Goal: Information Seeking & Learning: Find specific fact

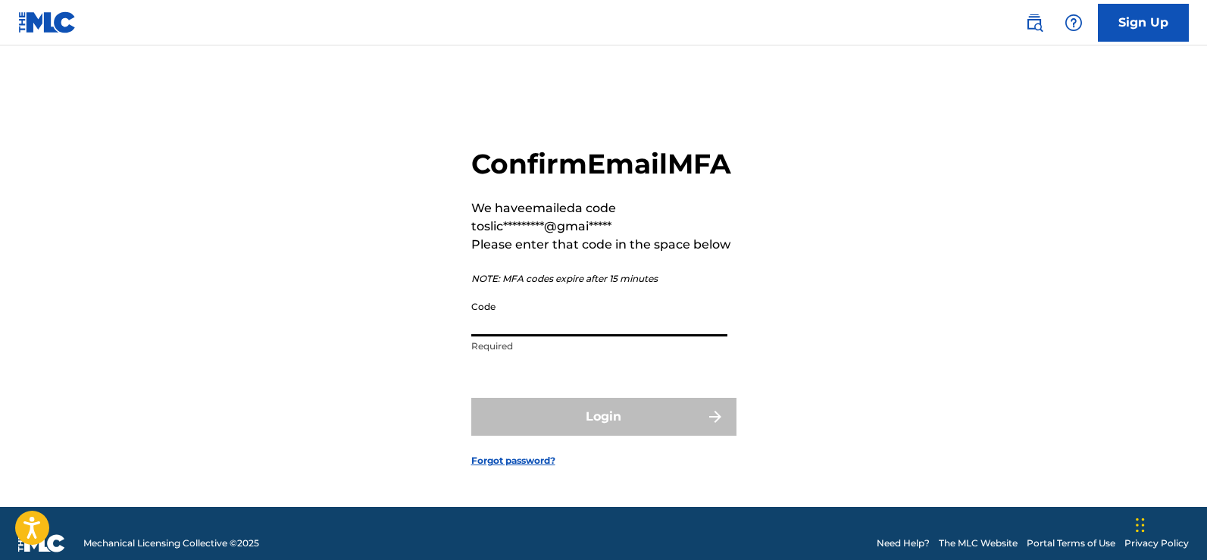
paste input "893011"
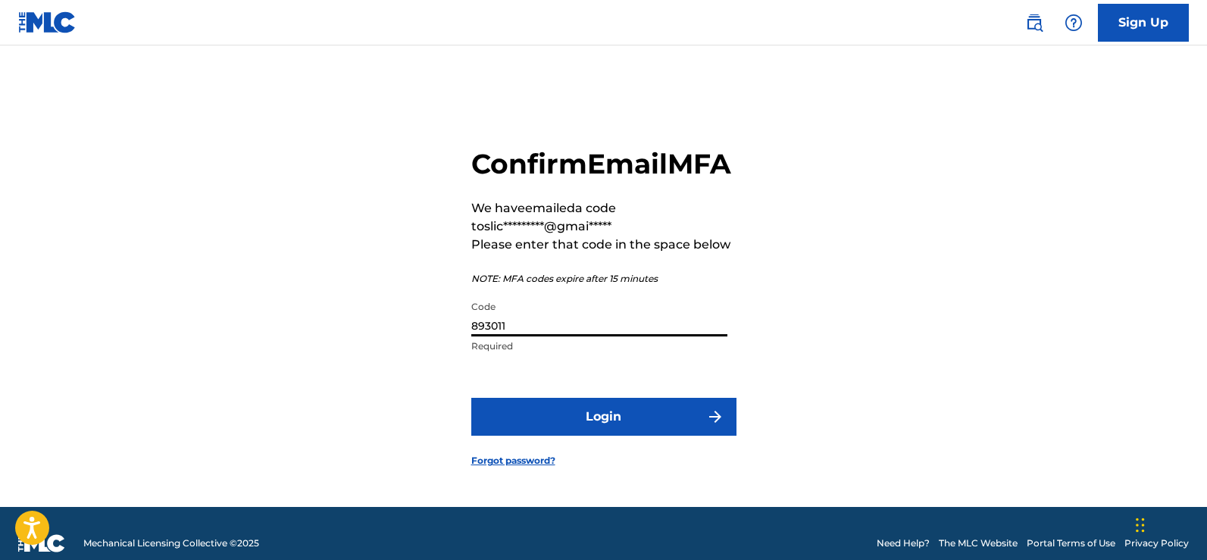
type input "893011"
click at [608, 436] on button "Login" at bounding box center [603, 417] width 265 height 38
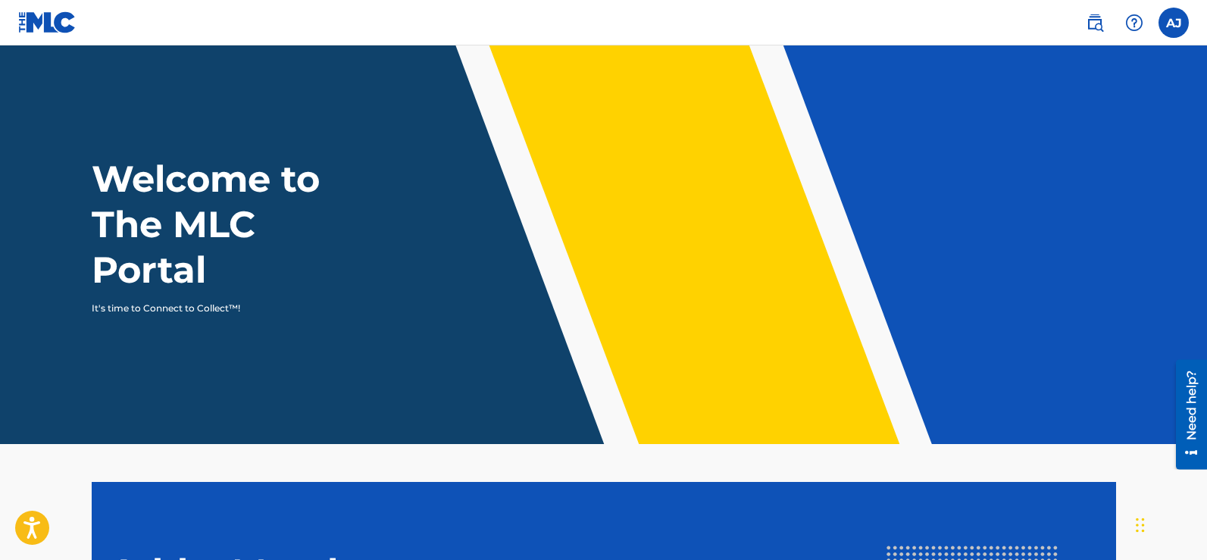
click at [1101, 29] on img at bounding box center [1095, 23] width 18 height 18
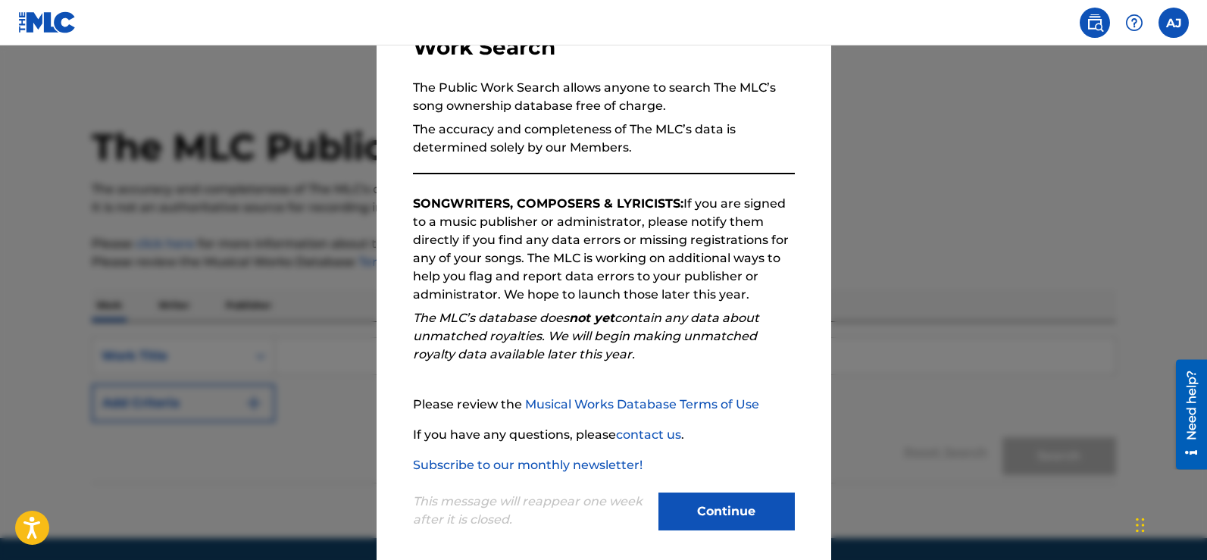
scroll to position [133, 0]
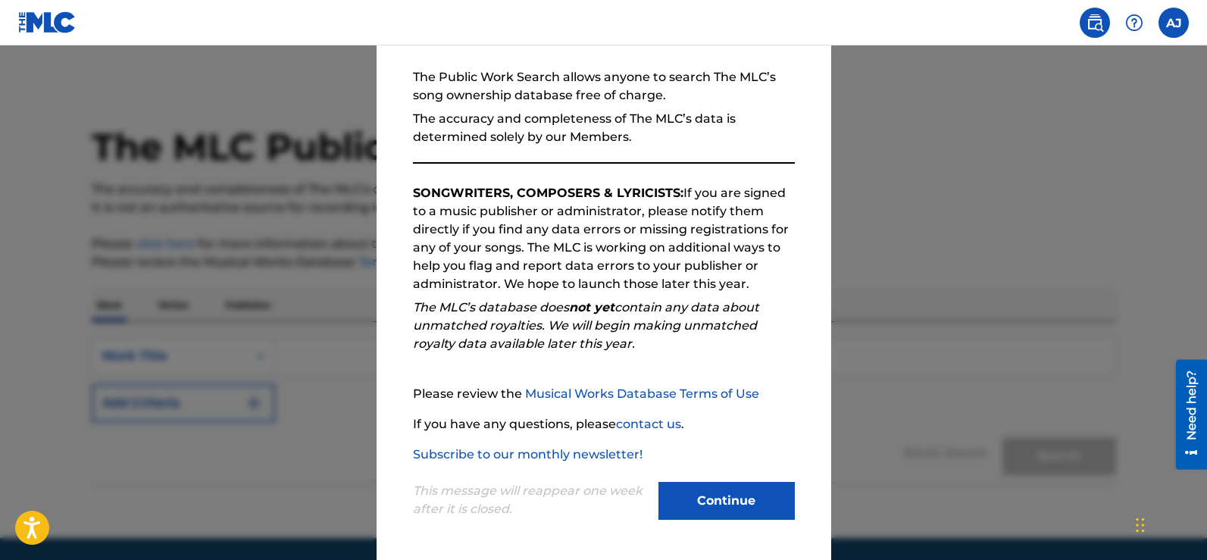
click at [717, 500] on button "Continue" at bounding box center [726, 501] width 136 height 38
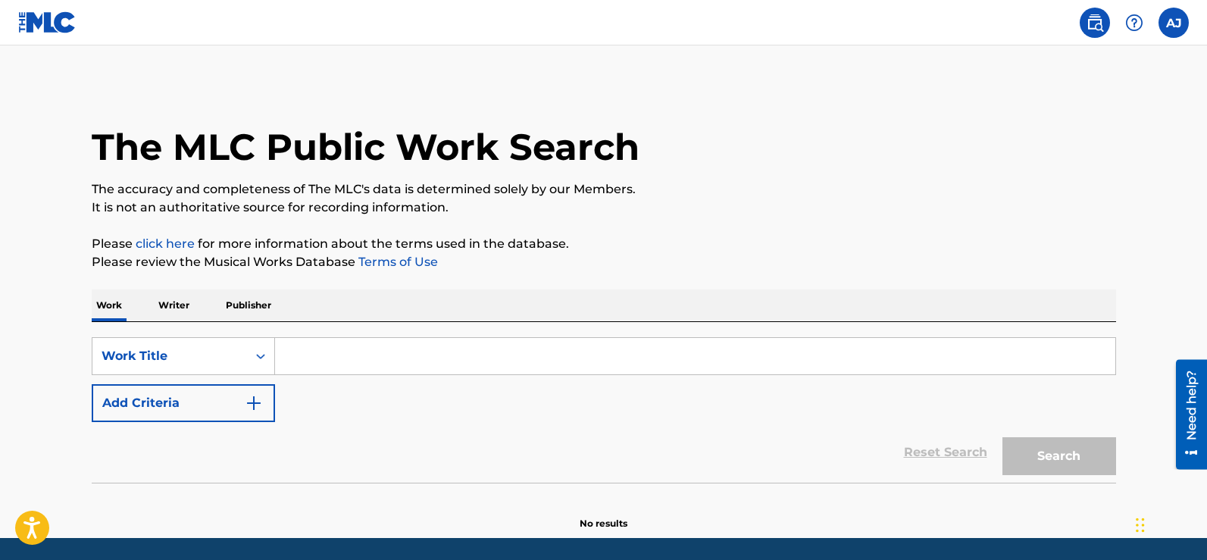
scroll to position [51, 0]
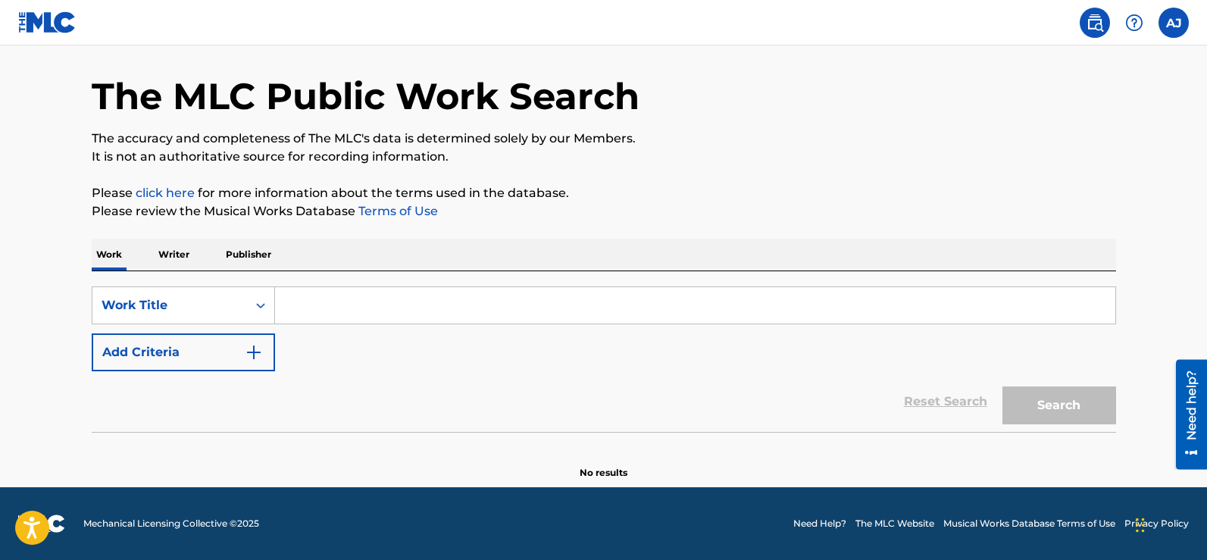
click at [180, 252] on p "Writer" at bounding box center [174, 255] width 40 height 32
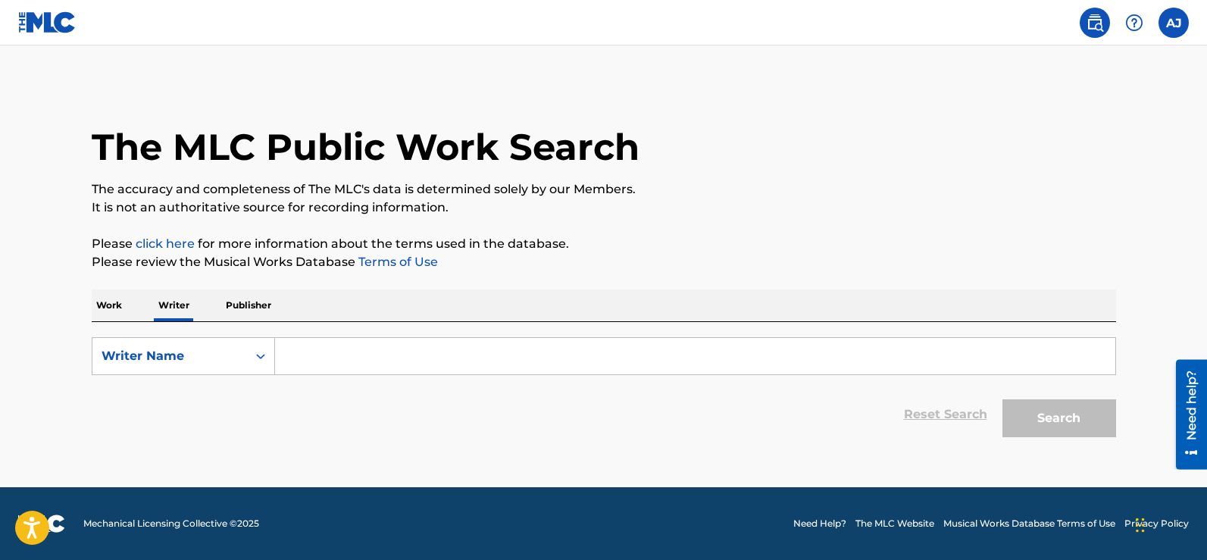
click at [349, 356] on input "Search Form" at bounding box center [695, 356] width 840 height 36
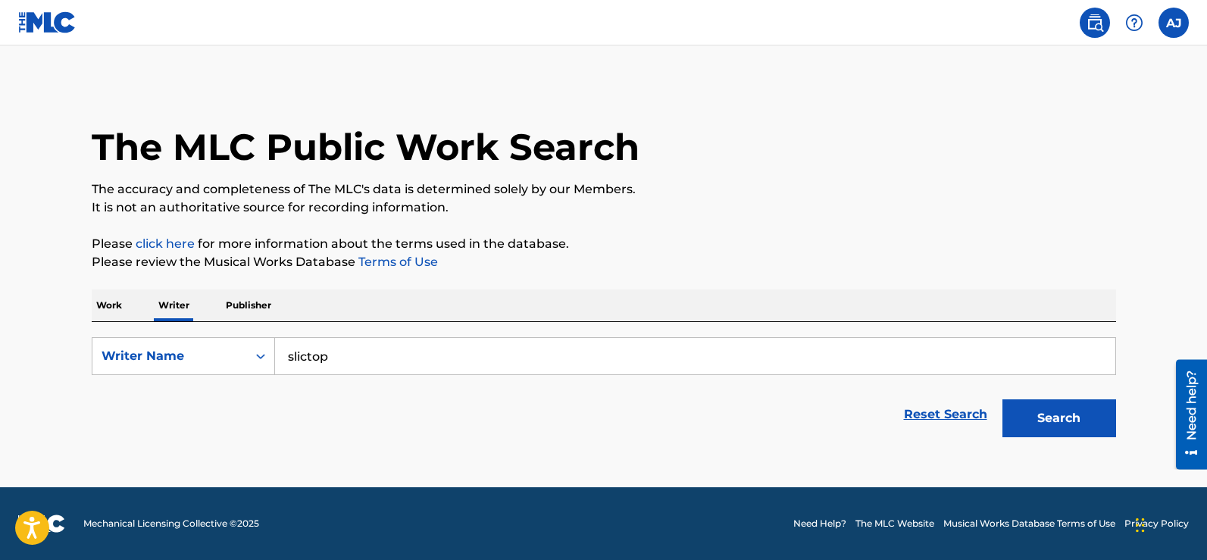
click at [440, 370] on input "slictop" at bounding box center [695, 356] width 840 height 36
type input "slictop"
click at [1039, 417] on button "Search" at bounding box center [1059, 418] width 114 height 38
click at [1065, 418] on button "Search" at bounding box center [1059, 418] width 114 height 38
click at [247, 304] on p "Publisher" at bounding box center [248, 305] width 55 height 32
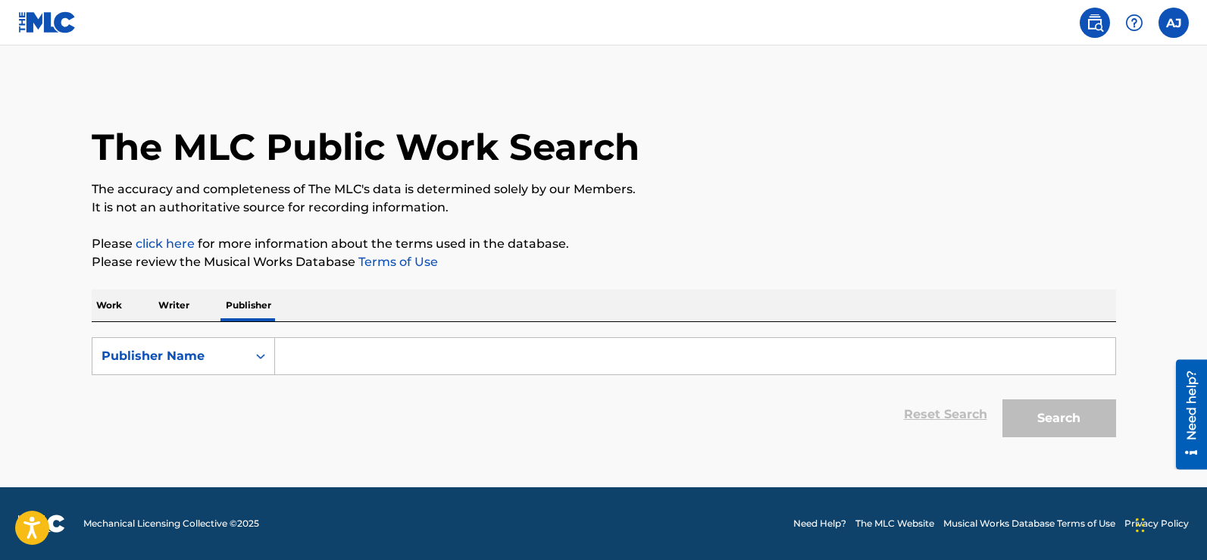
click at [360, 357] on input "Search Form" at bounding box center [695, 356] width 840 height 36
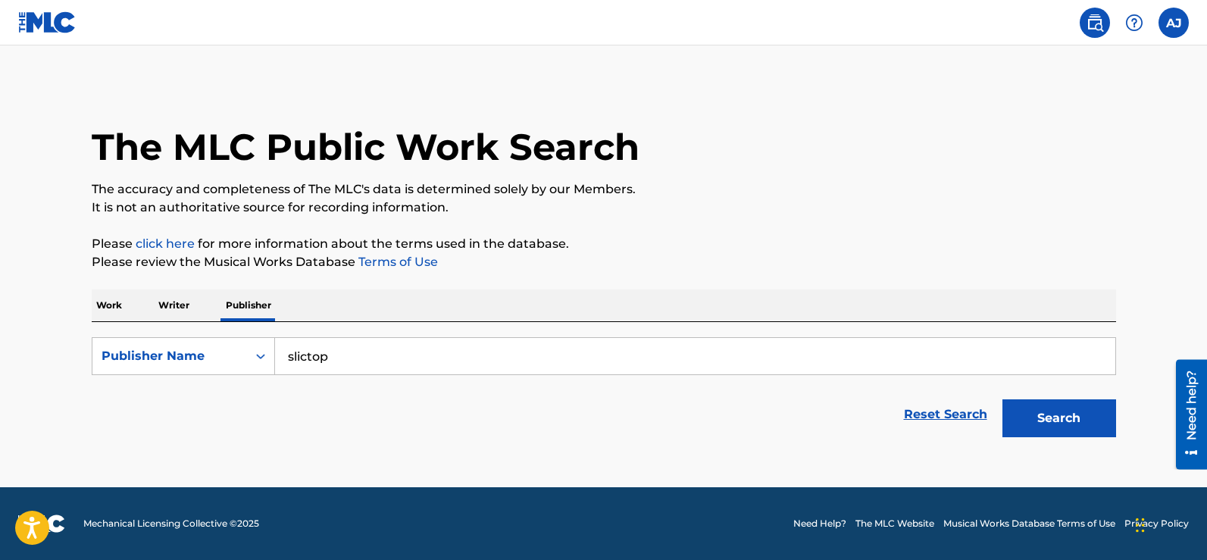
type input "slictop"
click at [1041, 421] on button "Search" at bounding box center [1059, 418] width 114 height 38
click at [117, 301] on p "Work" at bounding box center [109, 305] width 35 height 32
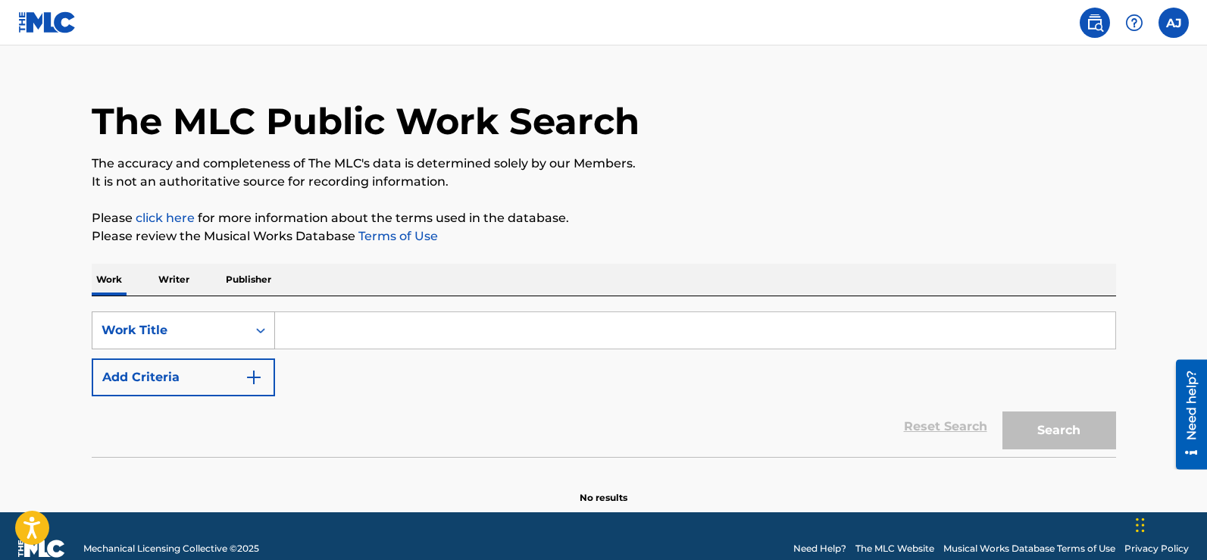
click at [214, 349] on div "Work Title" at bounding box center [183, 330] width 183 height 38
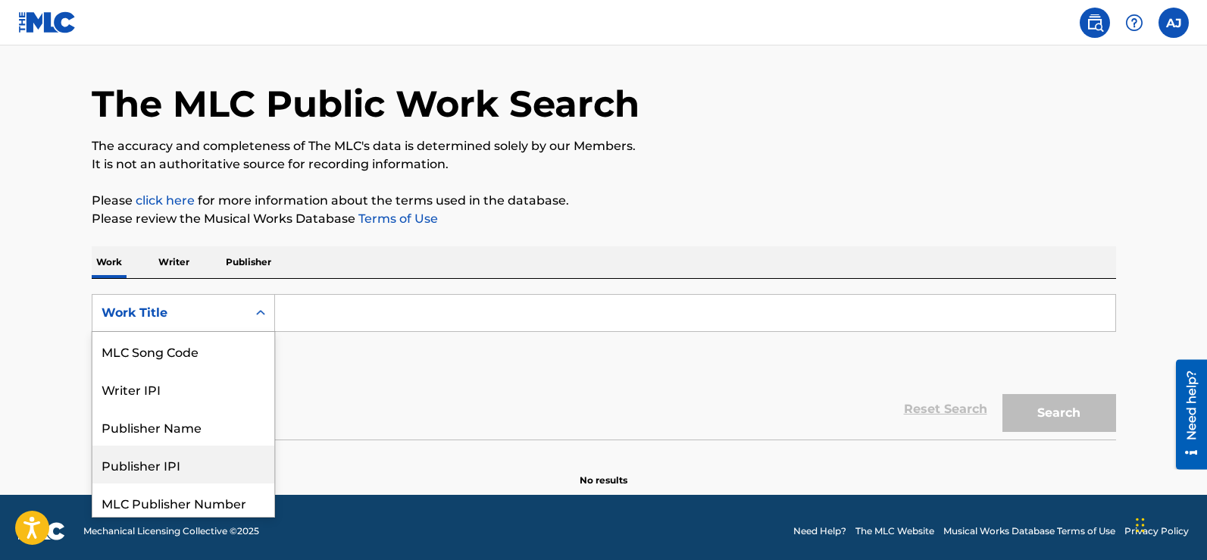
scroll to position [118, 0]
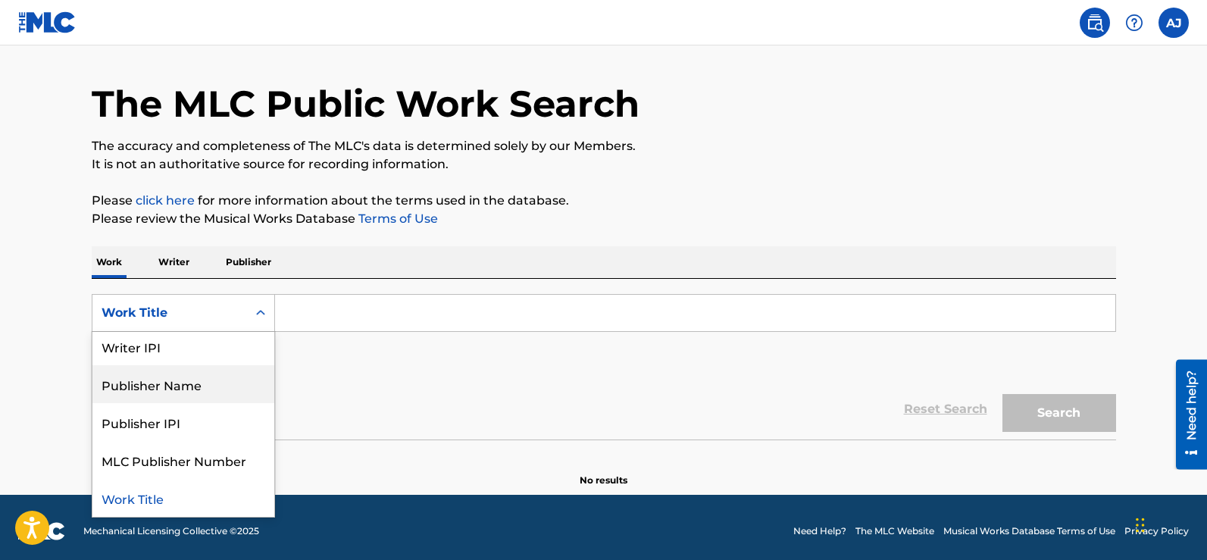
click at [138, 390] on div "Publisher Name" at bounding box center [183, 384] width 182 height 38
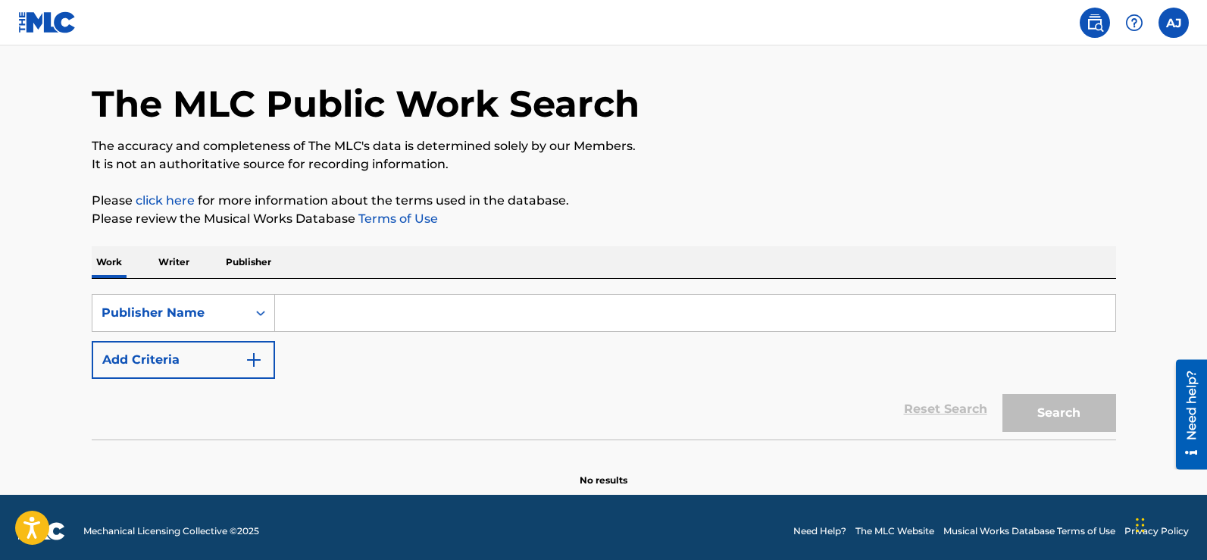
click at [252, 353] on img "Search Form" at bounding box center [254, 360] width 18 height 18
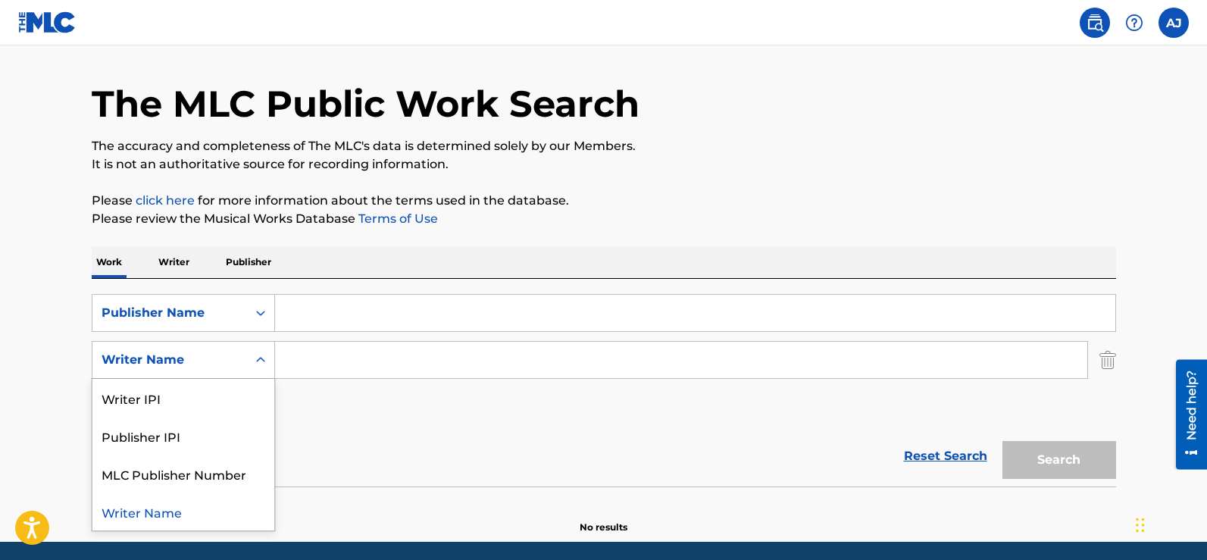
click at [252, 353] on div "Search Form" at bounding box center [260, 359] width 27 height 27
click at [154, 400] on div "Writer IPI" at bounding box center [183, 398] width 182 height 38
click at [257, 360] on icon "Search Form" at bounding box center [260, 359] width 9 height 5
click at [257, 357] on icon "Search Form" at bounding box center [260, 359] width 15 height 15
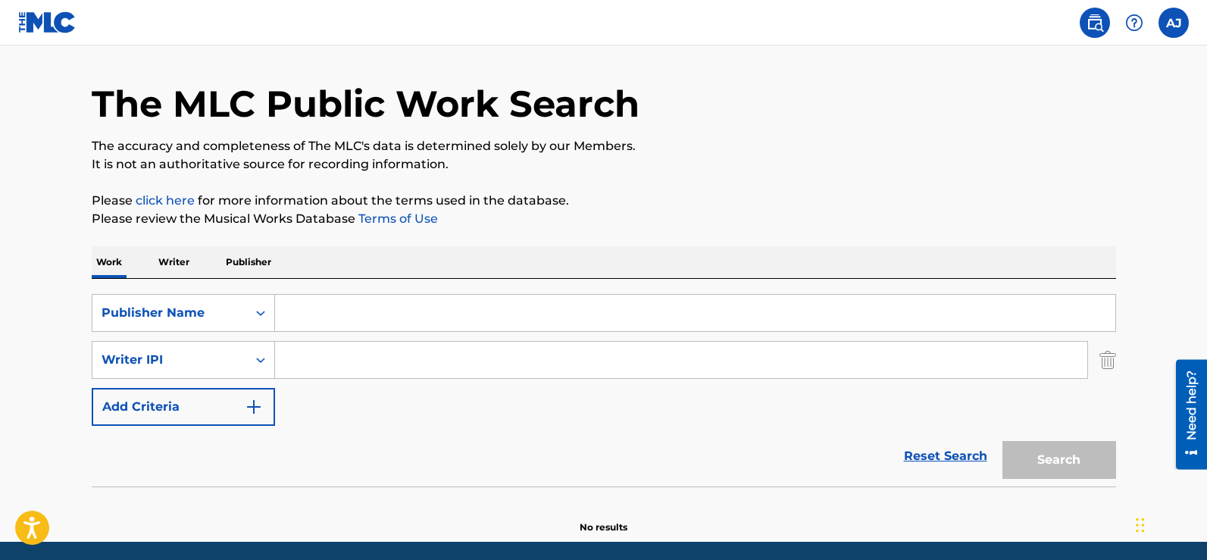
click at [636, 305] on input "Search Form" at bounding box center [695, 313] width 840 height 36
type input "slictop"
click at [344, 367] on input "Search Form" at bounding box center [681, 360] width 812 height 36
type input "slictop"
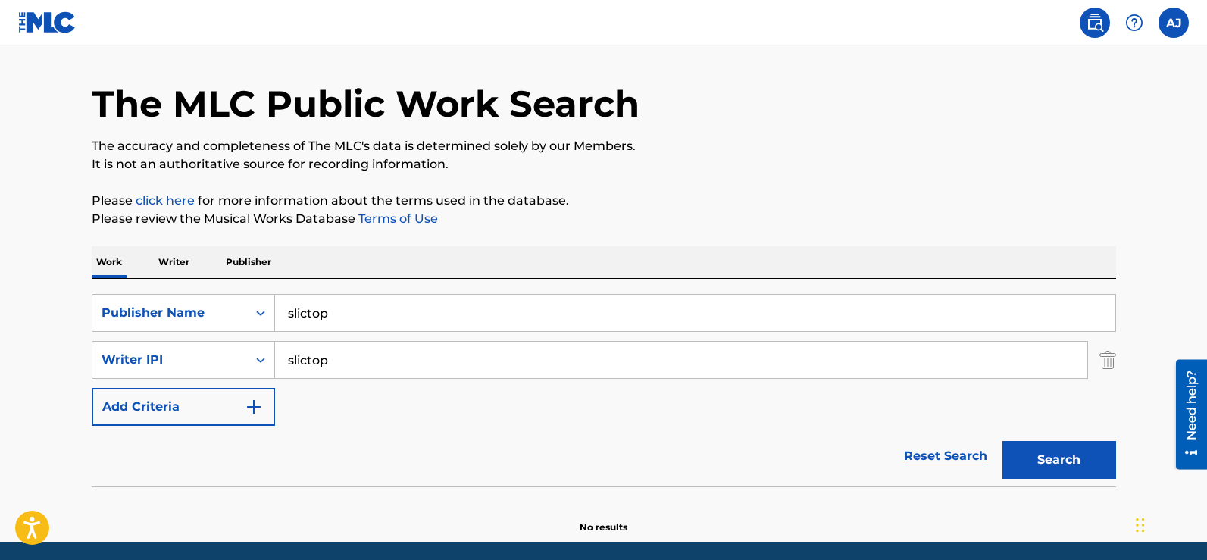
click at [1099, 476] on button "Search" at bounding box center [1059, 460] width 114 height 38
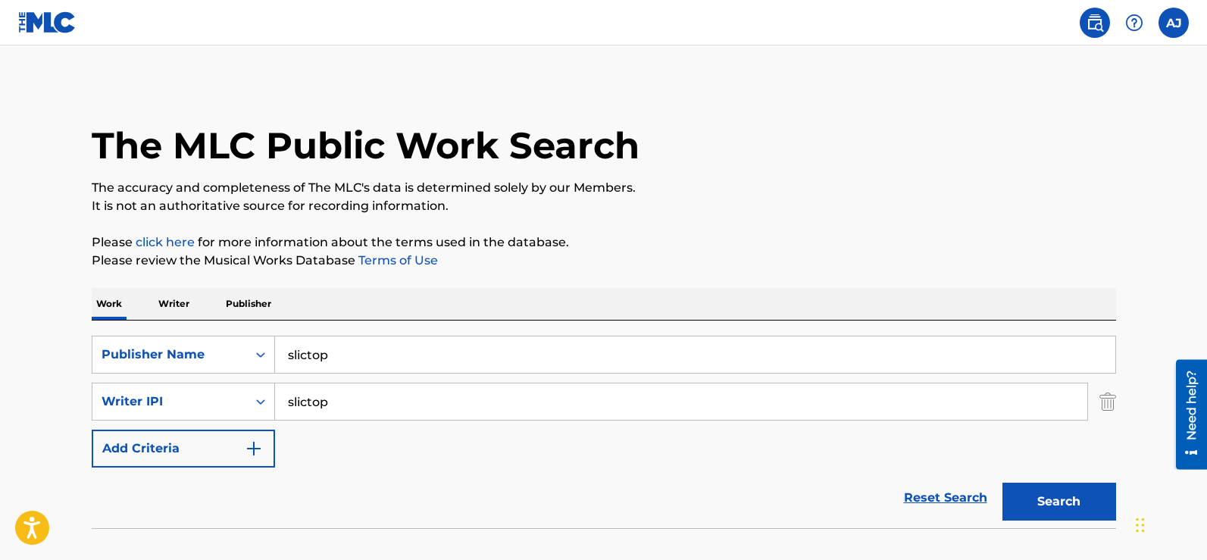
scroll to position [0, 0]
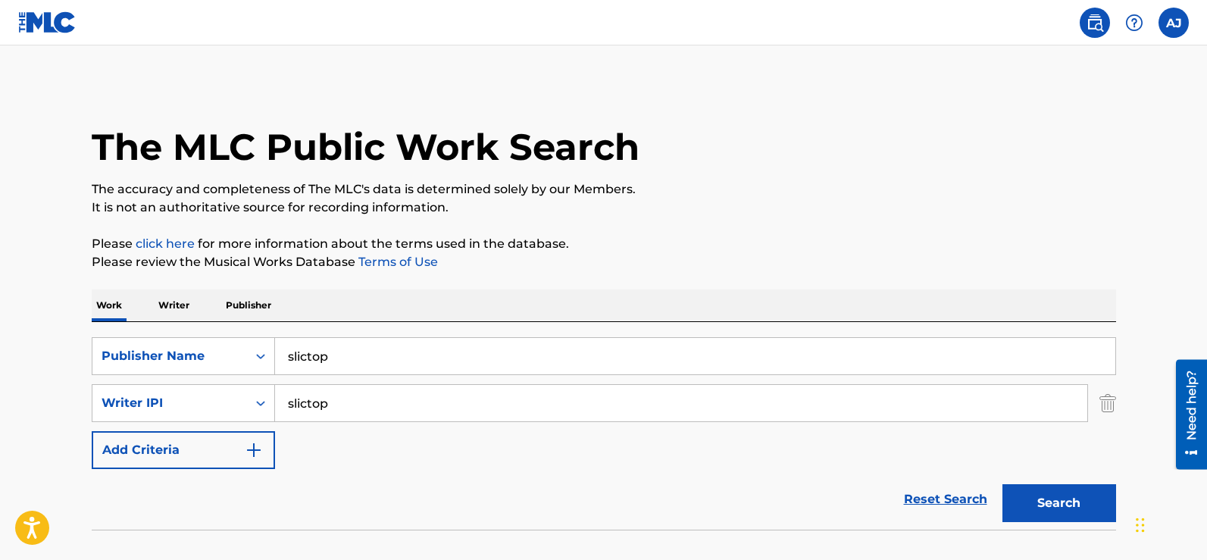
click at [1168, 22] on label at bounding box center [1173, 23] width 30 height 30
click at [1173, 23] on input "[PERSON_NAME] [PERSON_NAME] [EMAIL_ADDRESS][DOMAIN_NAME] Notification Preferenc…" at bounding box center [1173, 23] width 0 height 0
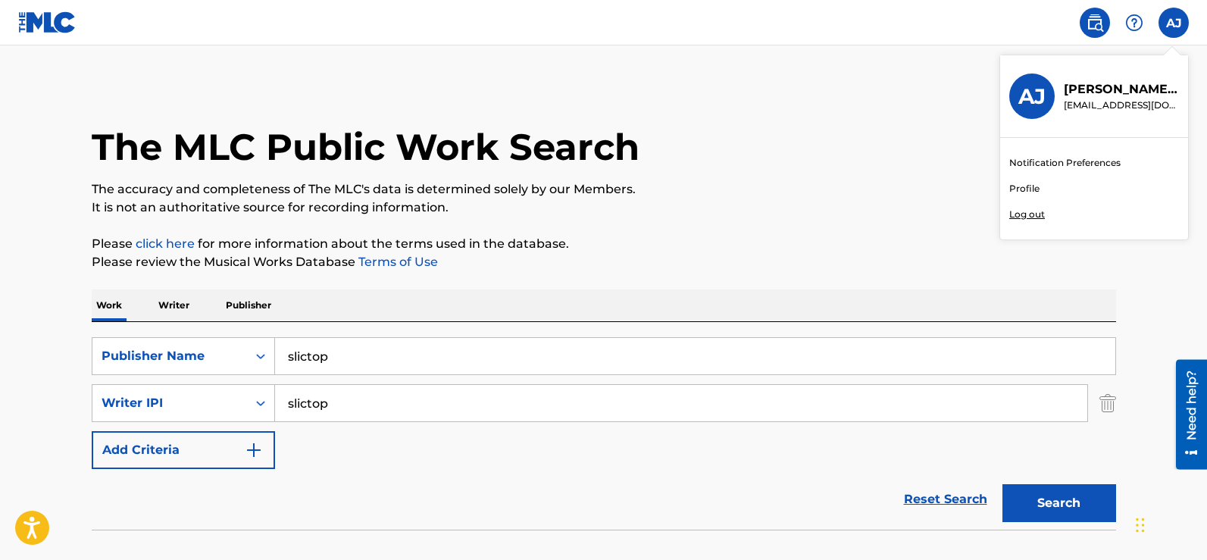
click at [1099, 27] on img at bounding box center [1095, 23] width 18 height 18
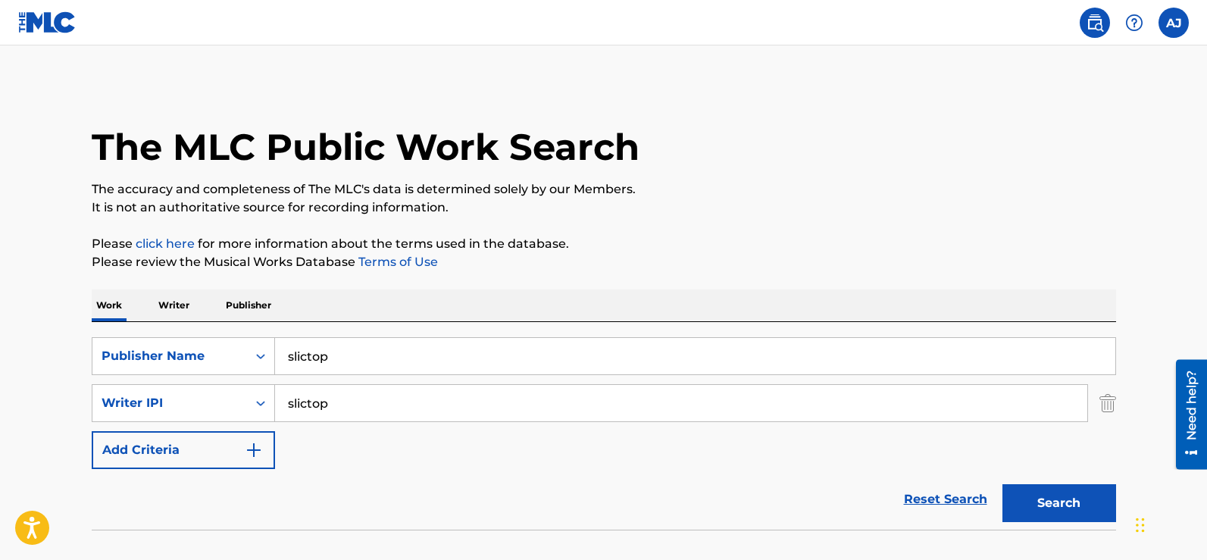
click at [170, 309] on p "Writer" at bounding box center [174, 305] width 40 height 32
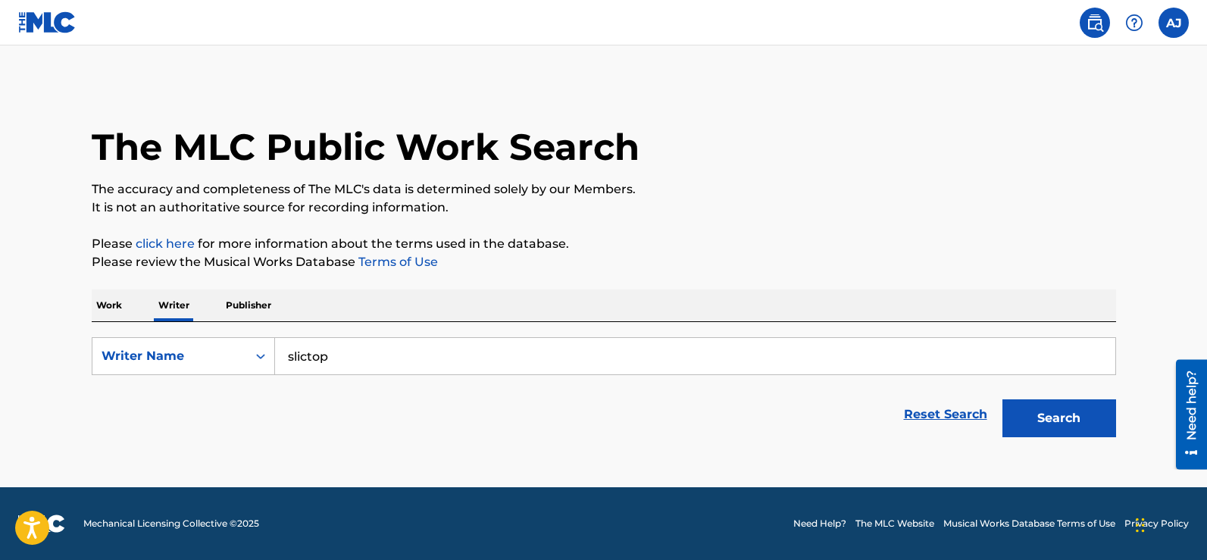
click at [243, 304] on p "Publisher" at bounding box center [248, 305] width 55 height 32
click at [951, 415] on link "Reset Search" at bounding box center [945, 414] width 98 height 33
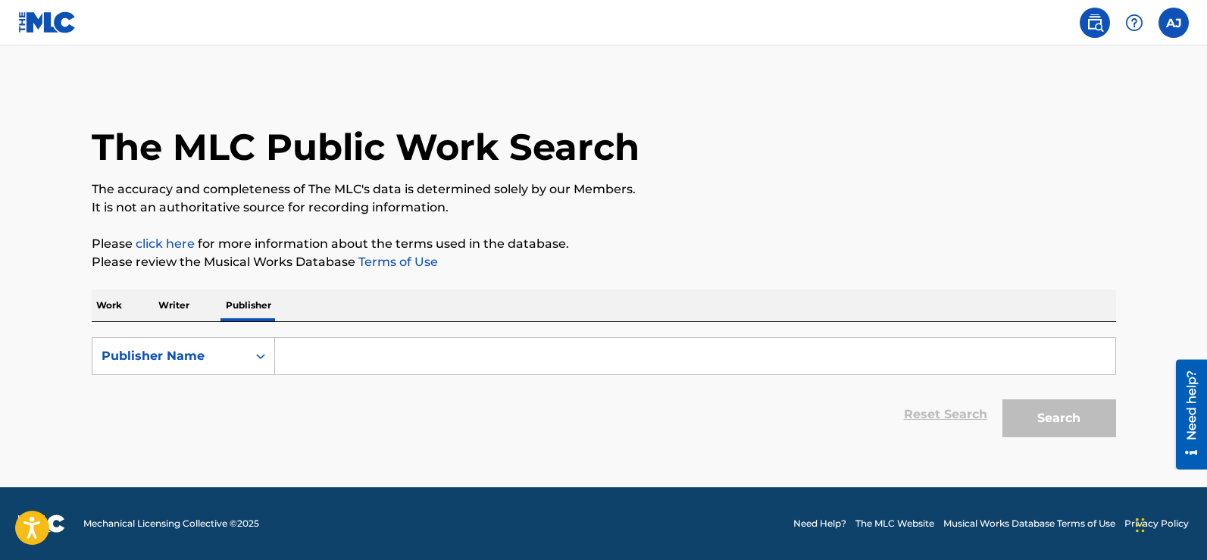
click at [344, 358] on input "Search Form" at bounding box center [695, 356] width 840 height 36
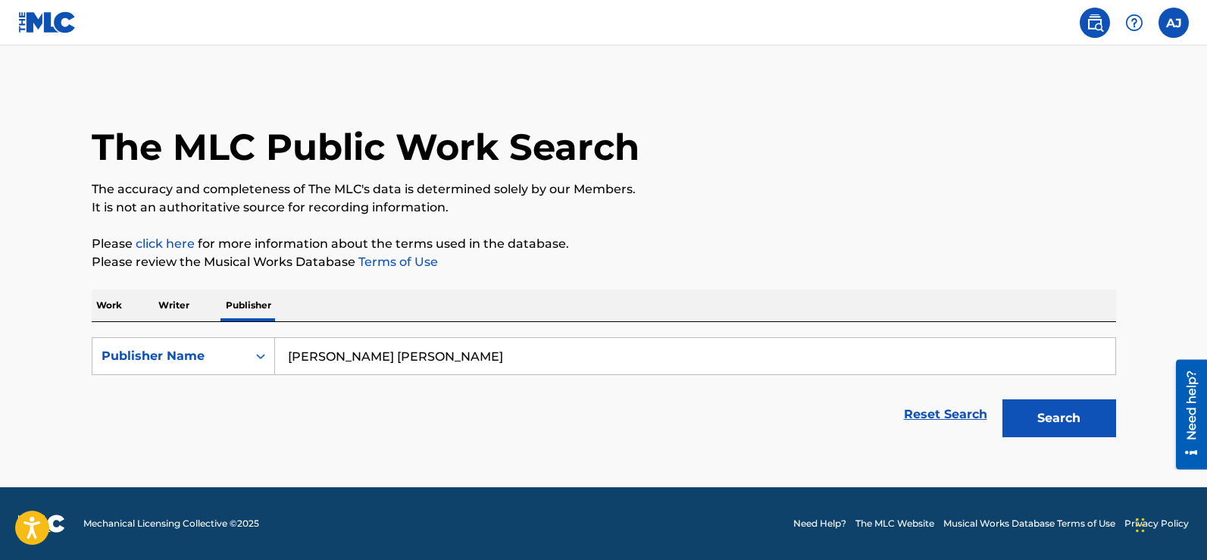
type input "[PERSON_NAME] [PERSON_NAME]"
click at [1002, 399] on button "Search" at bounding box center [1059, 418] width 114 height 38
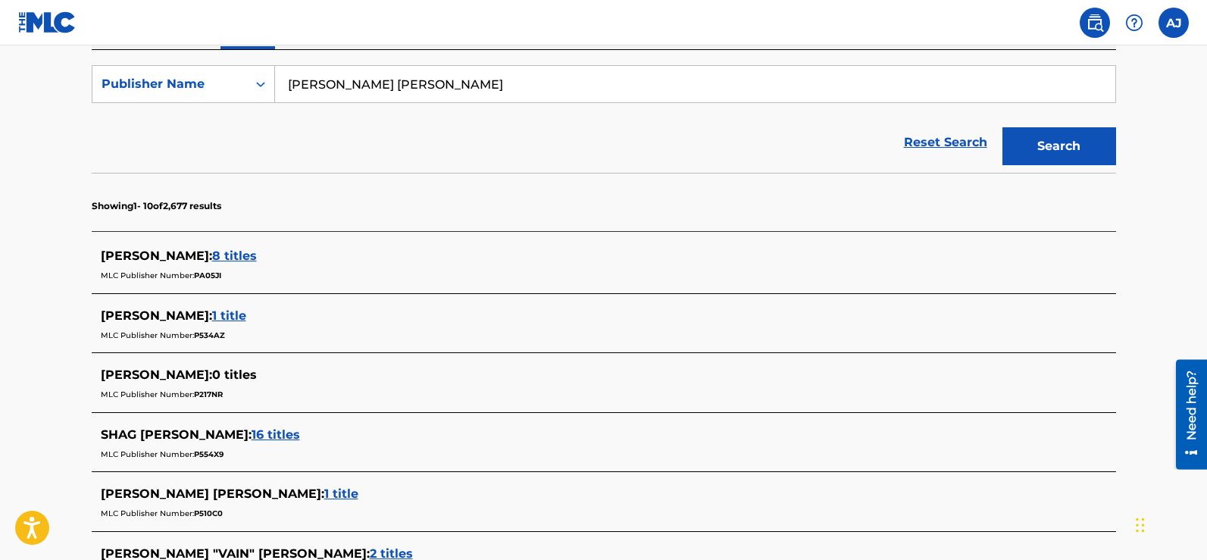
scroll to position [269, 0]
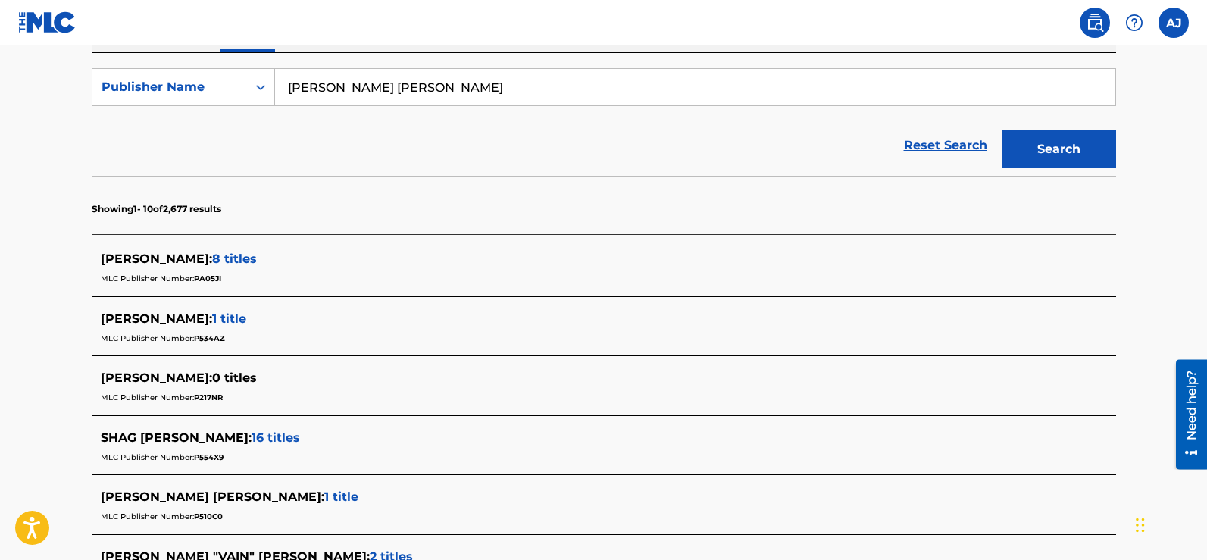
click at [224, 260] on span "8 titles" at bounding box center [234, 259] width 45 height 14
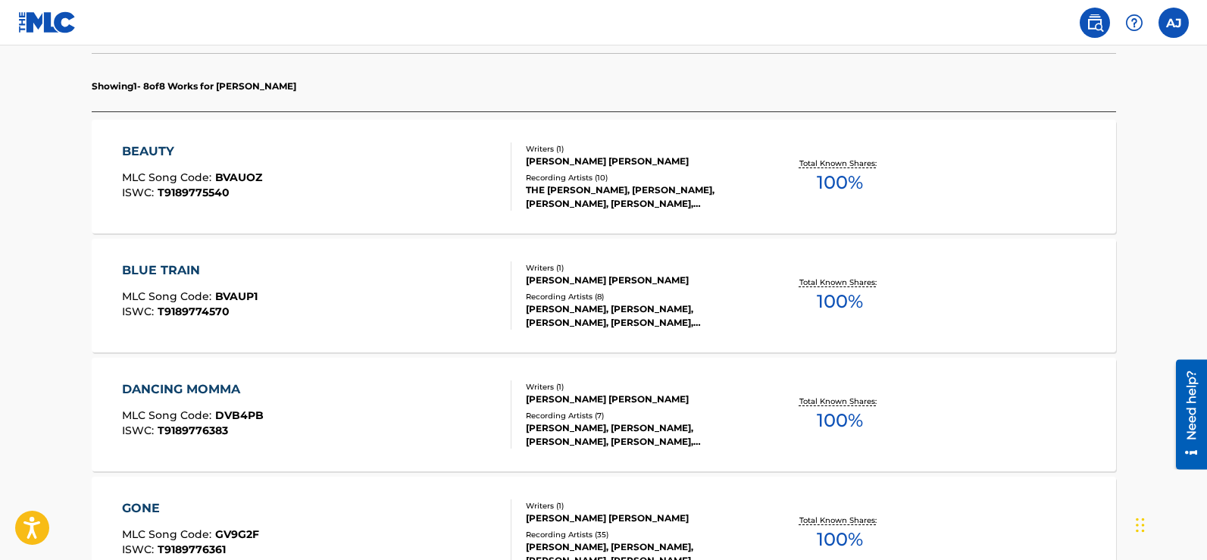
scroll to position [808, 0]
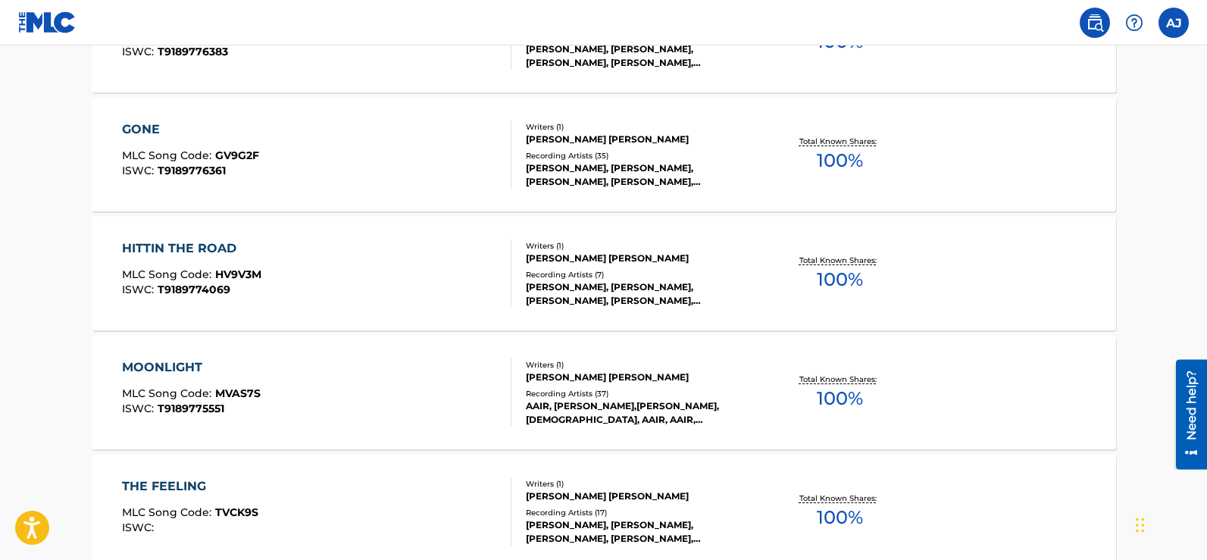
click at [145, 126] on div "GONE" at bounding box center [190, 129] width 137 height 18
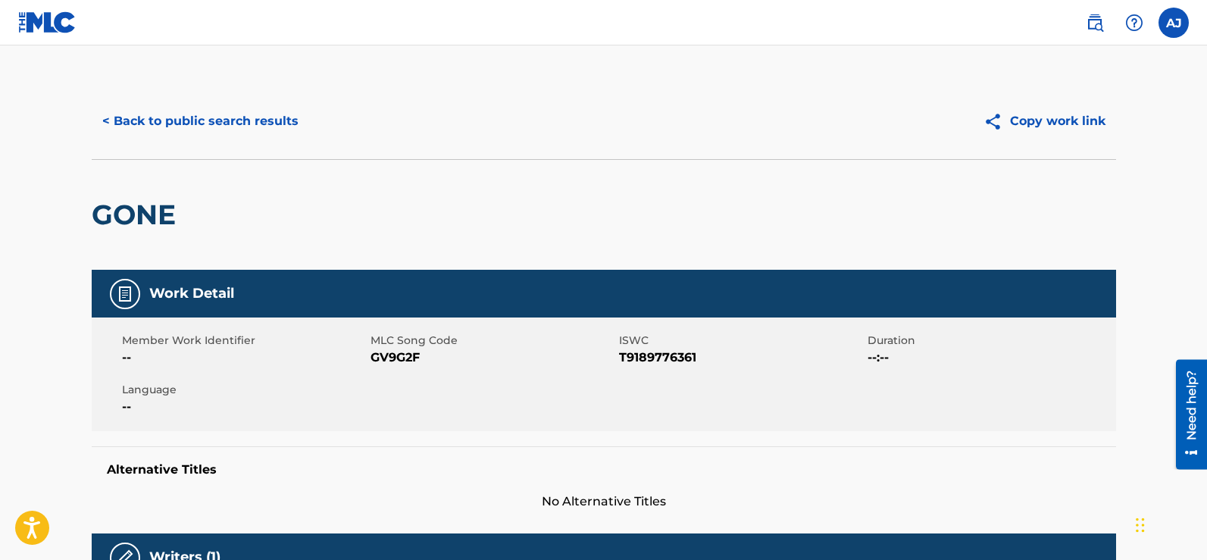
click at [226, 114] on button "< Back to public search results" at bounding box center [200, 121] width 217 height 38
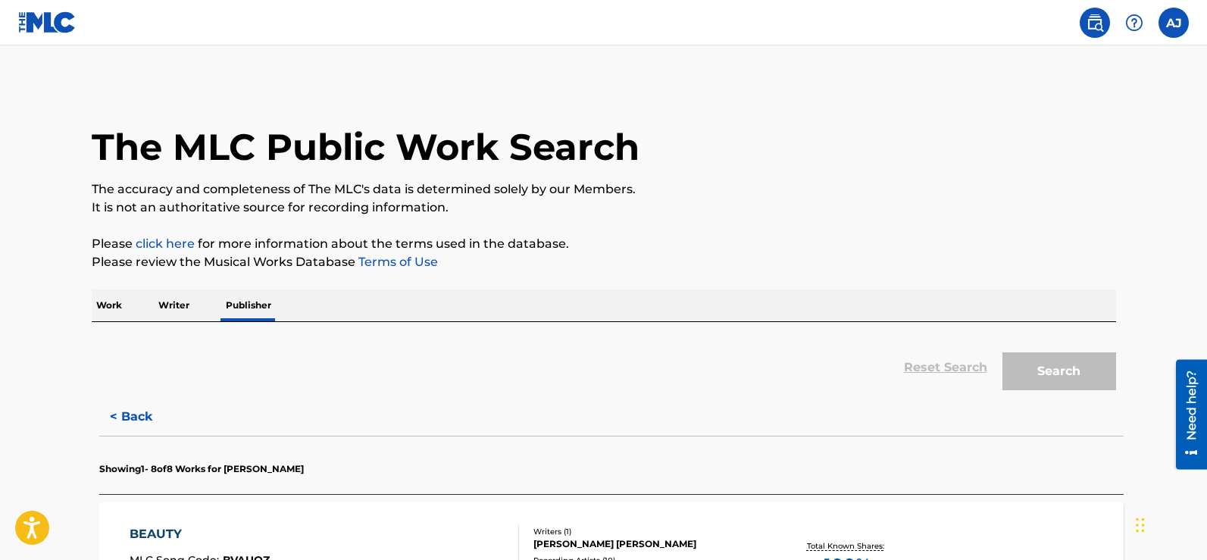
scroll to position [11, 0]
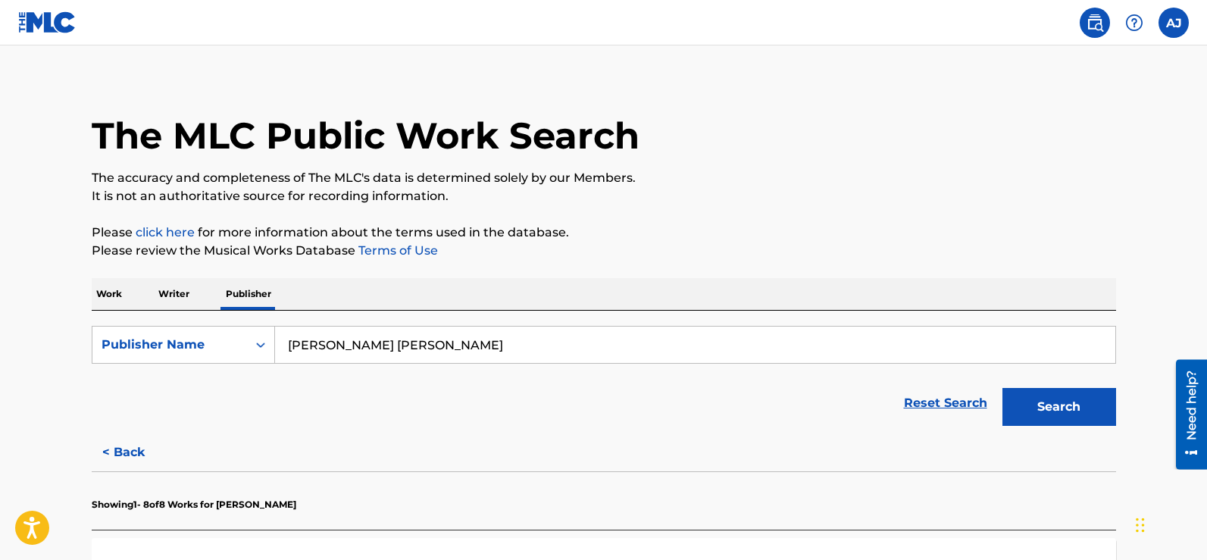
click at [177, 290] on p "Writer" at bounding box center [174, 294] width 40 height 32
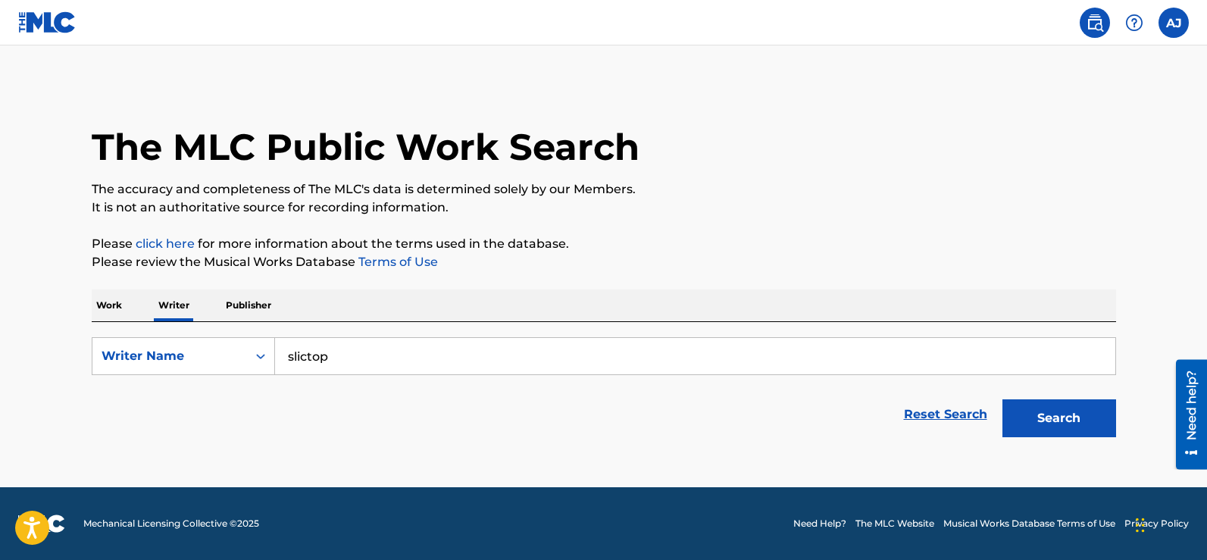
click at [378, 354] on input "slictop" at bounding box center [695, 356] width 840 height 36
click at [1002, 399] on button "Search" at bounding box center [1059, 418] width 114 height 38
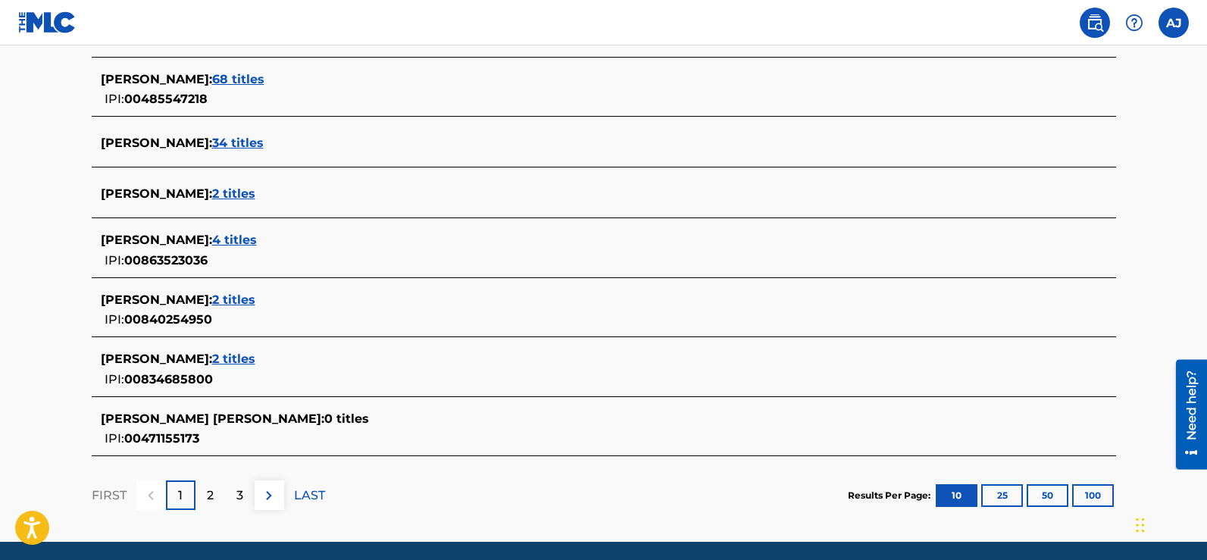
scroll to position [645, 0]
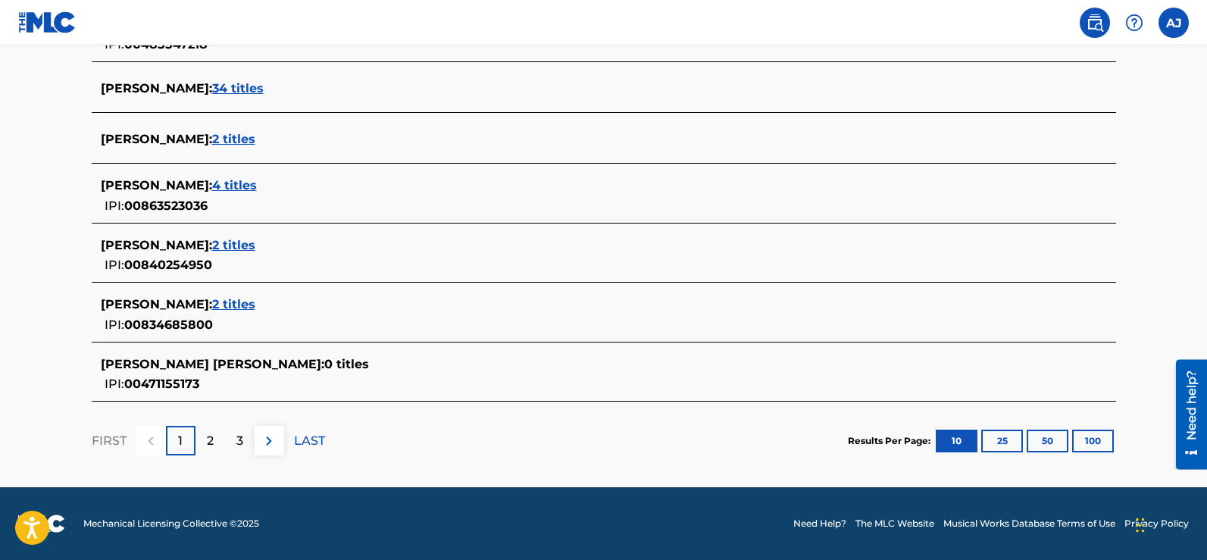
click at [214, 434] on div "2" at bounding box center [210, 441] width 30 height 30
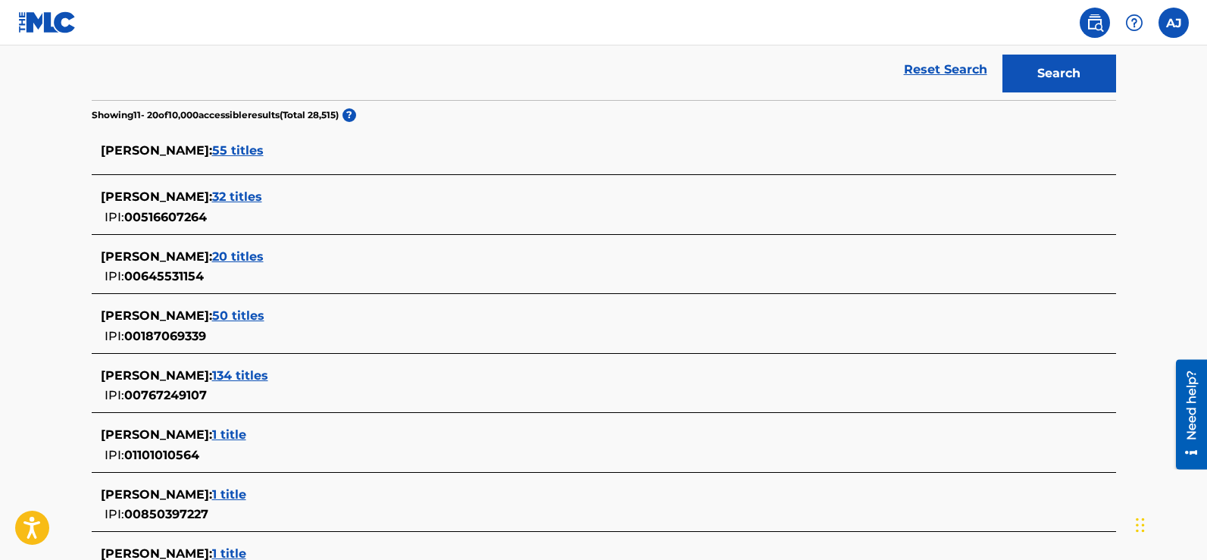
scroll to position [342, 0]
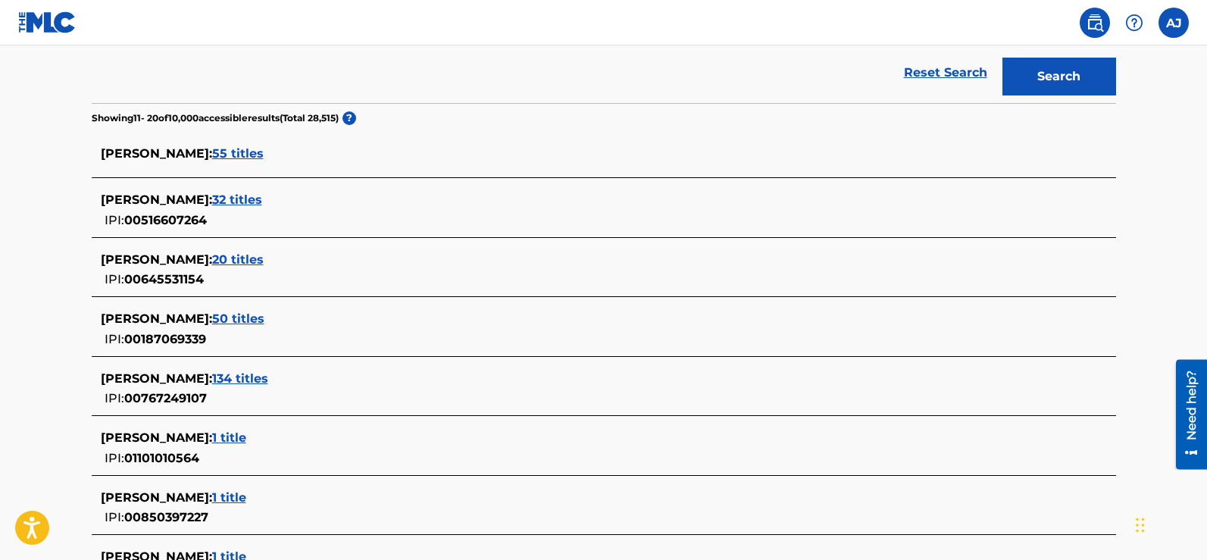
click at [233, 202] on span "32 titles" at bounding box center [237, 199] width 50 height 14
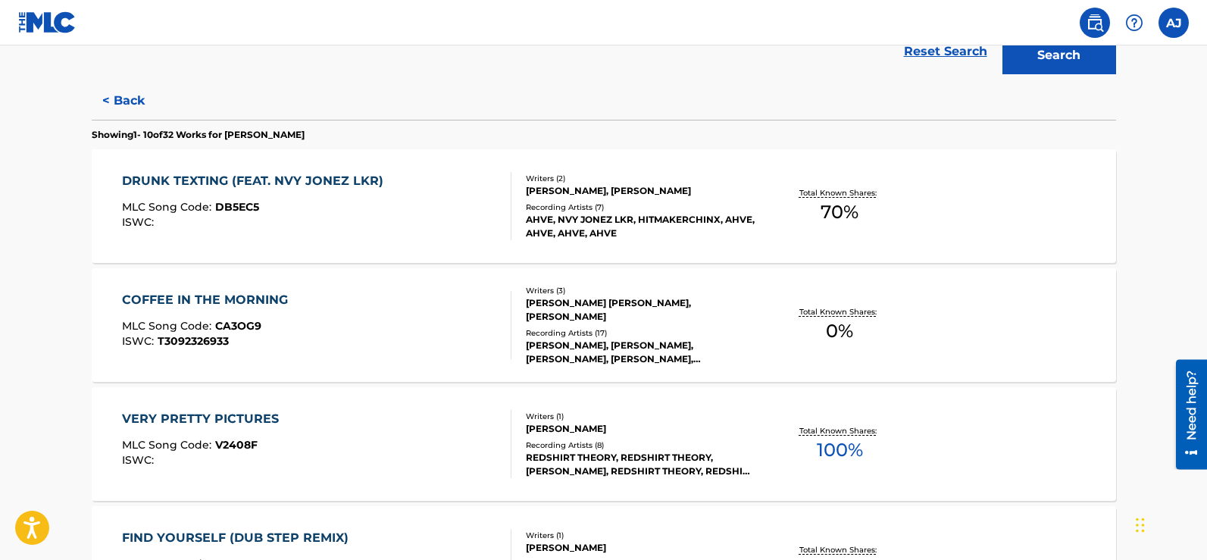
scroll to position [266, 0]
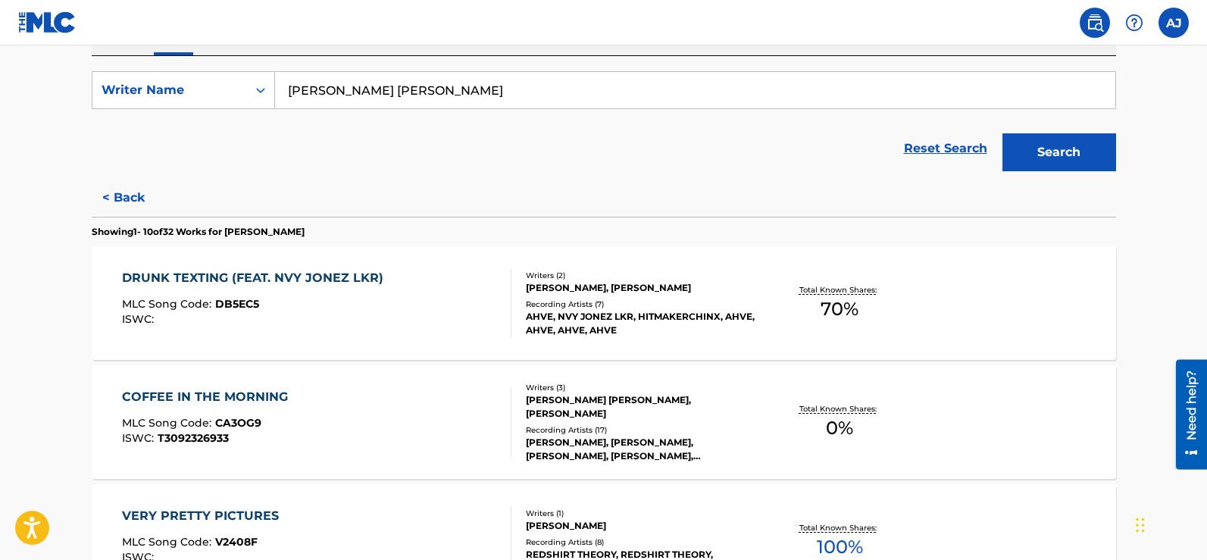
click at [130, 191] on button "< Back" at bounding box center [137, 198] width 91 height 38
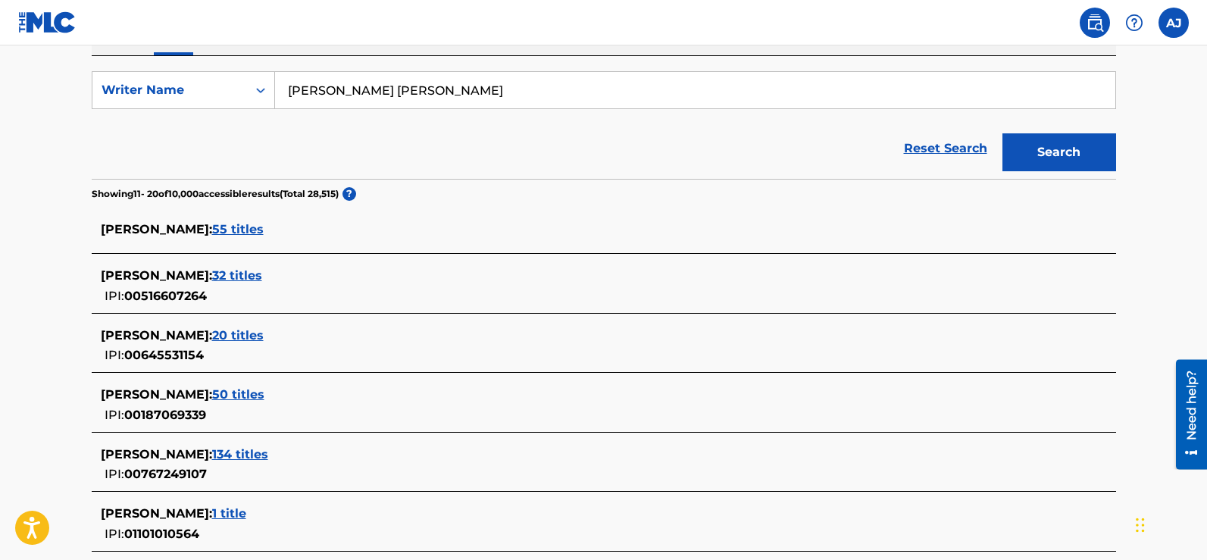
click at [214, 227] on span "55 titles" at bounding box center [238, 229] width 52 height 14
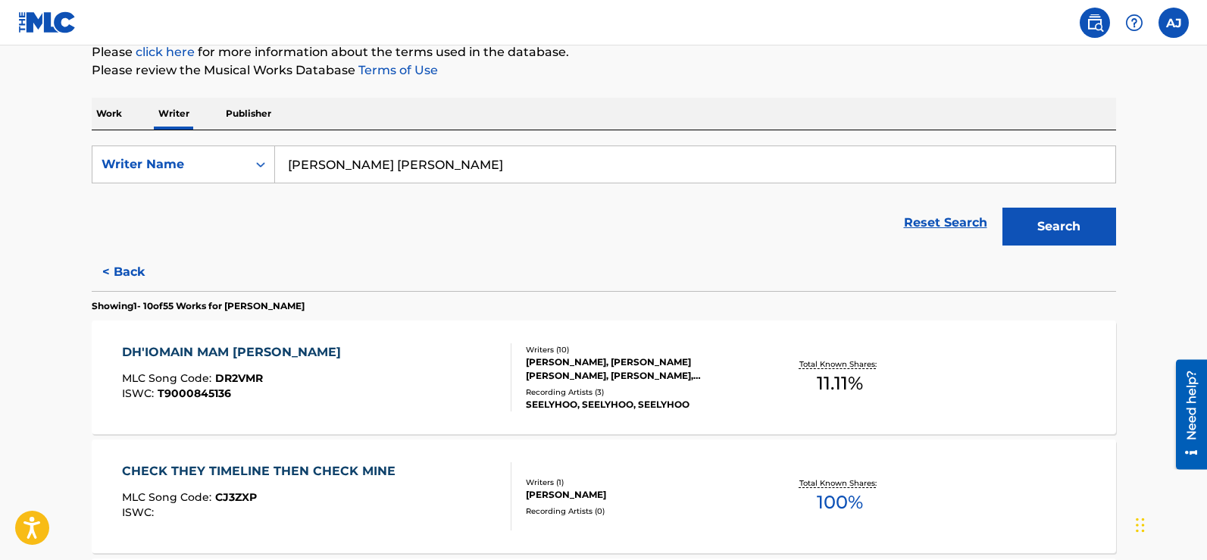
scroll to position [190, 0]
click at [121, 273] on button "< Back" at bounding box center [137, 274] width 91 height 38
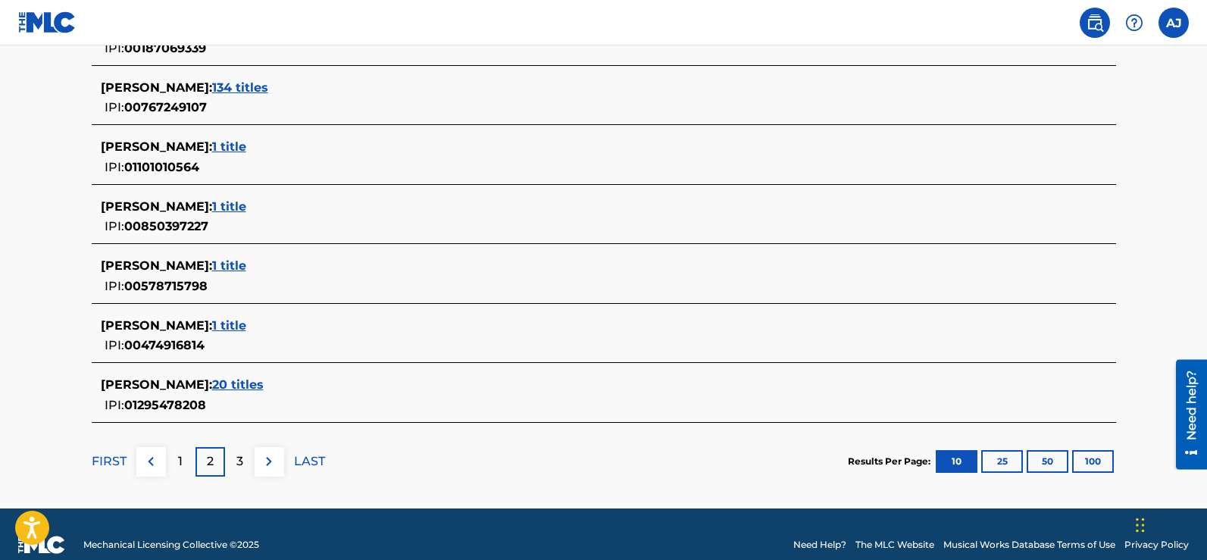
scroll to position [654, 0]
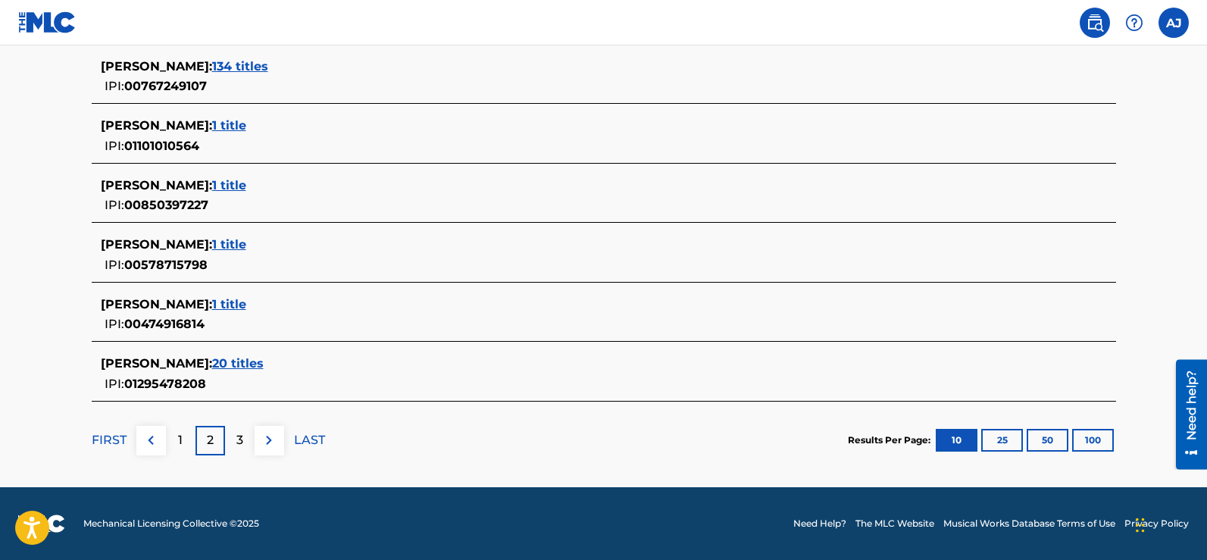
click at [238, 448] on p "3" at bounding box center [239, 440] width 7 height 18
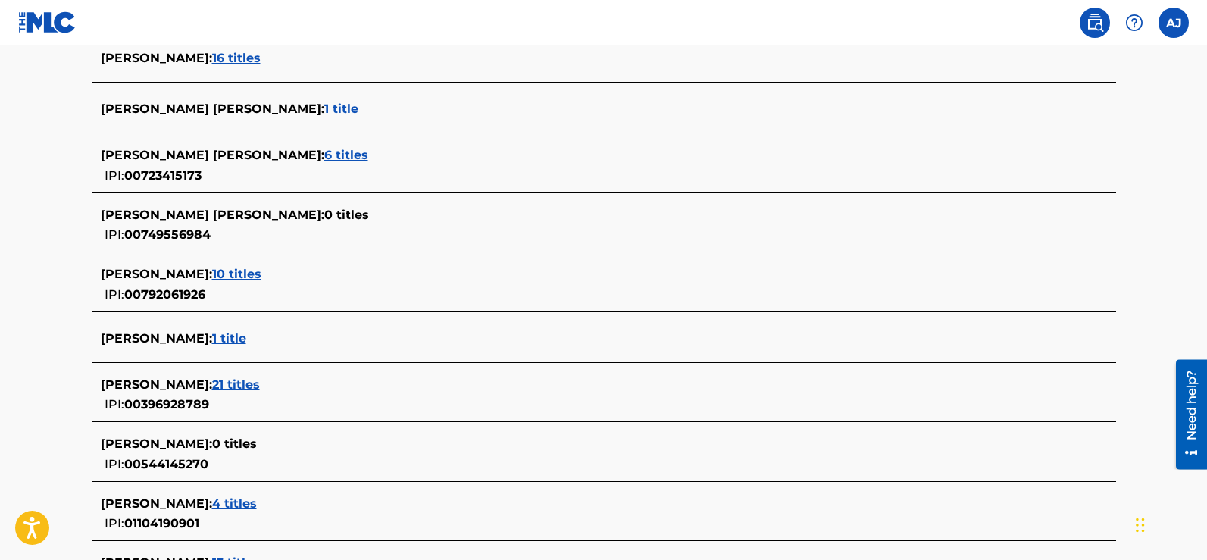
scroll to position [485, 0]
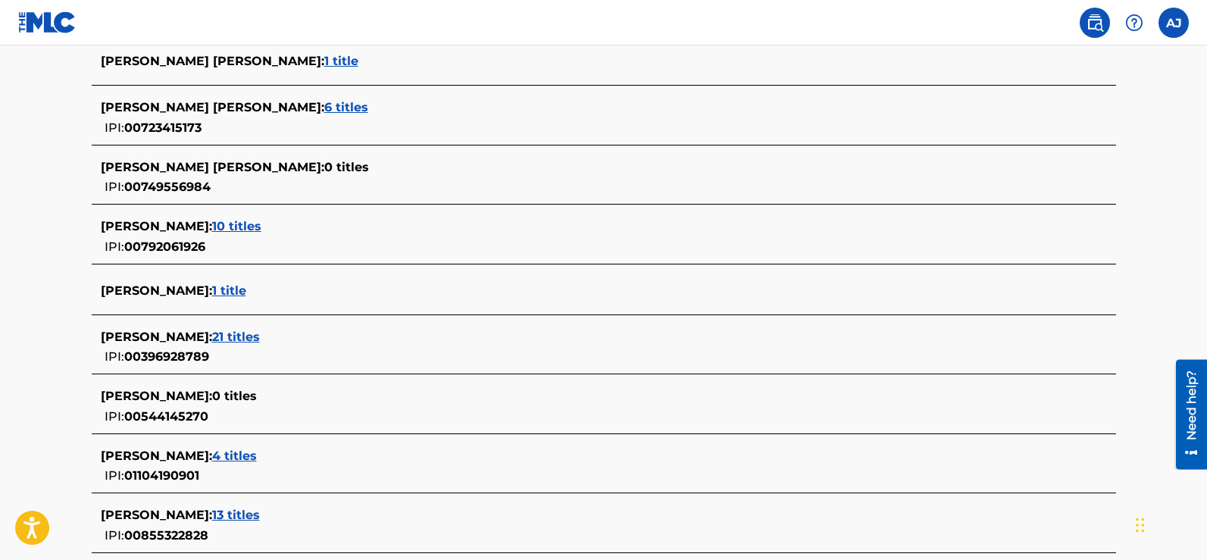
click at [225, 229] on span "10 titles" at bounding box center [236, 226] width 49 height 14
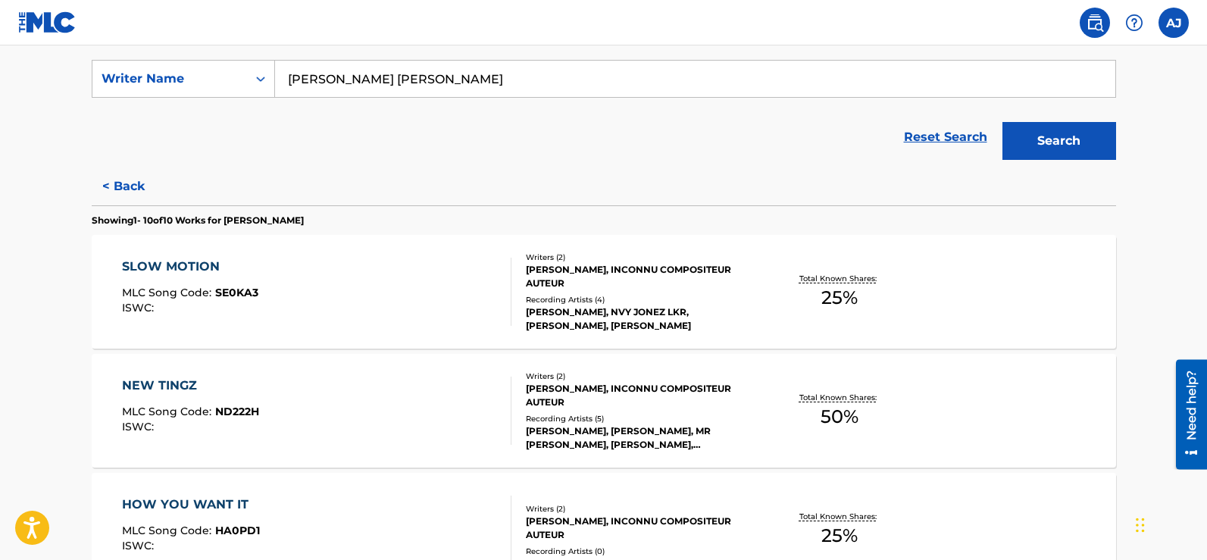
scroll to position [258, 0]
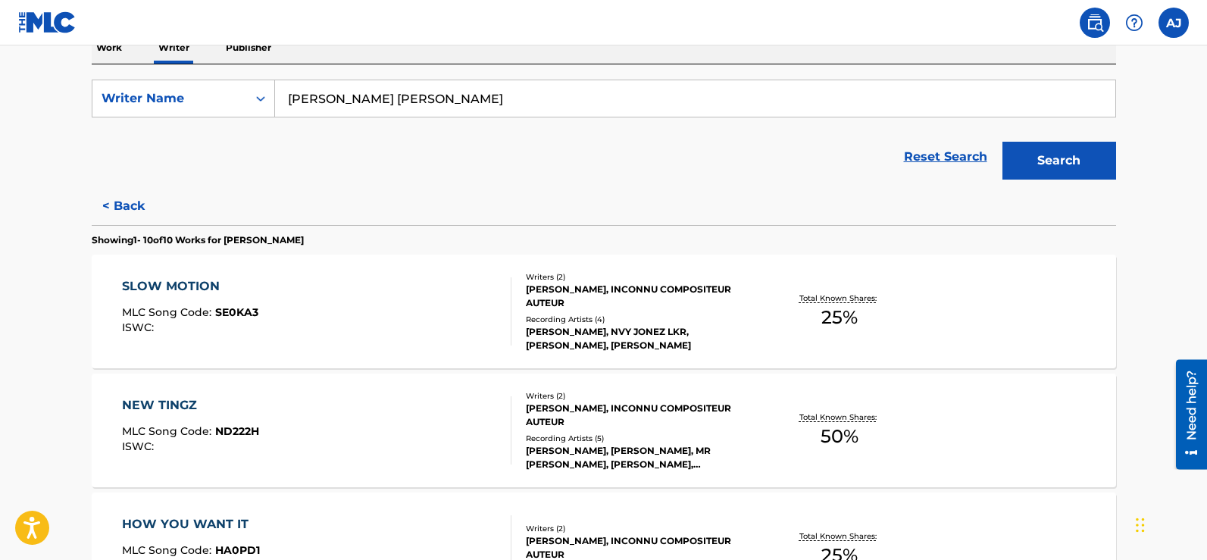
click at [118, 198] on button "< Back" at bounding box center [137, 206] width 91 height 38
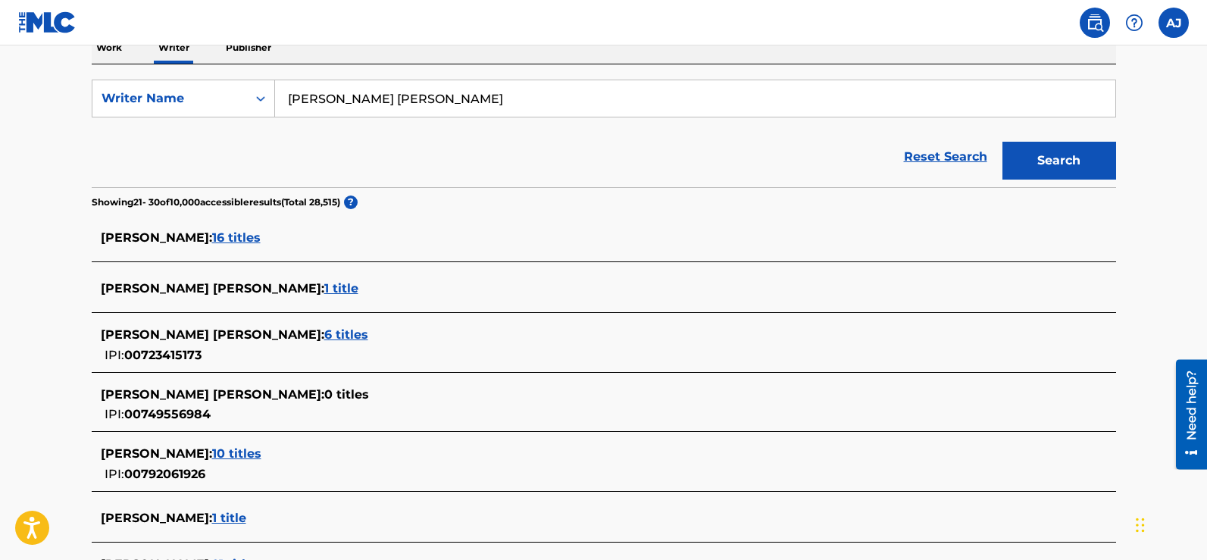
scroll to position [636, 0]
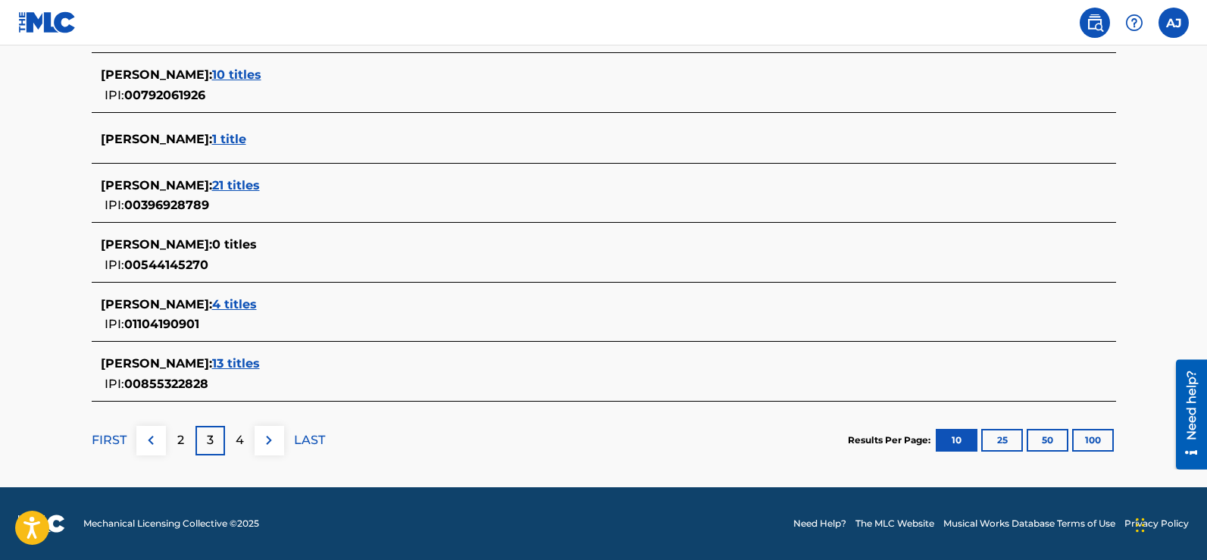
click at [245, 436] on div "4" at bounding box center [240, 441] width 30 height 30
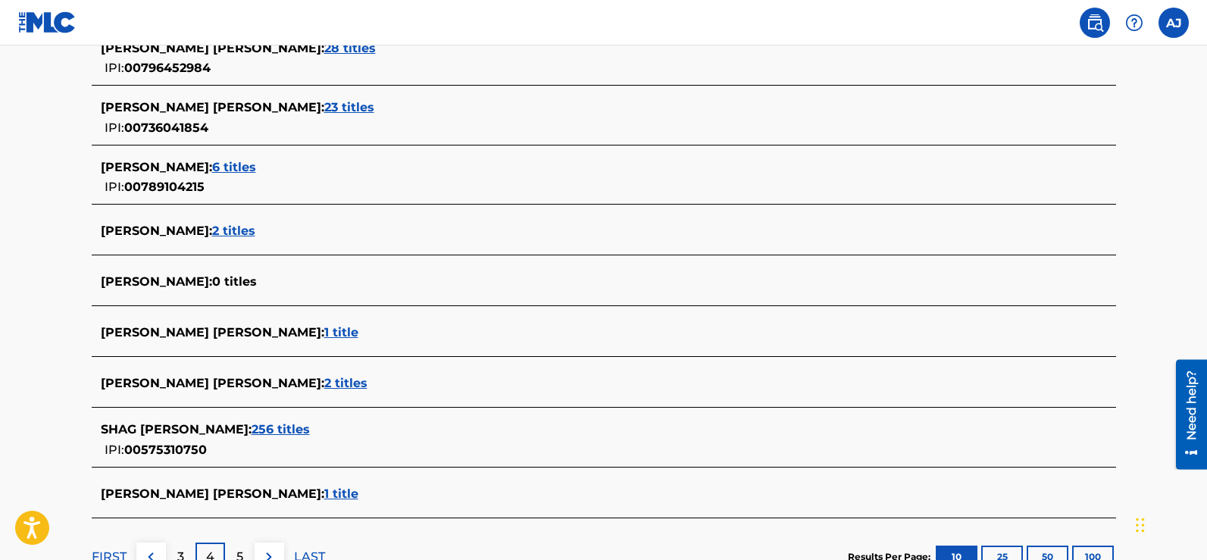
scroll to position [619, 0]
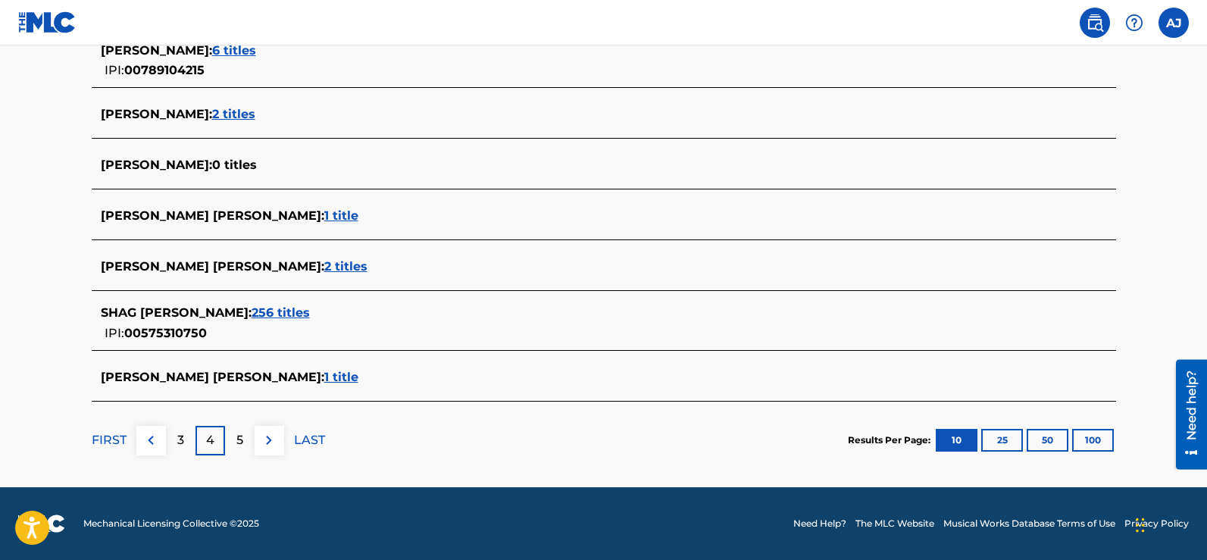
click at [246, 450] on div "5" at bounding box center [240, 441] width 30 height 30
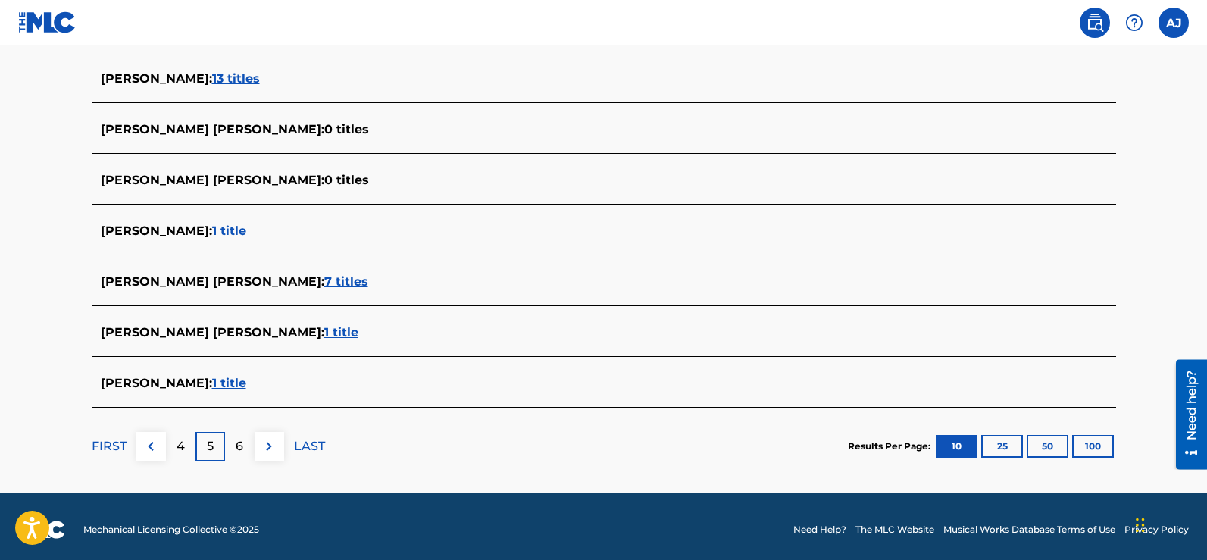
scroll to position [584, 0]
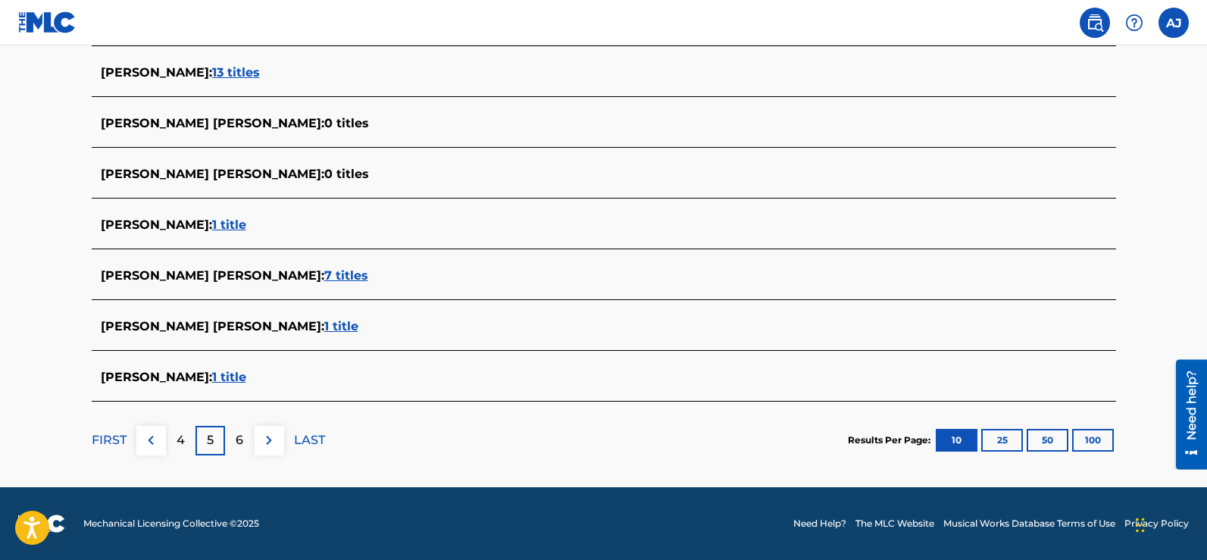
click at [236, 441] on p "6" at bounding box center [240, 440] width 8 height 18
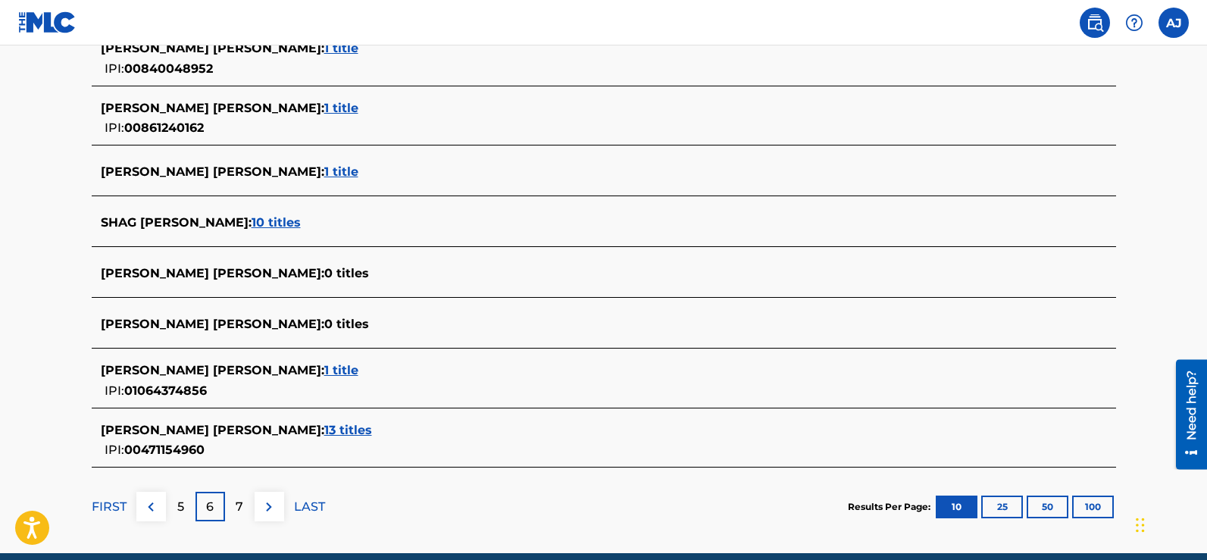
scroll to position [627, 0]
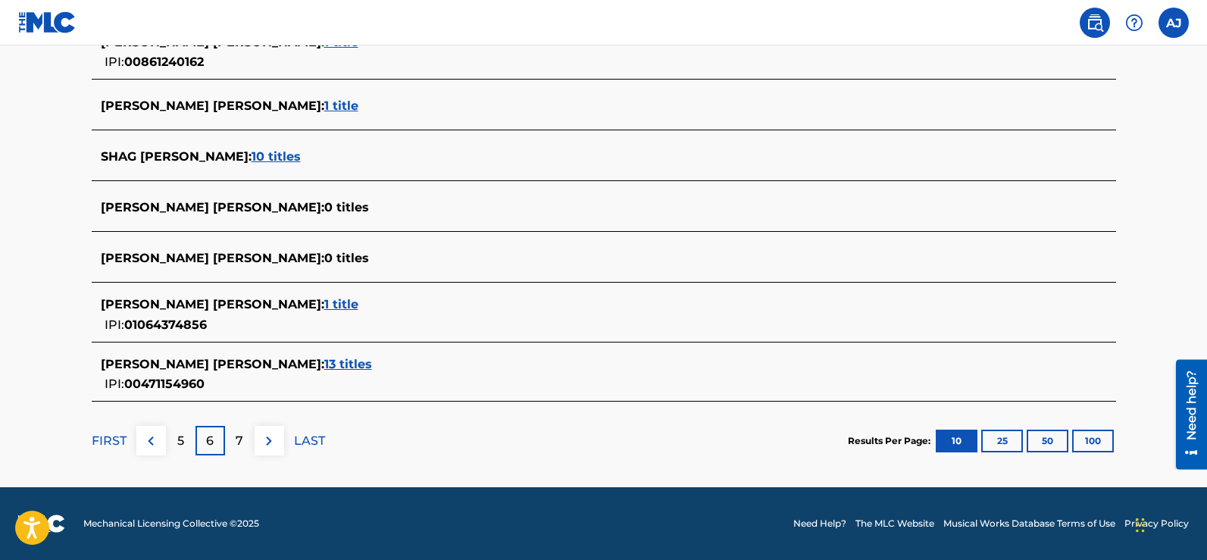
click at [238, 443] on p "7" at bounding box center [240, 441] width 8 height 18
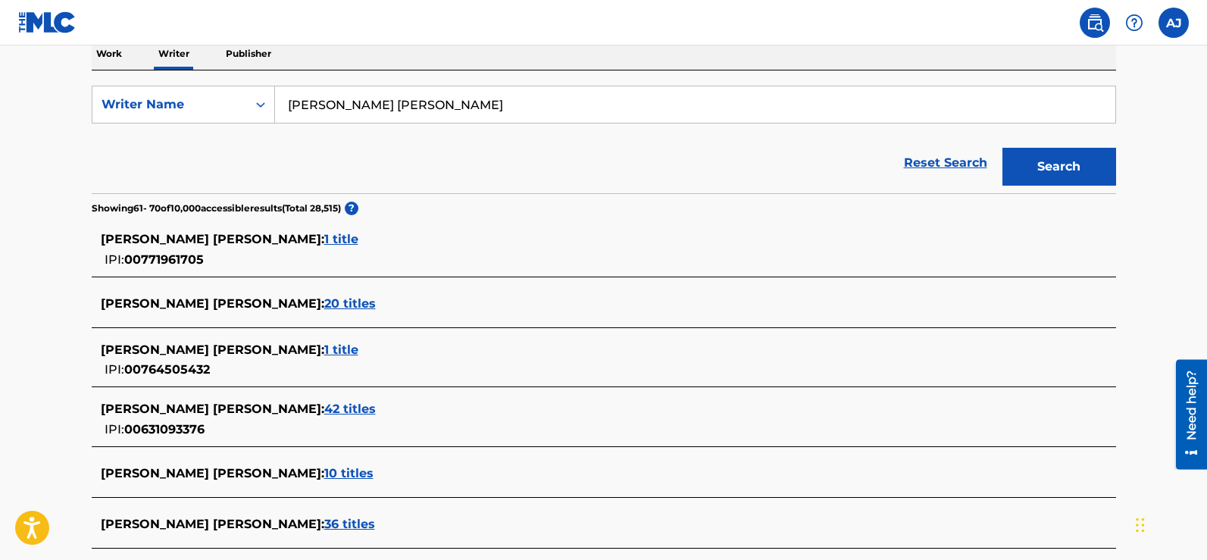
scroll to position [248, 0]
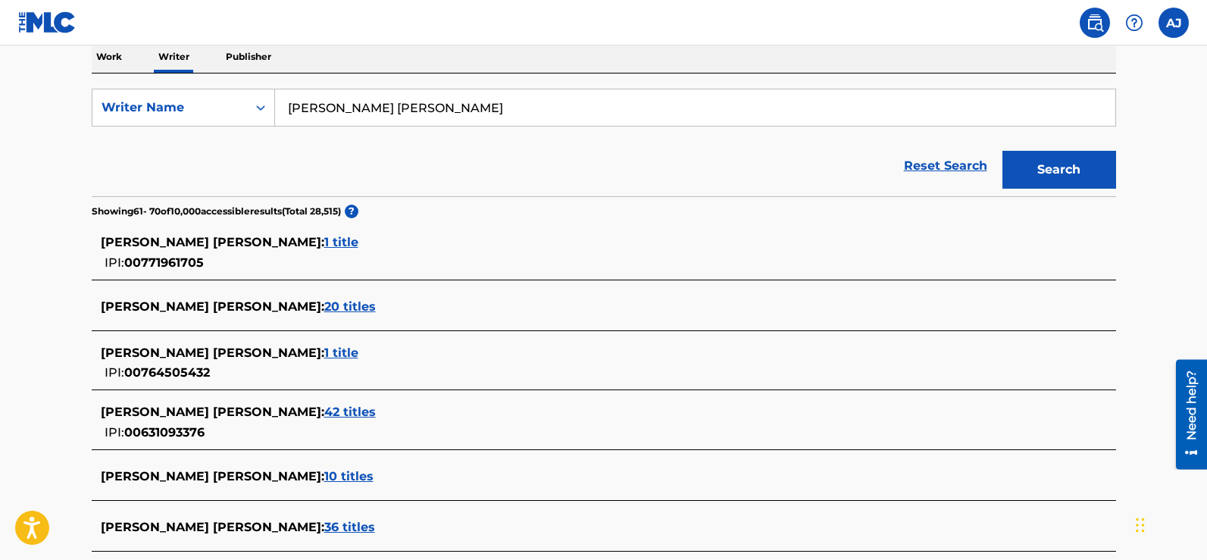
drag, startPoint x: 361, startPoint y: 109, endPoint x: 326, endPoint y: 114, distance: 34.4
click at [326, 114] on input "[PERSON_NAME] [PERSON_NAME]" at bounding box center [695, 107] width 840 height 36
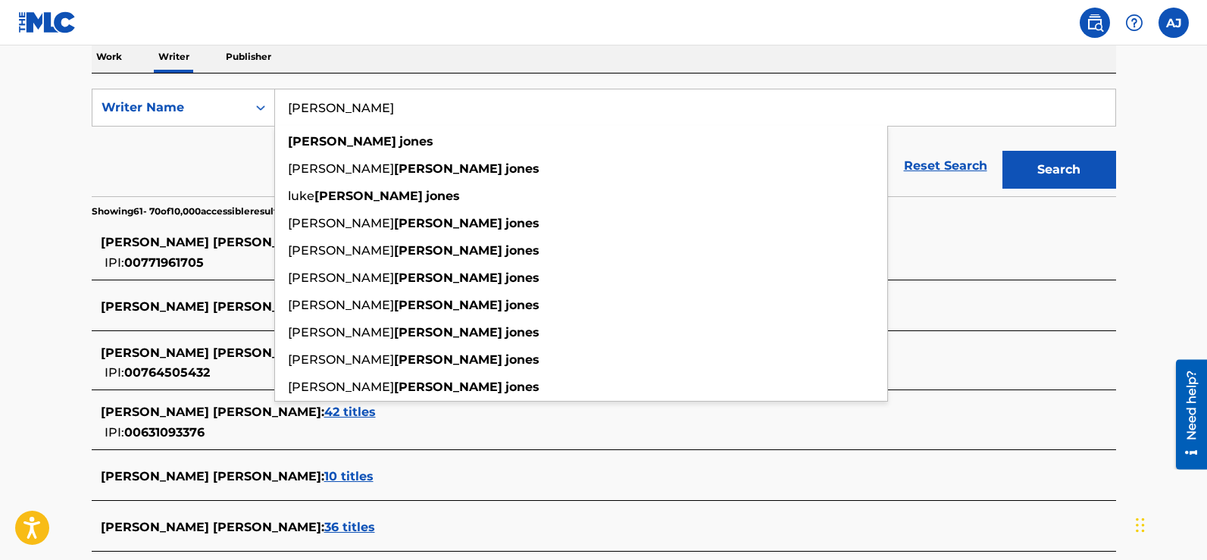
type input "[PERSON_NAME]"
click at [1032, 171] on button "Search" at bounding box center [1059, 170] width 114 height 38
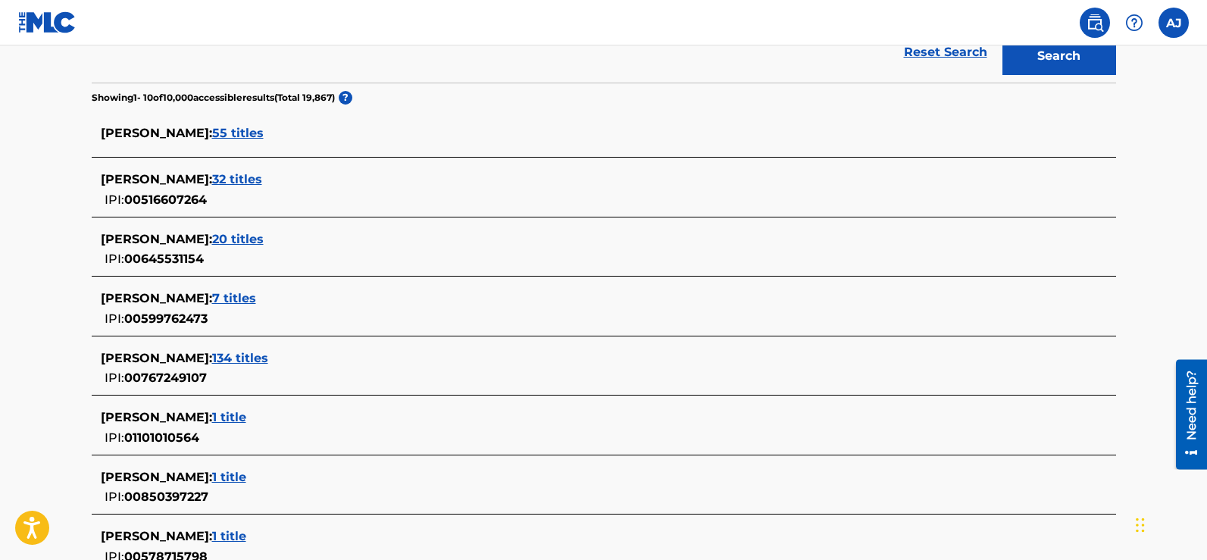
scroll to position [400, 0]
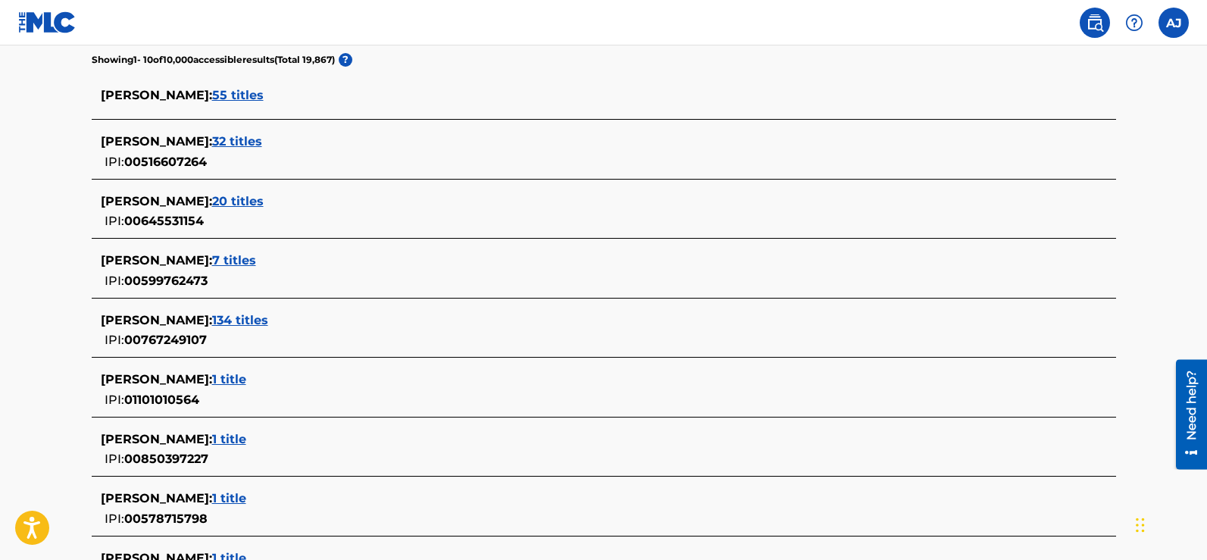
click at [226, 318] on span "134 titles" at bounding box center [240, 320] width 56 height 14
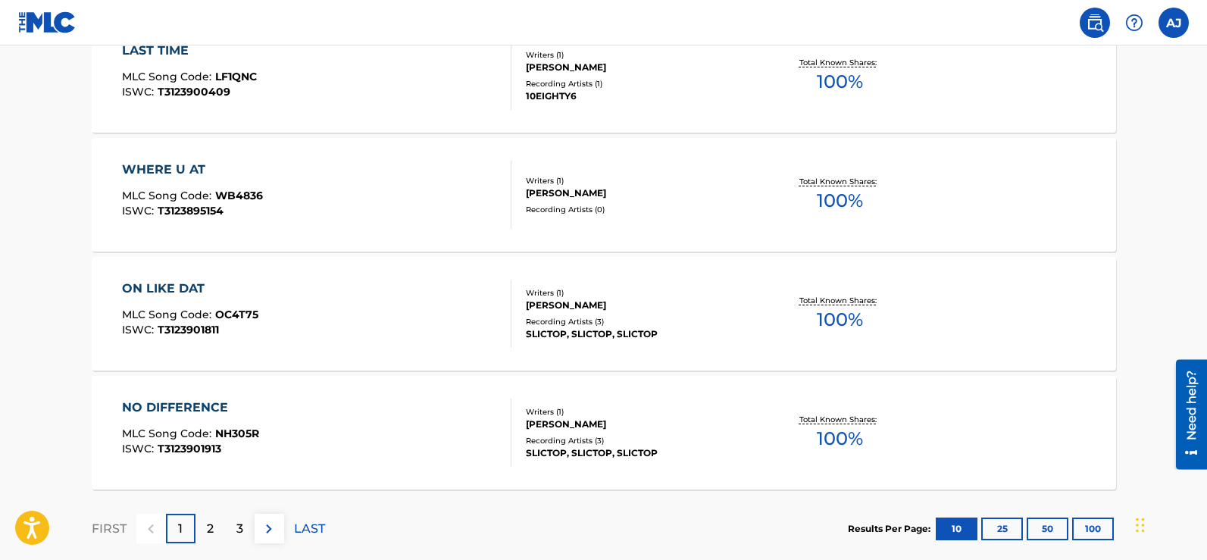
scroll to position [1295, 0]
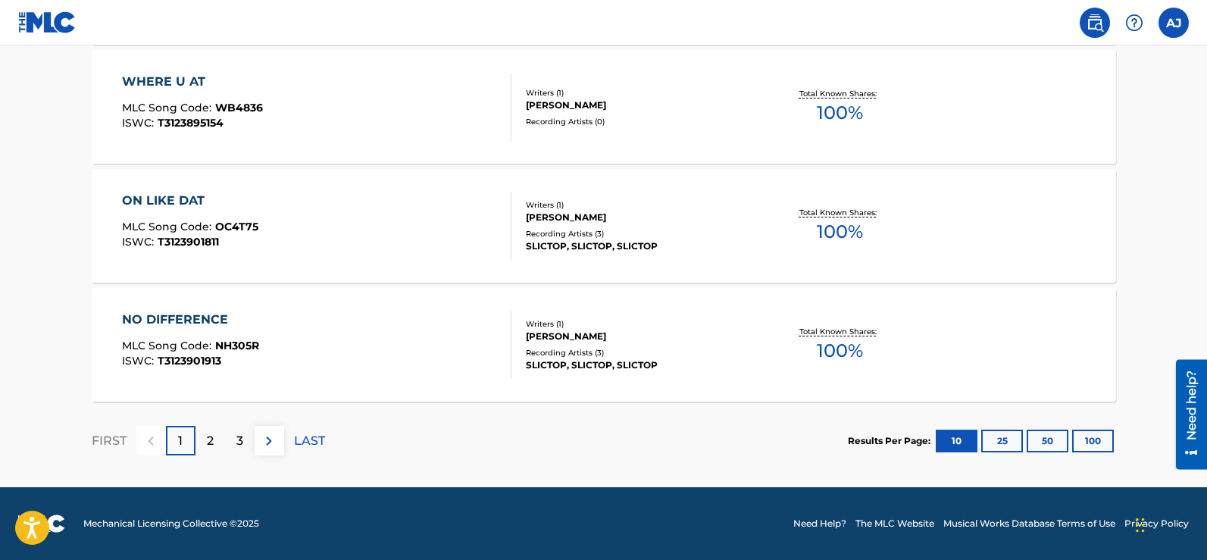
click at [209, 438] on p "2" at bounding box center [210, 441] width 7 height 18
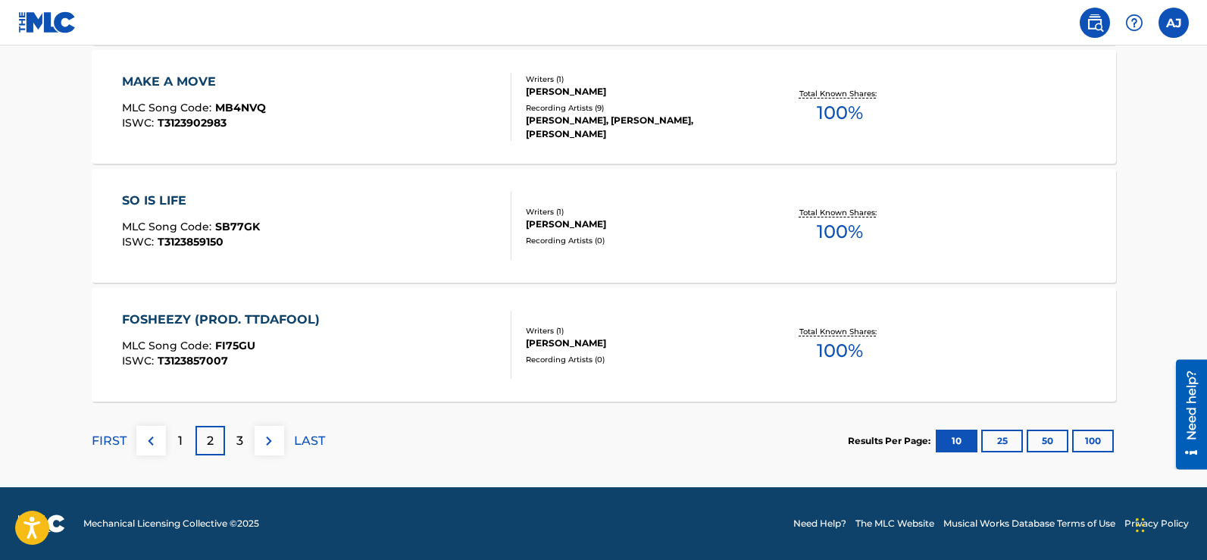
click at [233, 438] on div "3" at bounding box center [240, 441] width 30 height 30
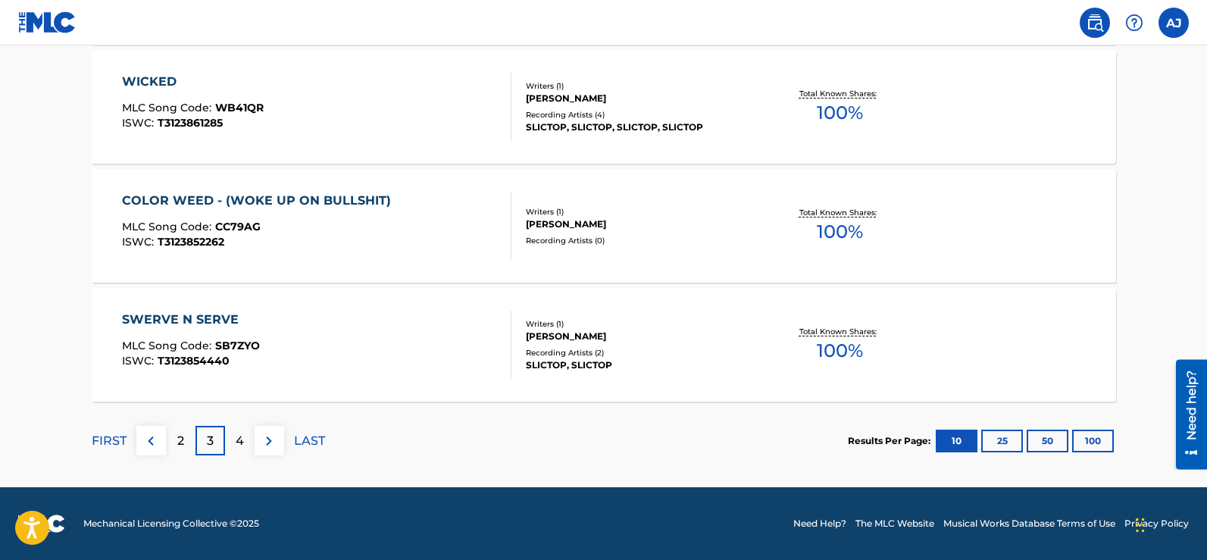
click at [239, 440] on p "4" at bounding box center [240, 441] width 8 height 18
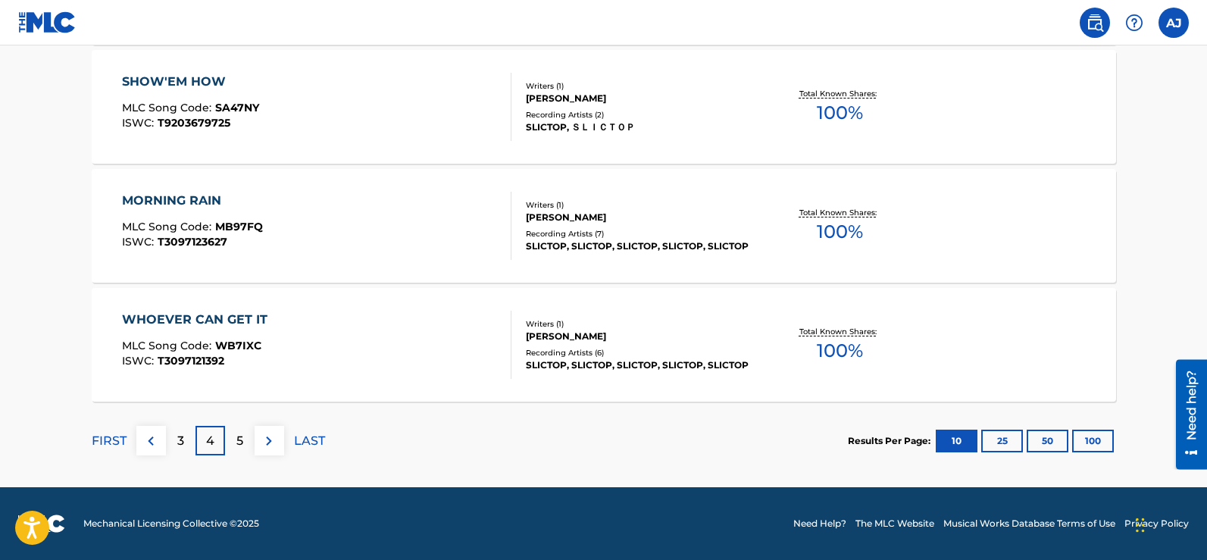
click at [237, 442] on p "5" at bounding box center [239, 441] width 7 height 18
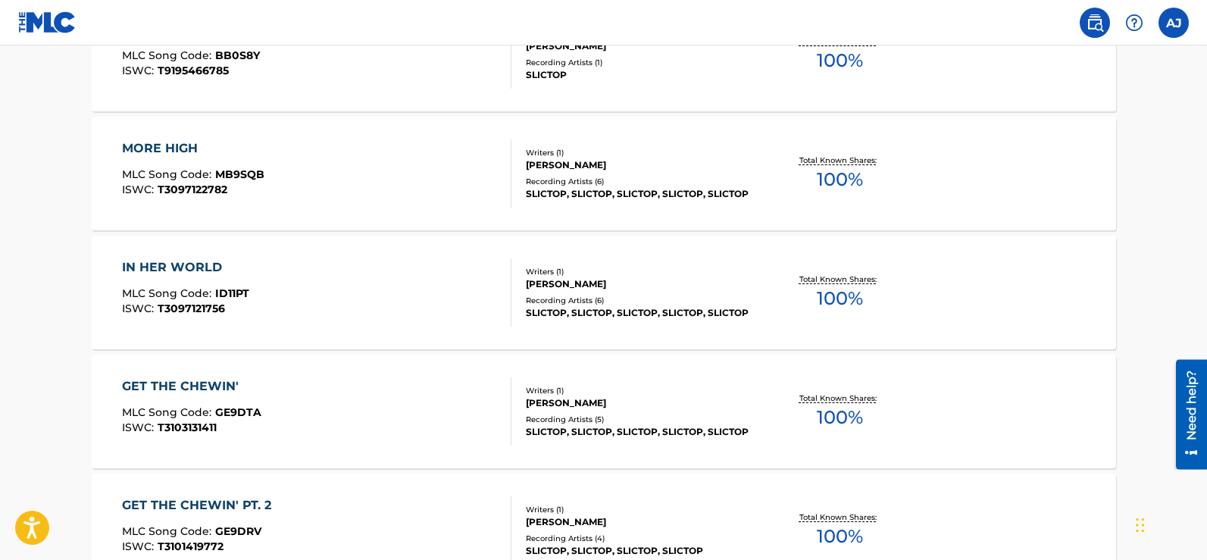
scroll to position [1219, 0]
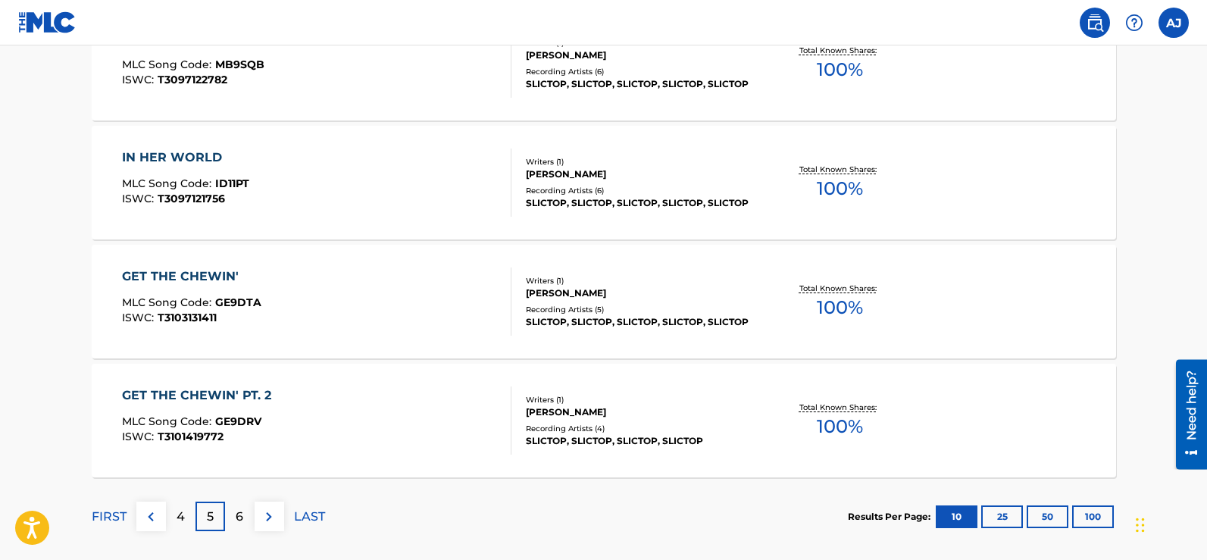
click at [833, 188] on span "100 %" at bounding box center [840, 188] width 46 height 27
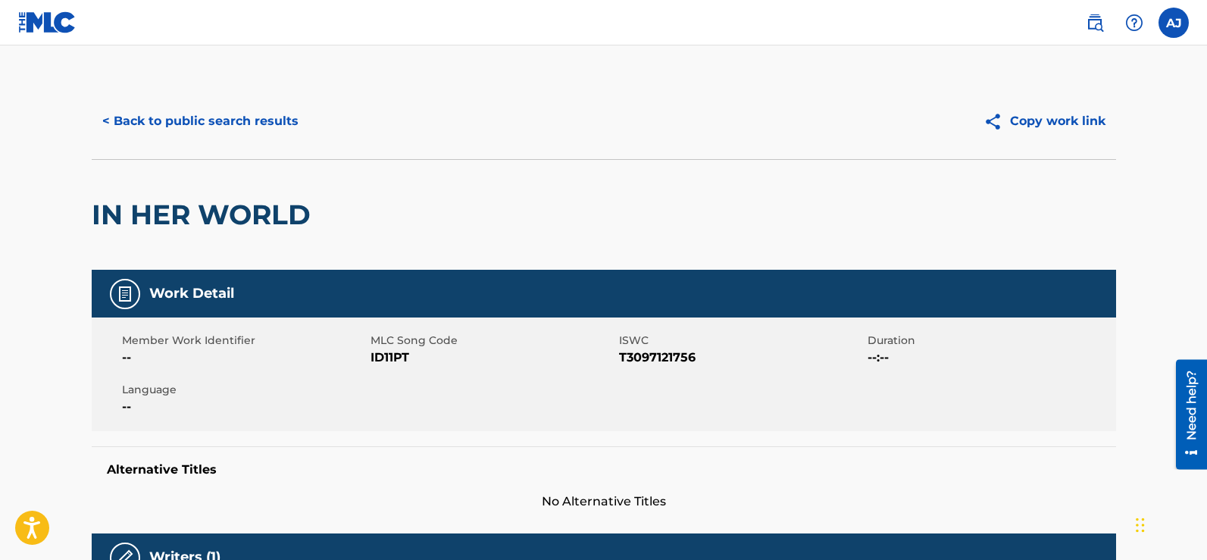
click at [210, 133] on button "< Back to public search results" at bounding box center [200, 121] width 217 height 38
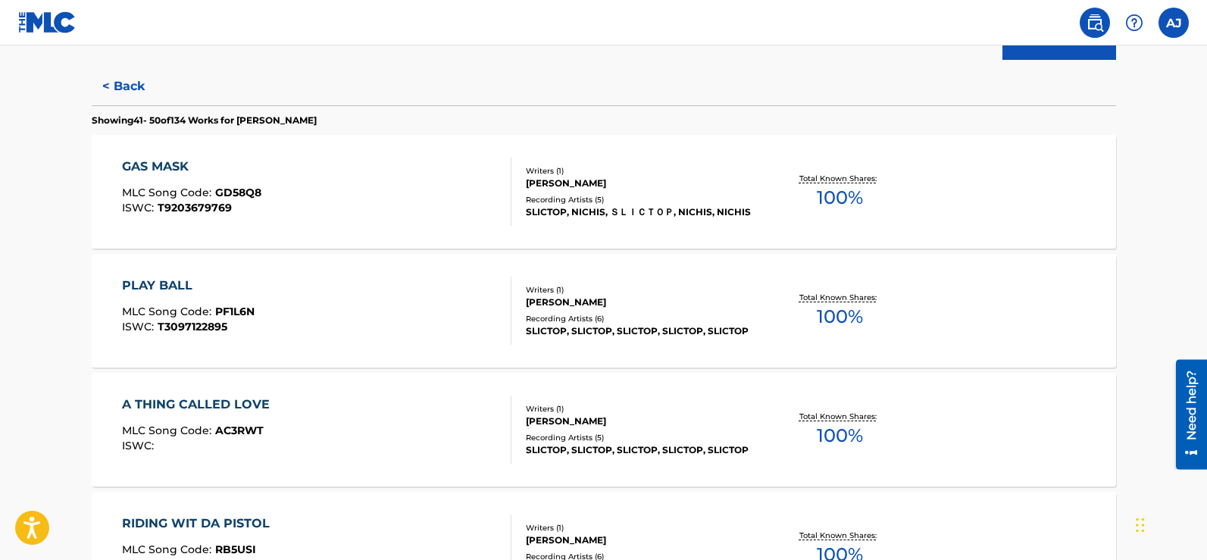
scroll to position [390, 0]
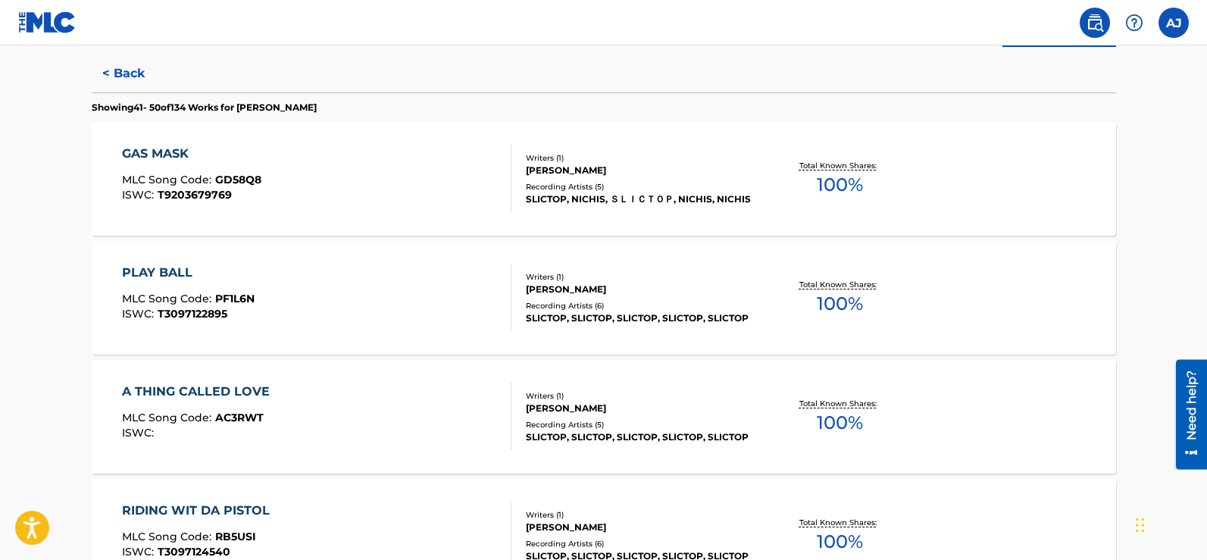
click at [130, 267] on div "PLAY BALL" at bounding box center [188, 273] width 133 height 18
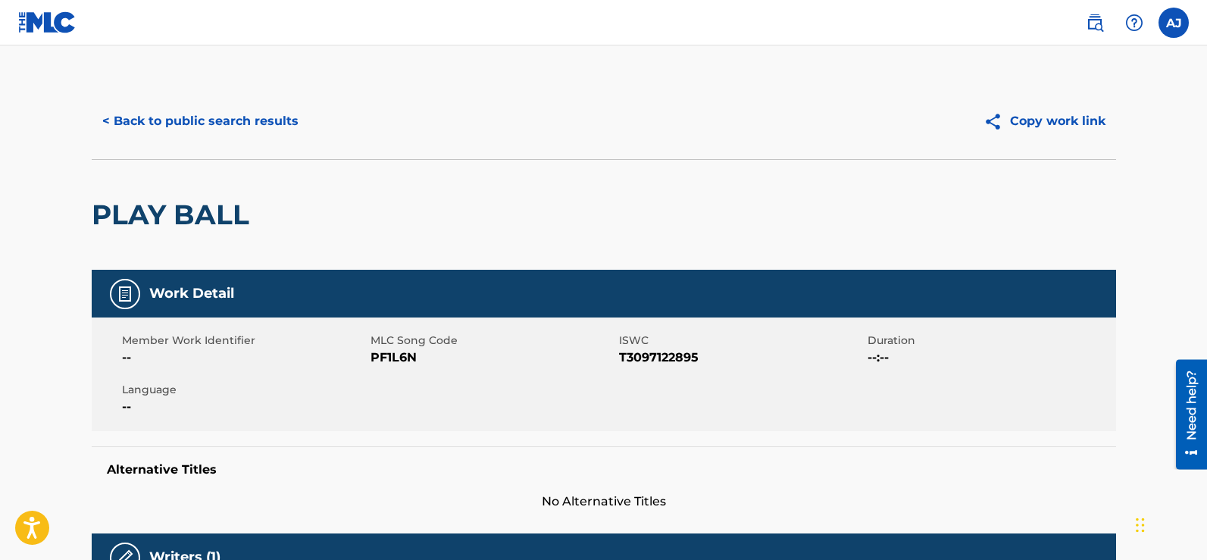
click at [175, 123] on button "< Back to public search results" at bounding box center [200, 121] width 217 height 38
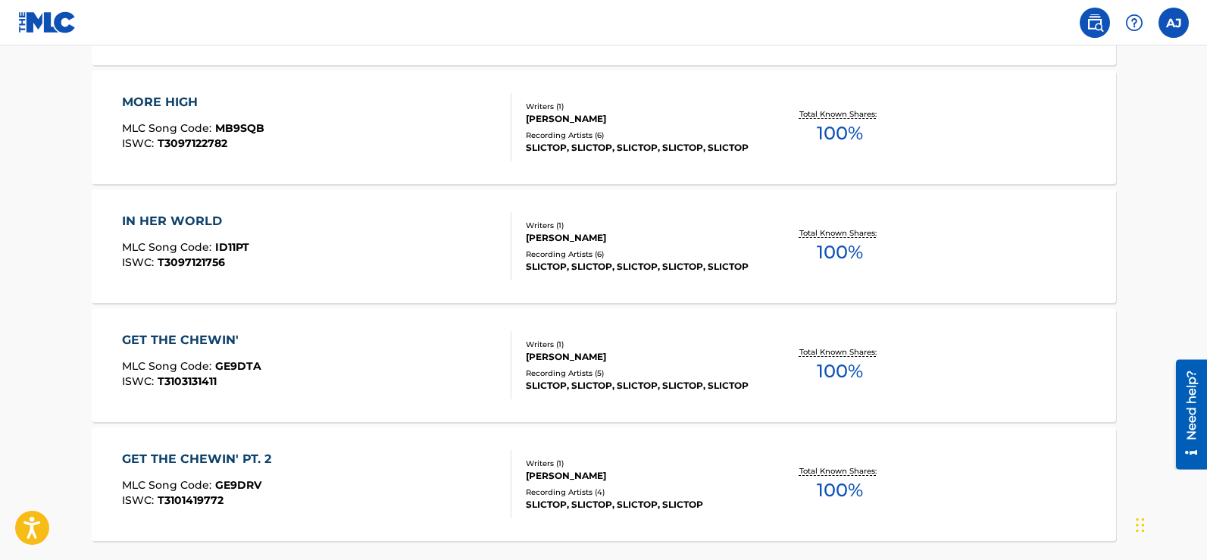
scroll to position [1223, 0]
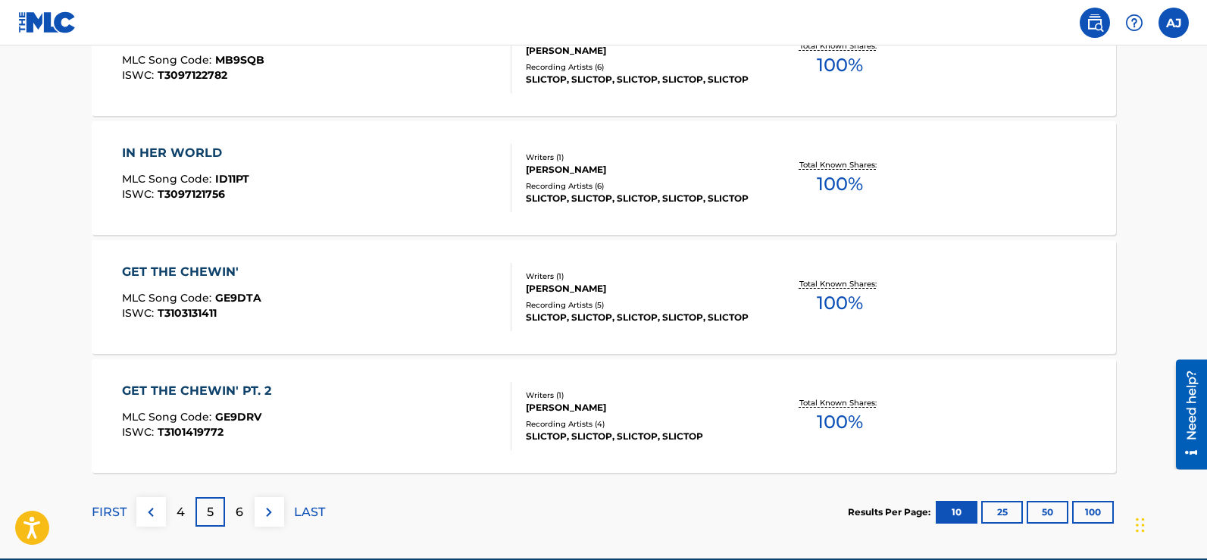
click at [236, 511] on p "6" at bounding box center [240, 512] width 8 height 18
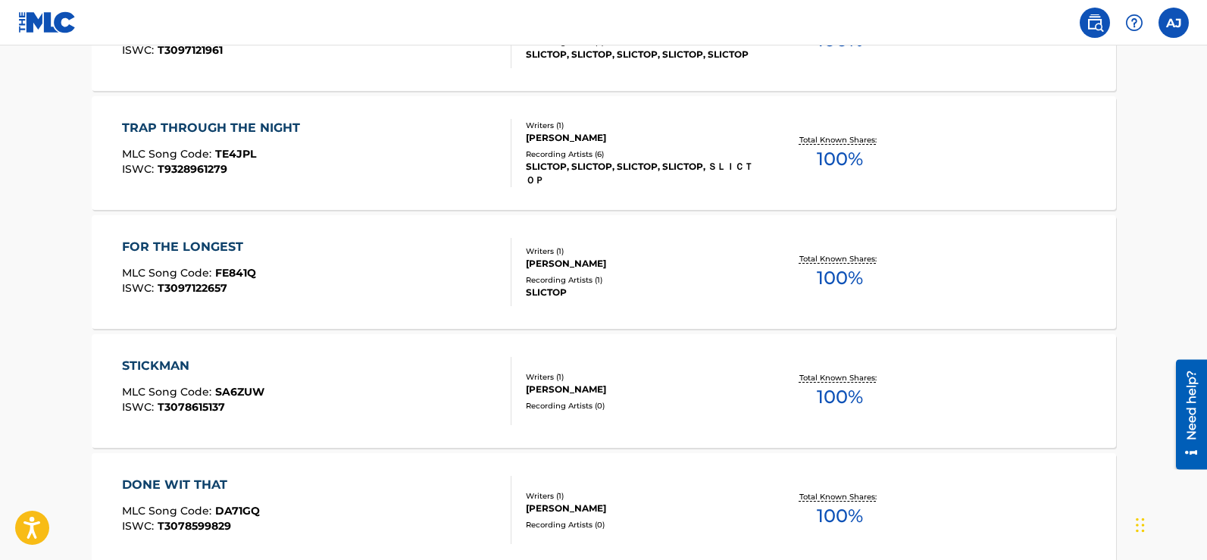
scroll to position [1148, 0]
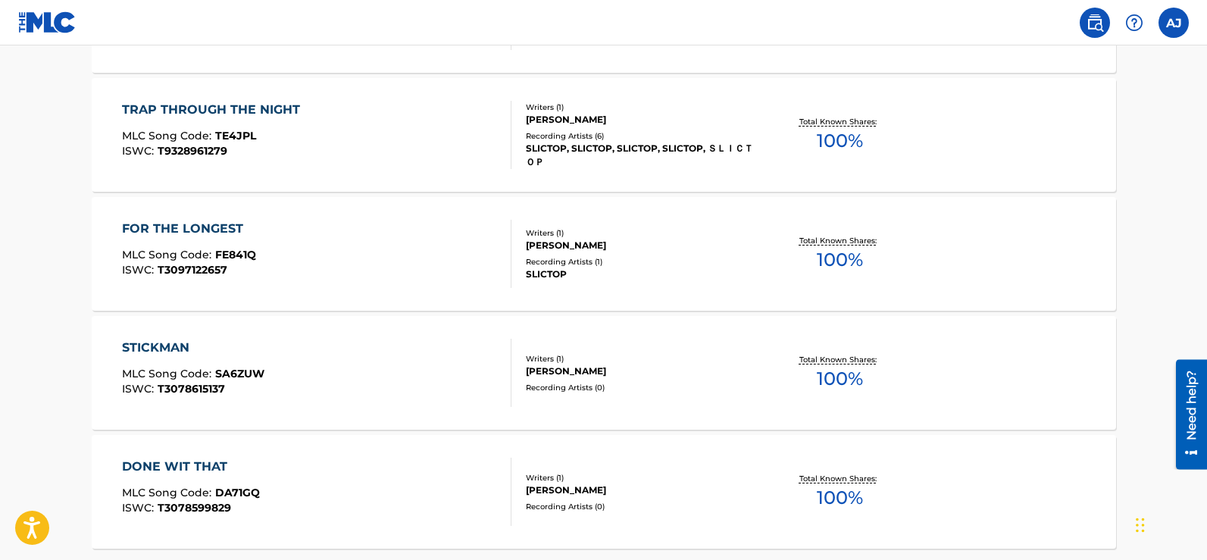
click at [177, 339] on div "STICKMAN" at bounding box center [193, 348] width 142 height 18
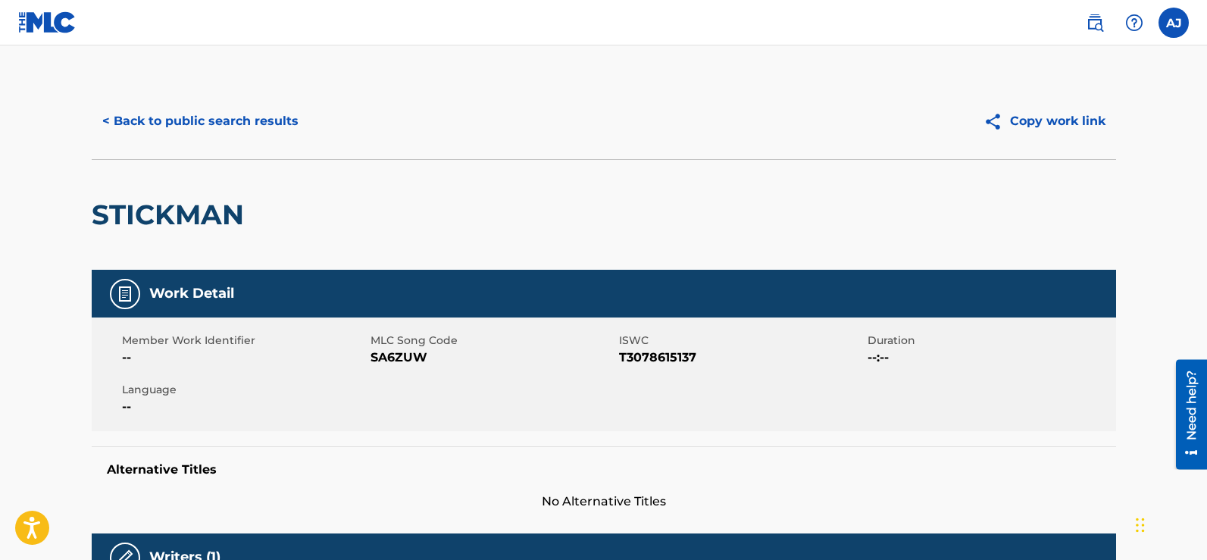
click at [189, 126] on button "< Back to public search results" at bounding box center [200, 121] width 217 height 38
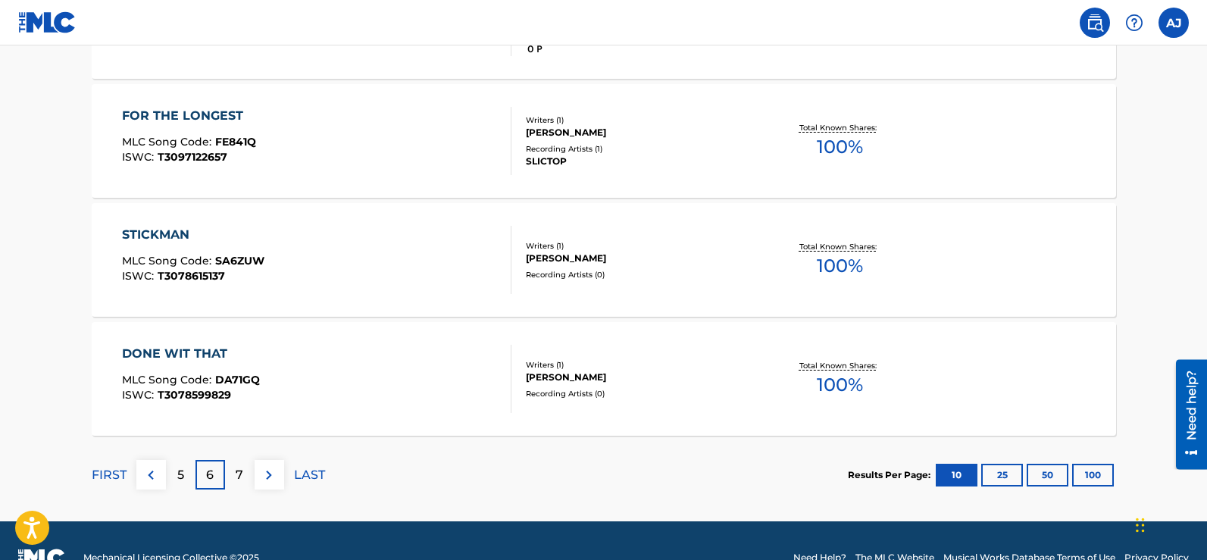
scroll to position [1295, 0]
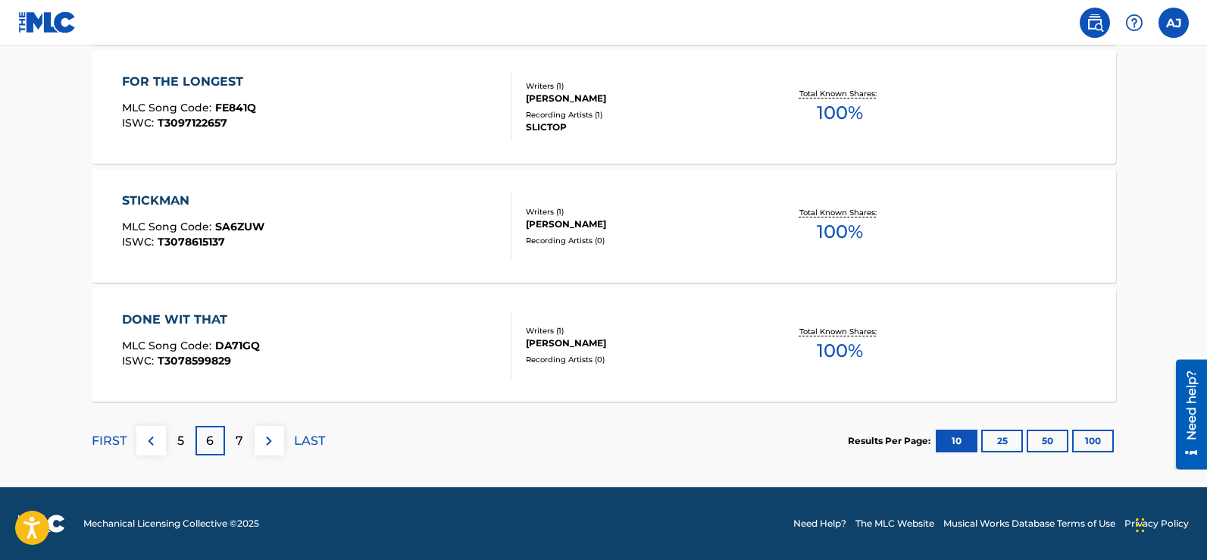
click at [236, 439] on p "7" at bounding box center [240, 441] width 8 height 18
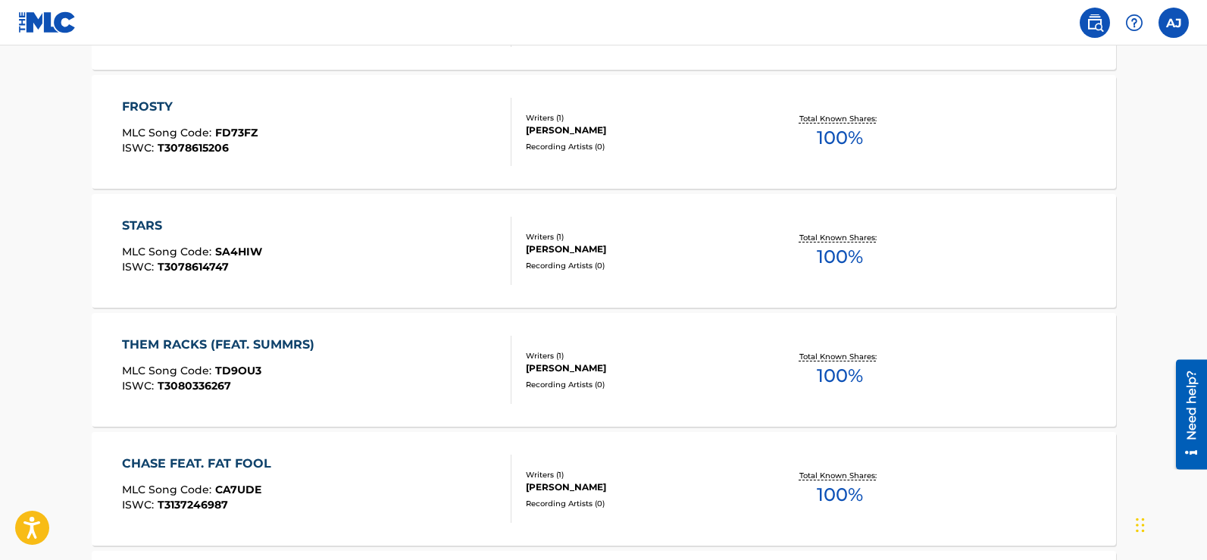
scroll to position [992, 0]
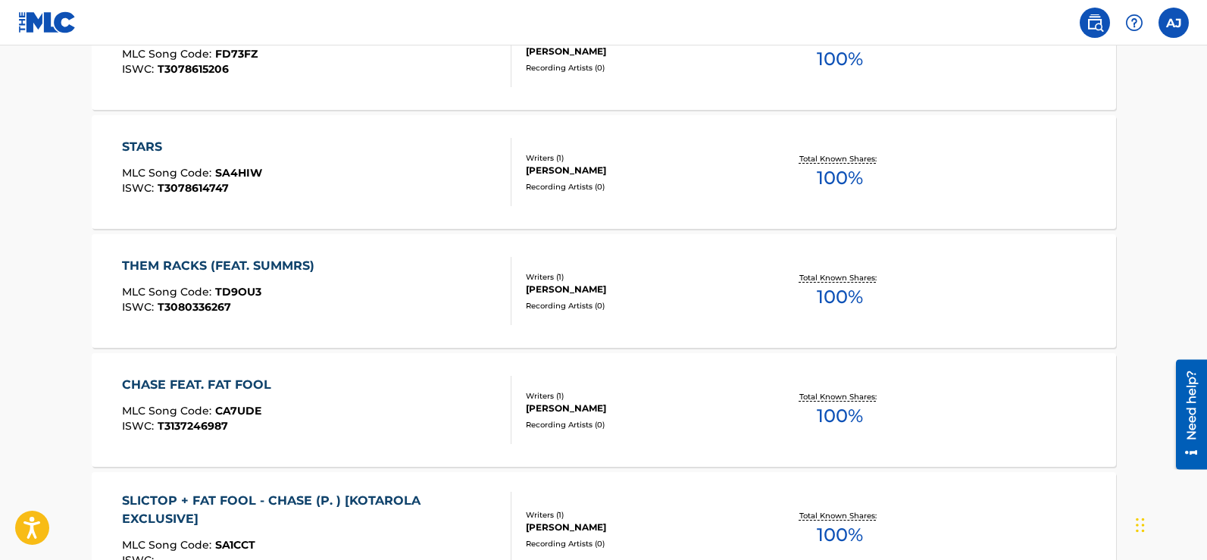
click at [176, 266] on div "THEM RACKS (FEAT. SUMMRS)" at bounding box center [222, 266] width 200 height 18
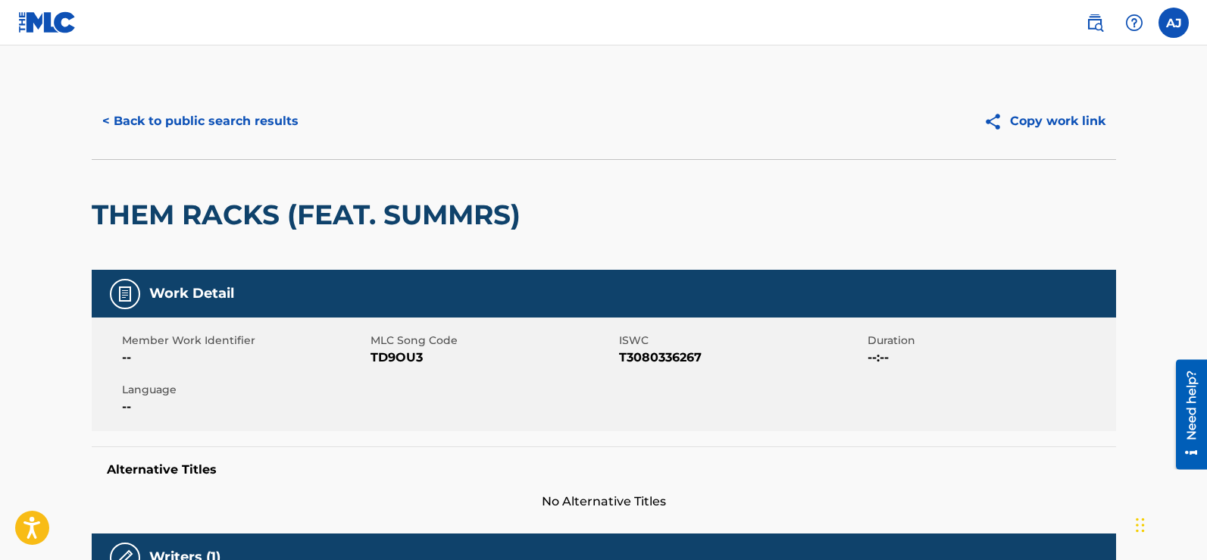
click at [176, 122] on button "< Back to public search results" at bounding box center [200, 121] width 217 height 38
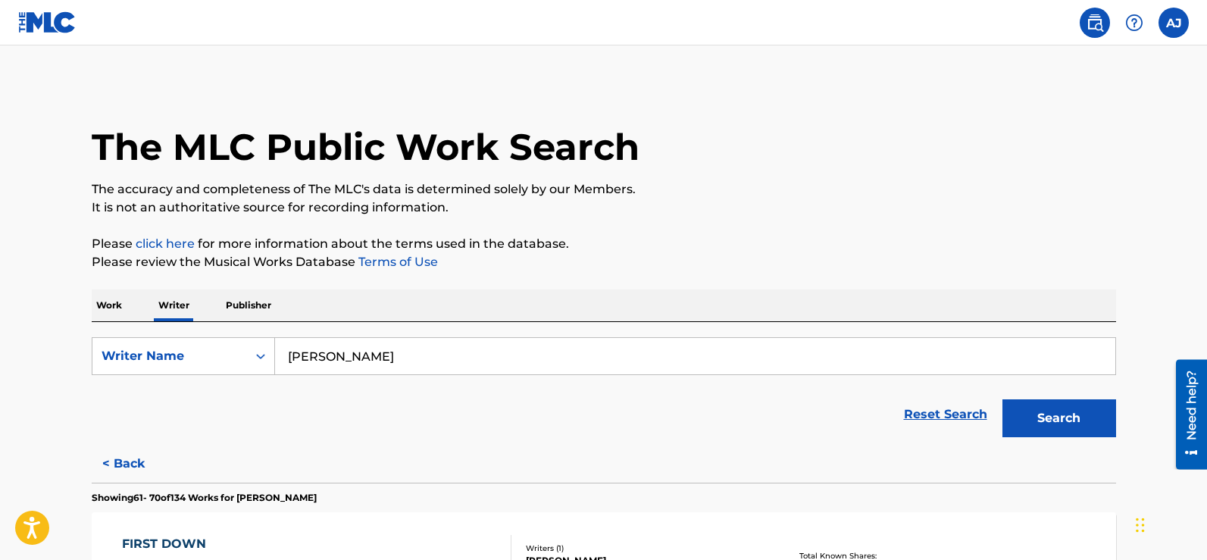
click at [1183, 23] on label at bounding box center [1173, 23] width 30 height 30
click at [1173, 23] on input "[PERSON_NAME] [PERSON_NAME] [EMAIL_ADDRESS][DOMAIN_NAME] Notification Preferenc…" at bounding box center [1173, 23] width 0 height 0
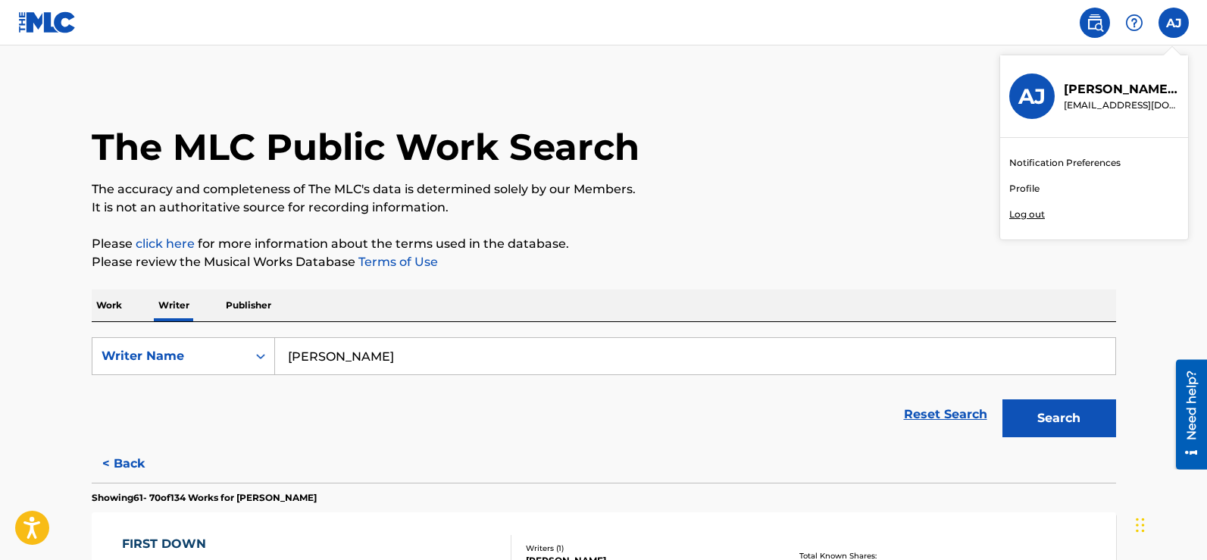
click at [732, 134] on div "The MLC Public Work Search" at bounding box center [604, 138] width 1024 height 111
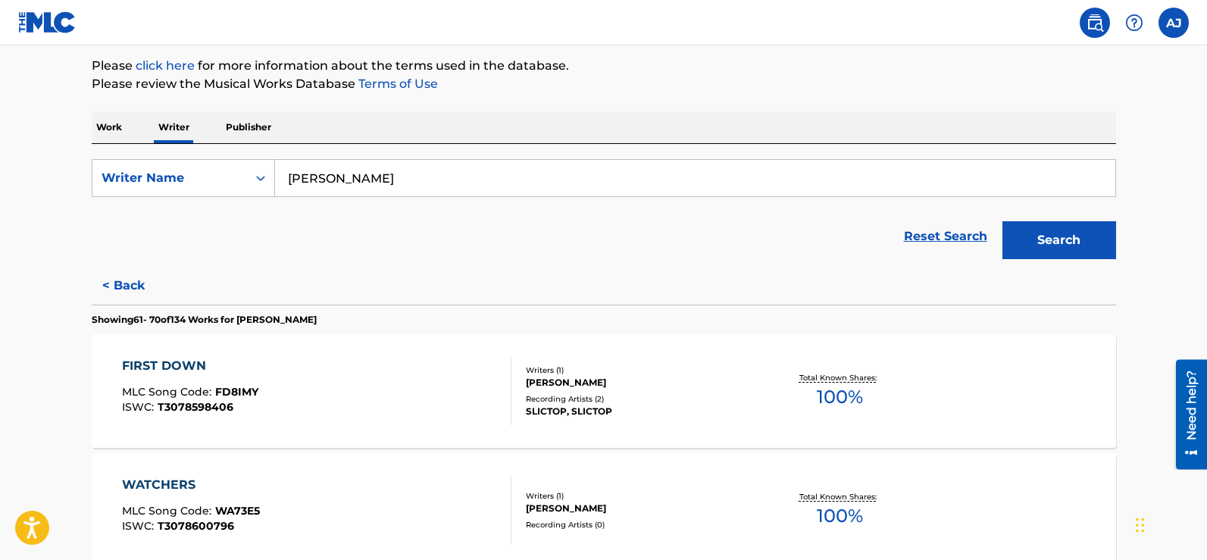
scroll to position [227, 0]
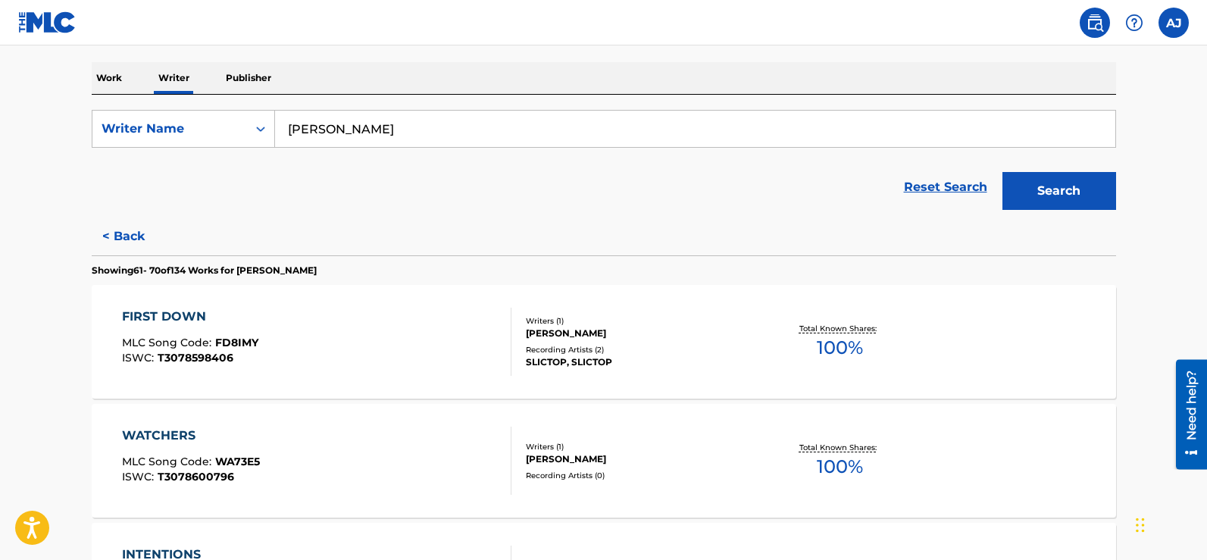
click at [129, 240] on button "< Back" at bounding box center [137, 236] width 91 height 38
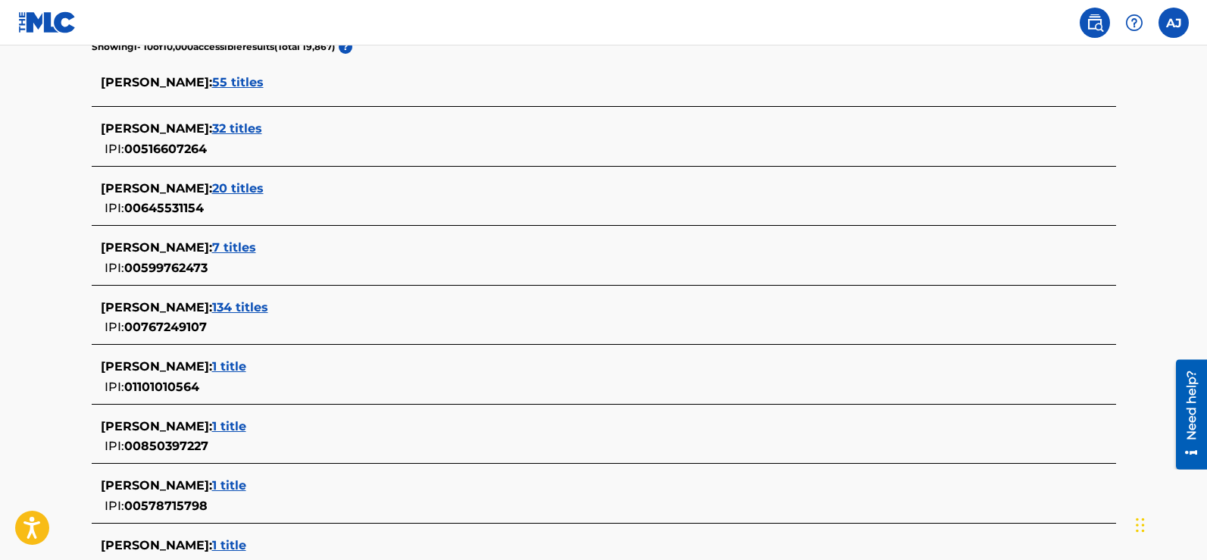
scroll to position [654, 0]
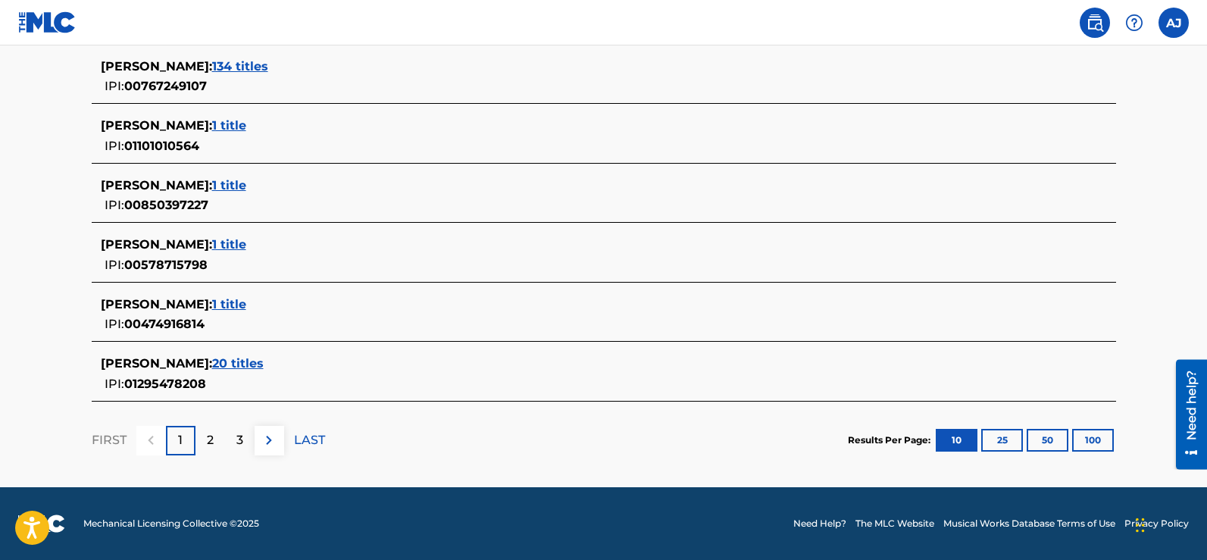
click at [224, 362] on span "20 titles" at bounding box center [238, 363] width 52 height 14
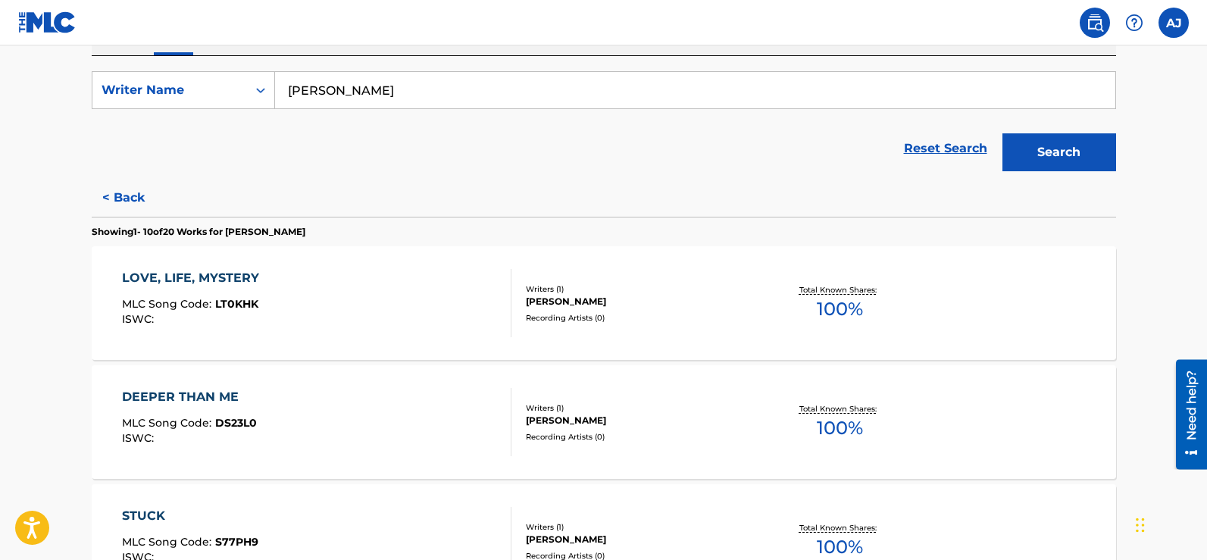
scroll to position [158, 0]
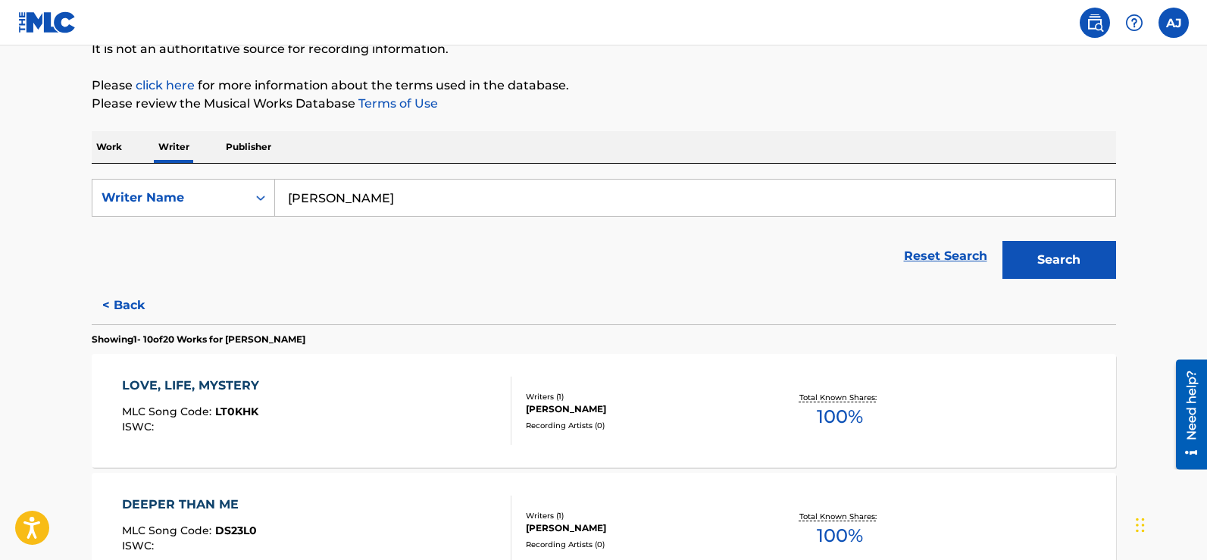
click at [239, 398] on div "LOVE, LIFE, MYSTERY MLC Song Code : LT0KHK ISWC :" at bounding box center [194, 410] width 145 height 68
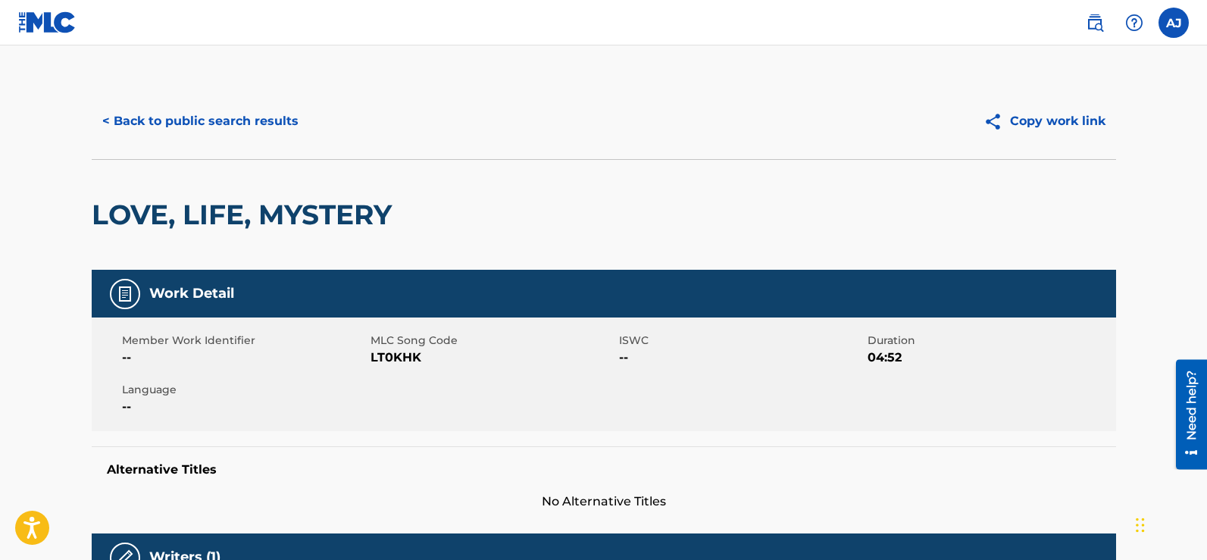
click at [142, 119] on button "< Back to public search results" at bounding box center [200, 121] width 217 height 38
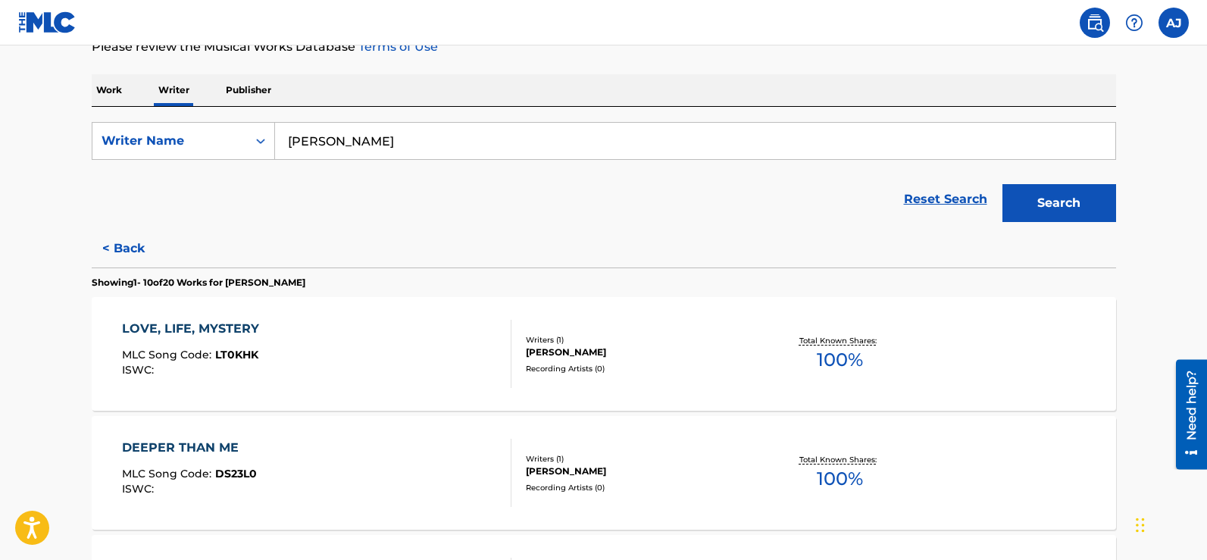
scroll to position [87, 0]
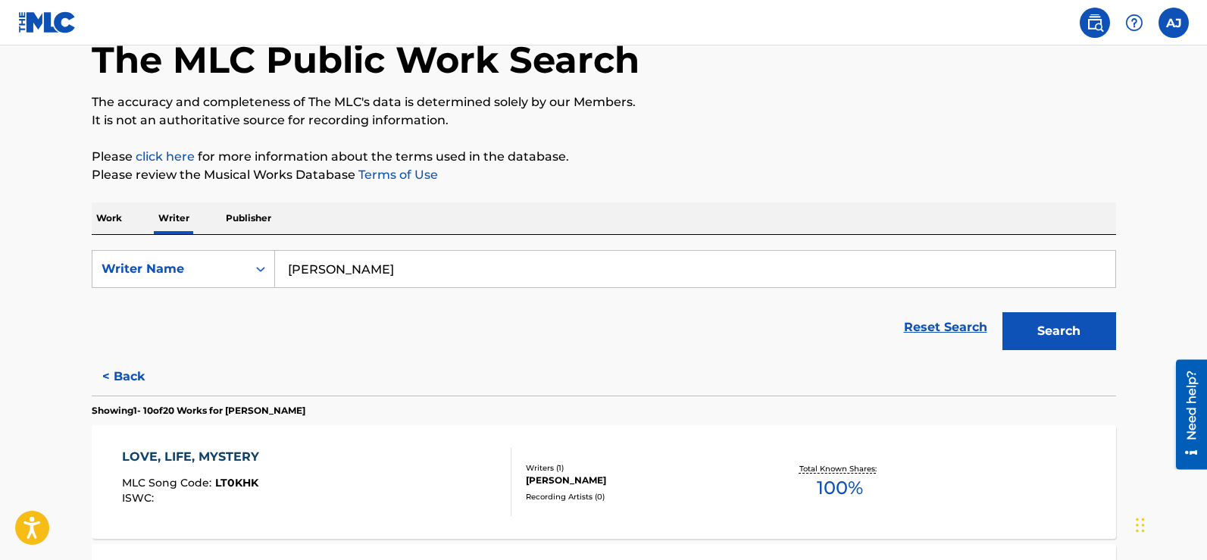
click at [141, 379] on button "< Back" at bounding box center [137, 377] width 91 height 38
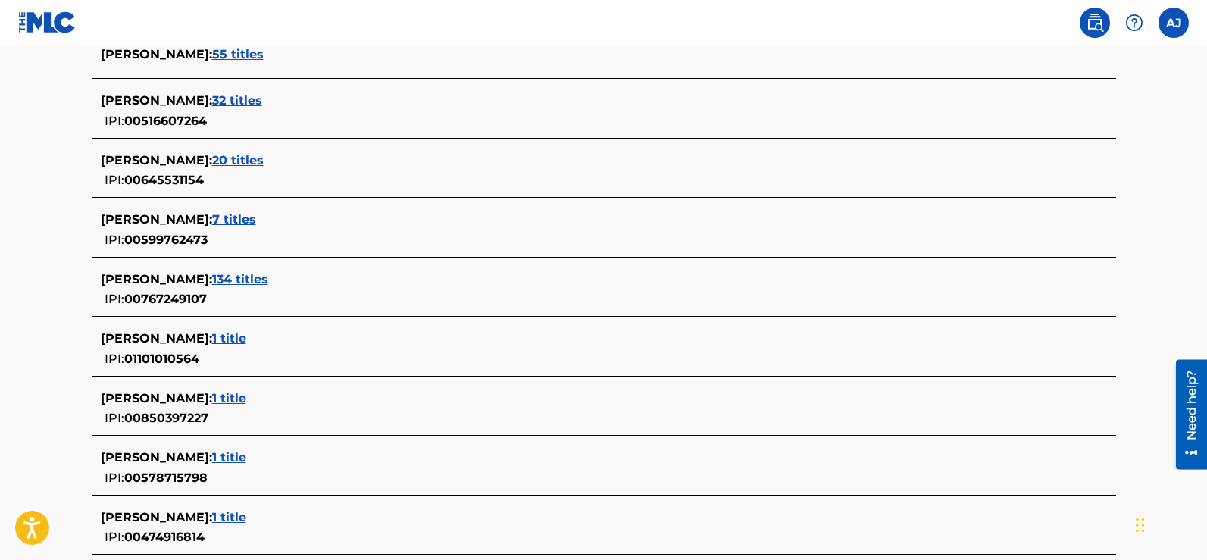
scroll to position [390, 0]
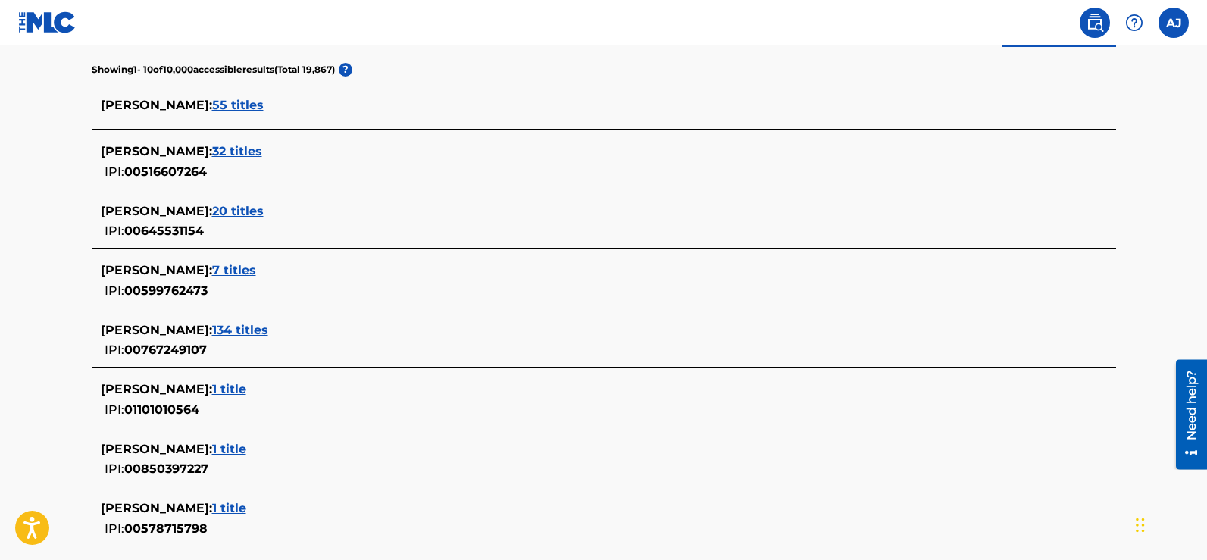
click at [217, 108] on span "55 titles" at bounding box center [238, 105] width 52 height 14
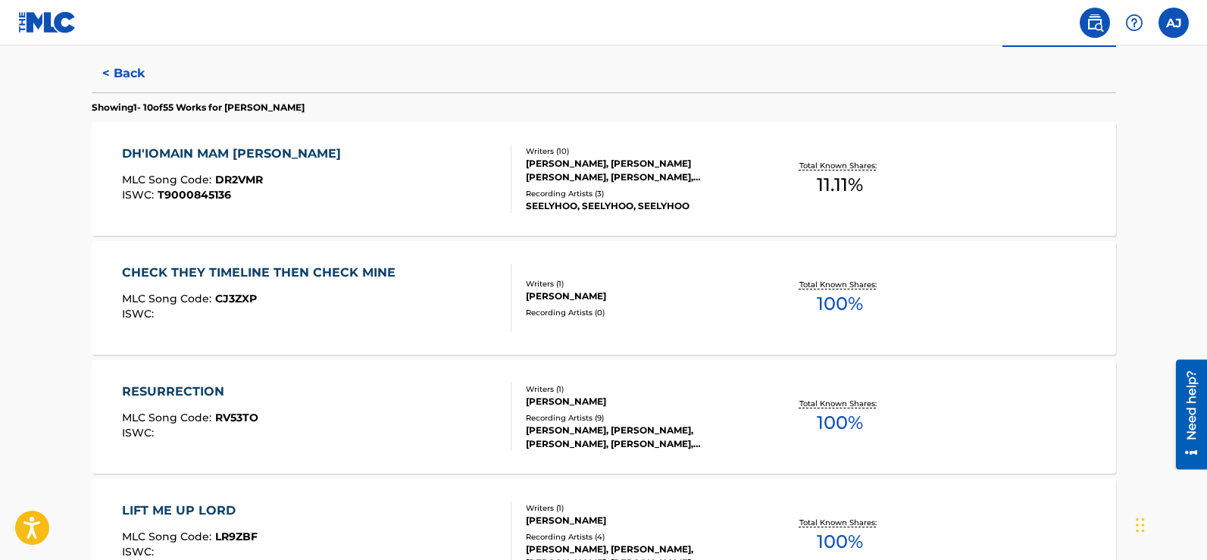
click at [114, 70] on button "< Back" at bounding box center [137, 74] width 91 height 38
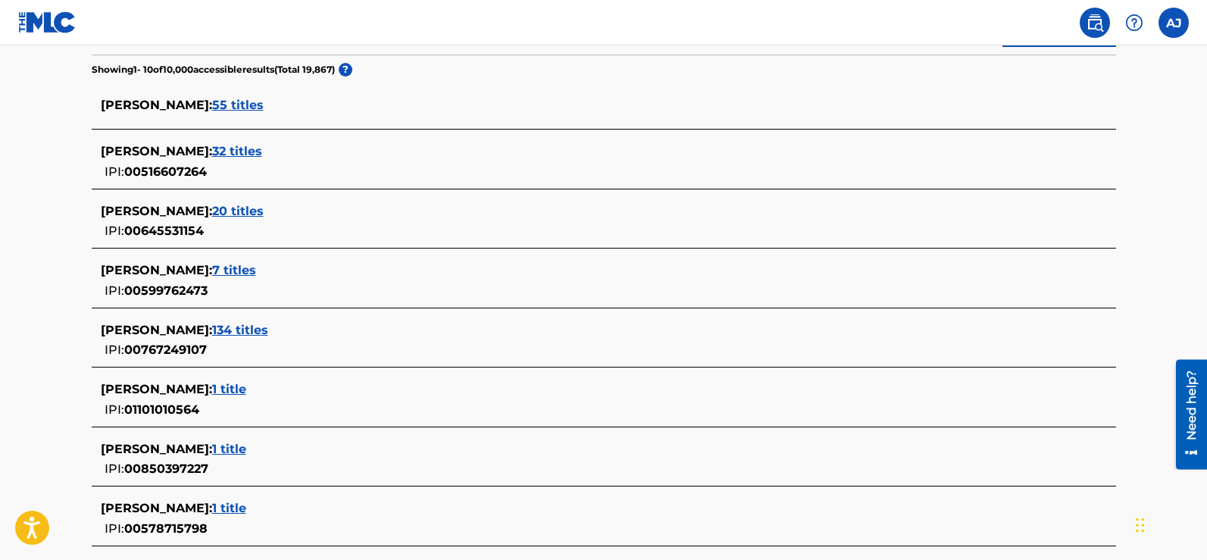
click at [223, 331] on span "134 titles" at bounding box center [240, 330] width 56 height 14
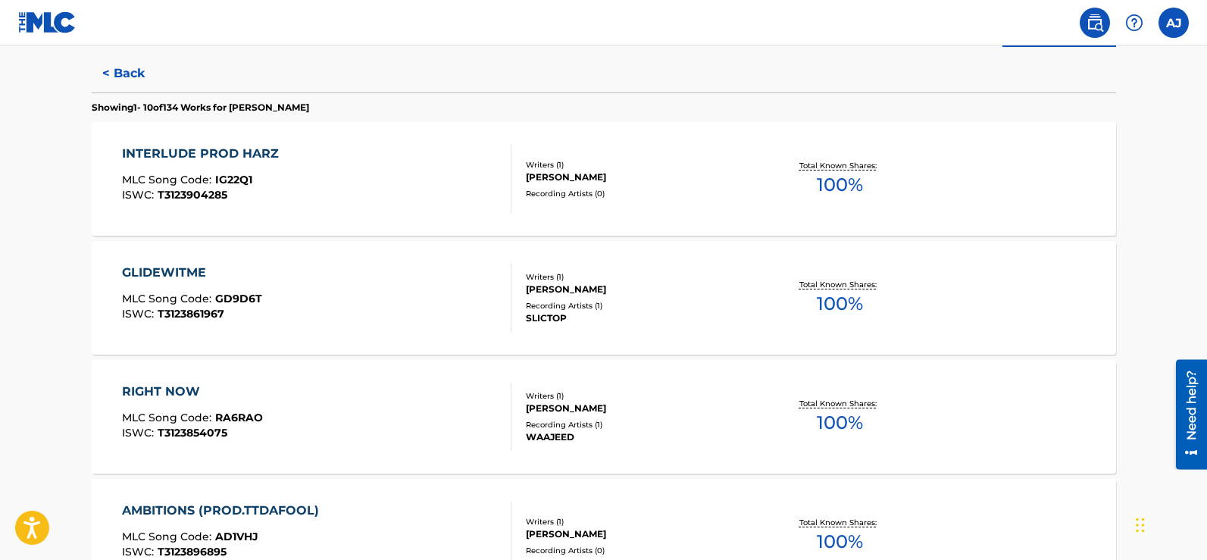
click at [227, 167] on div "INTERLUDE PROD HARZ MLC Song Code : IG22Q1 ISWC : T3123904285" at bounding box center [204, 179] width 164 height 68
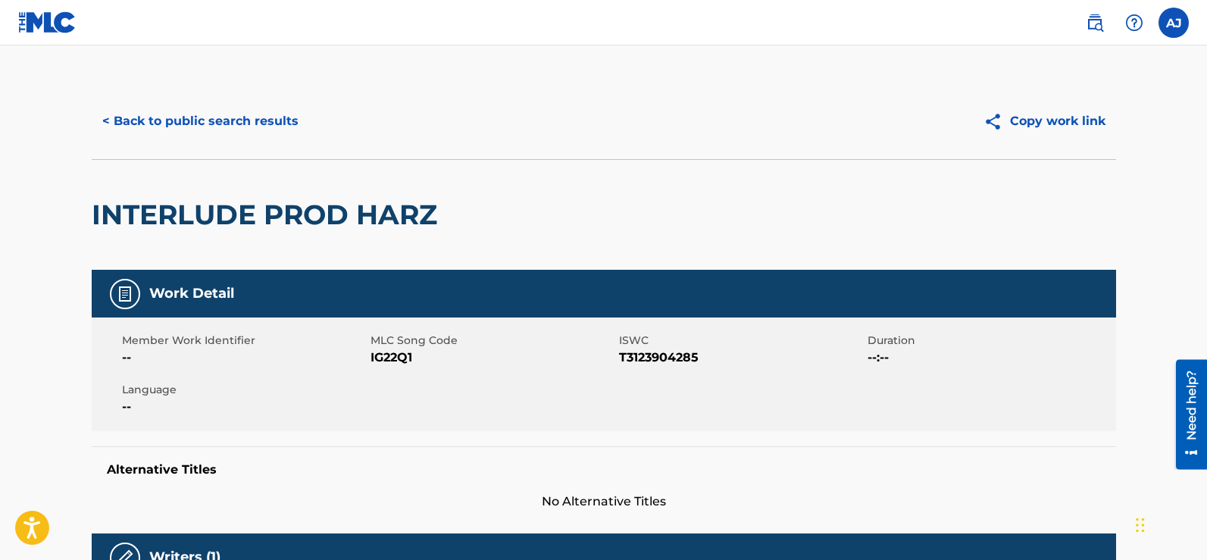
click at [152, 117] on button "< Back to public search results" at bounding box center [200, 121] width 217 height 38
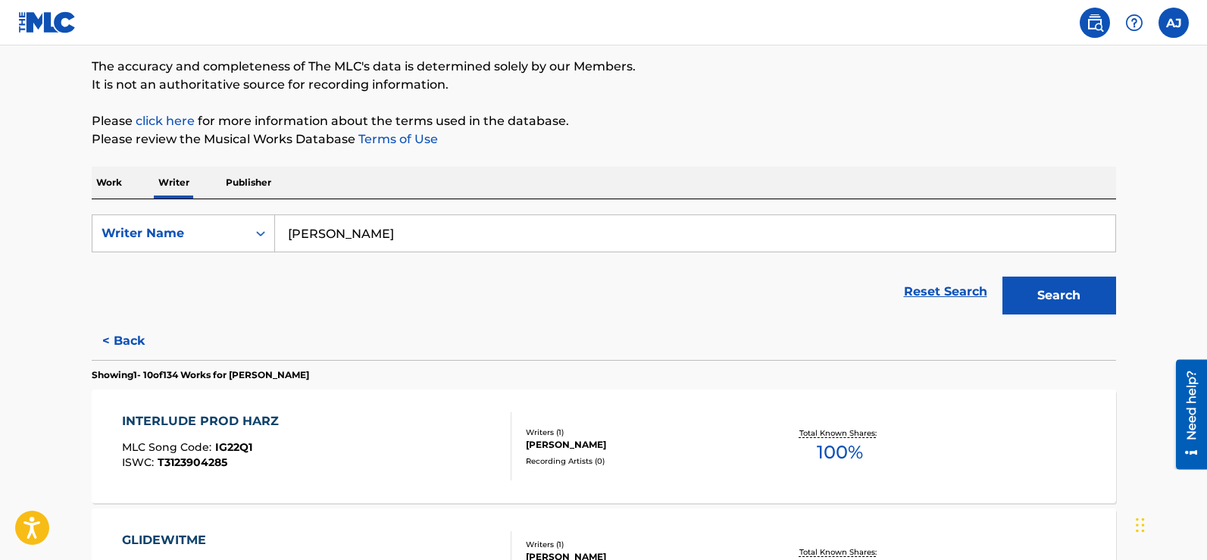
scroll to position [87, 0]
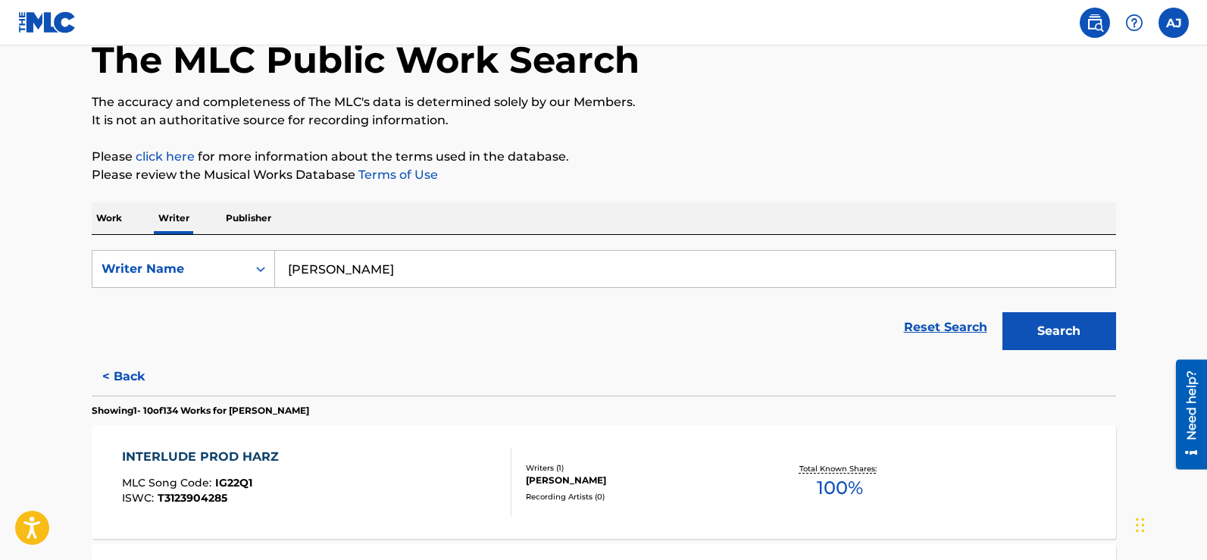
click at [128, 383] on button "< Back" at bounding box center [137, 377] width 91 height 38
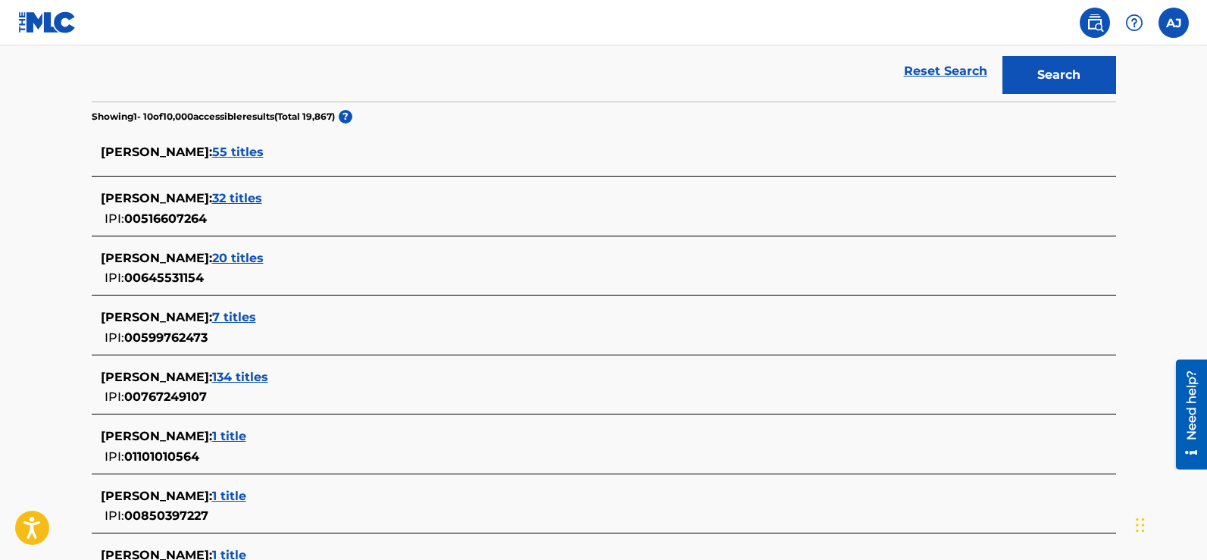
scroll to position [379, 0]
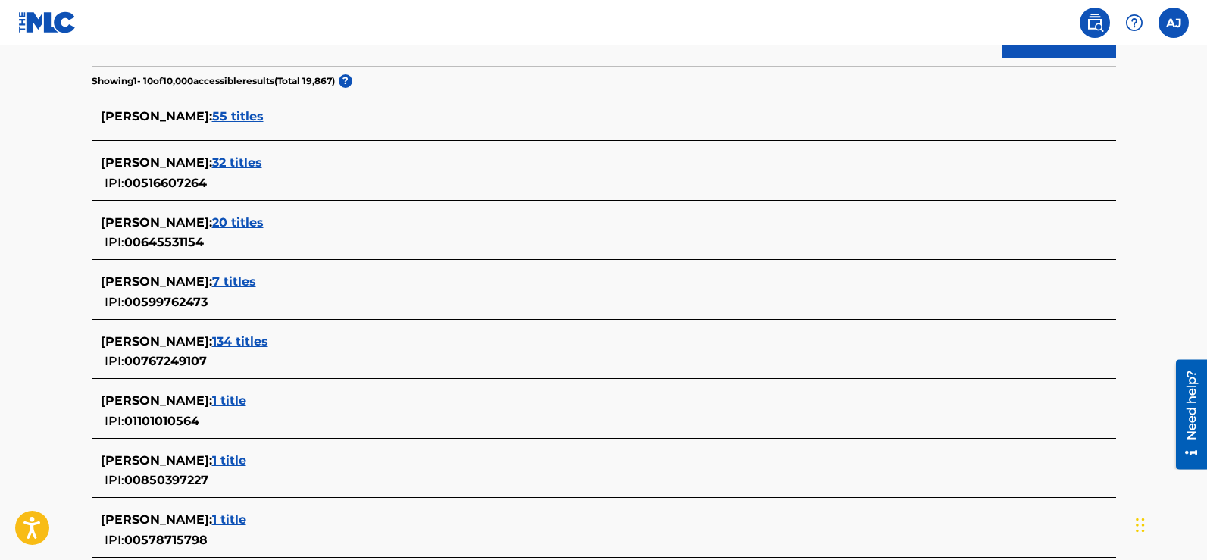
click at [223, 339] on span "134 titles" at bounding box center [240, 341] width 56 height 14
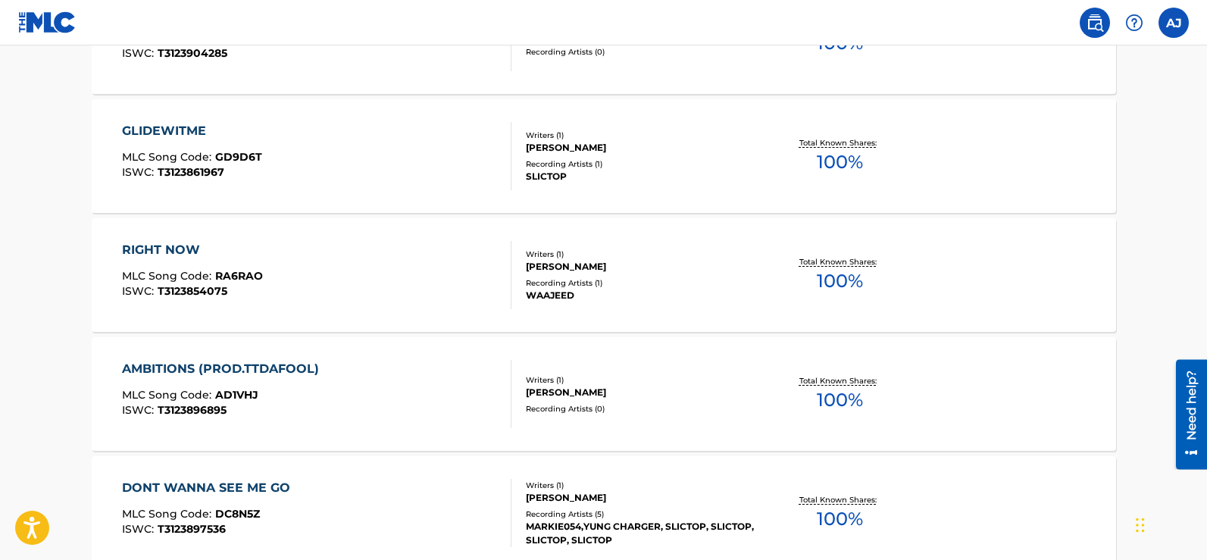
scroll to position [530, 0]
click at [220, 266] on div "RIGHT NOW MLC Song Code : RA6RAO ISWC : T3123854075" at bounding box center [192, 276] width 141 height 68
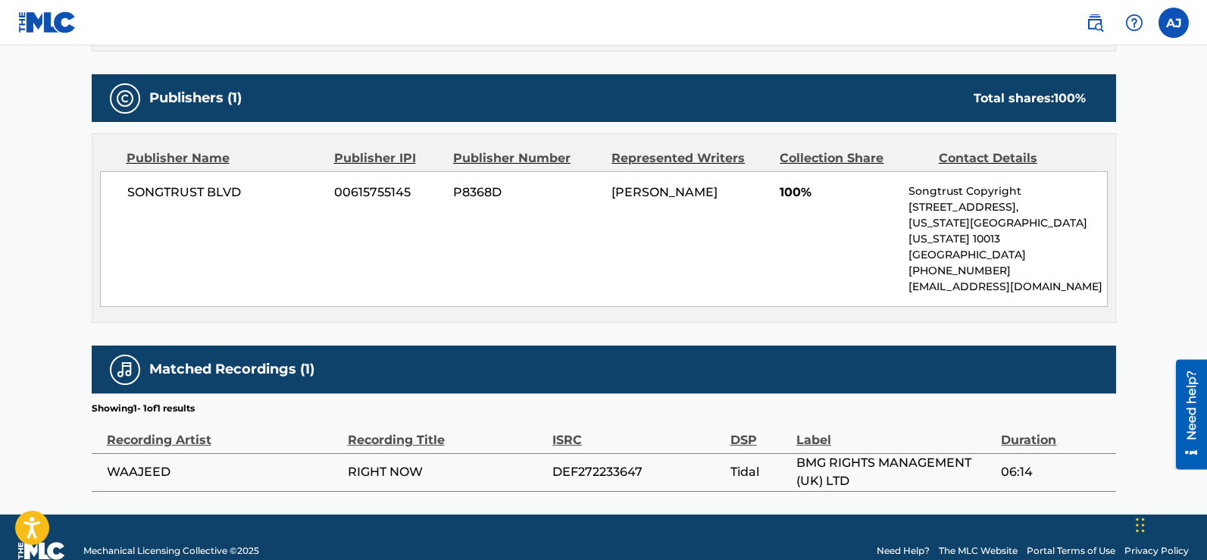
scroll to position [644, 0]
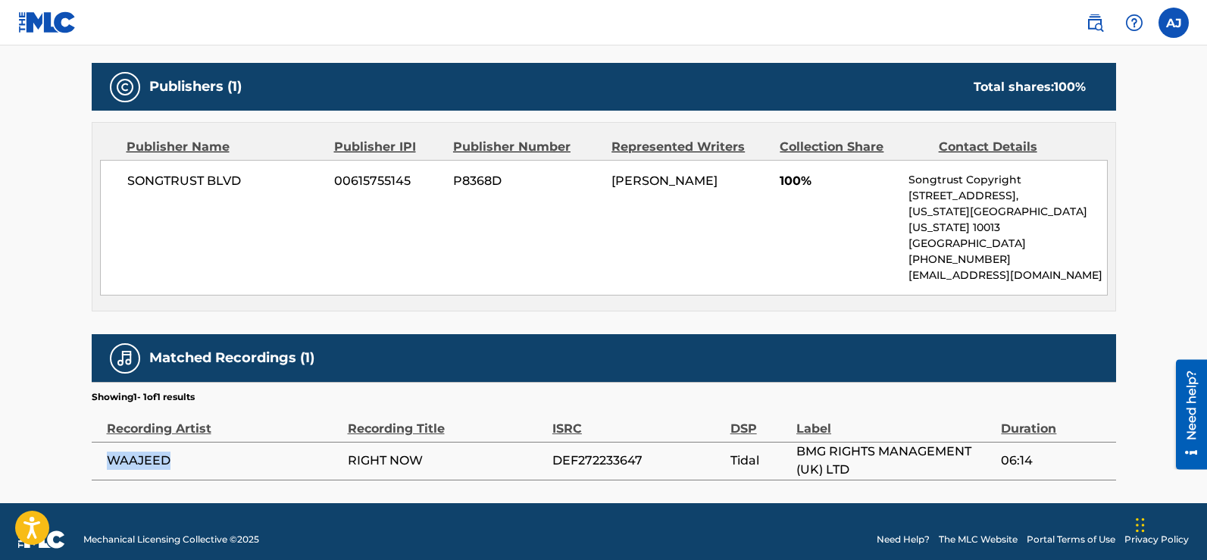
drag, startPoint x: 109, startPoint y: 443, endPoint x: 191, endPoint y: 448, distance: 82.0
click at [191, 451] on span "WAAJEED" at bounding box center [223, 460] width 233 height 18
click at [482, 382] on section "Showing 1 - 1 of 1 results" at bounding box center [604, 393] width 1024 height 22
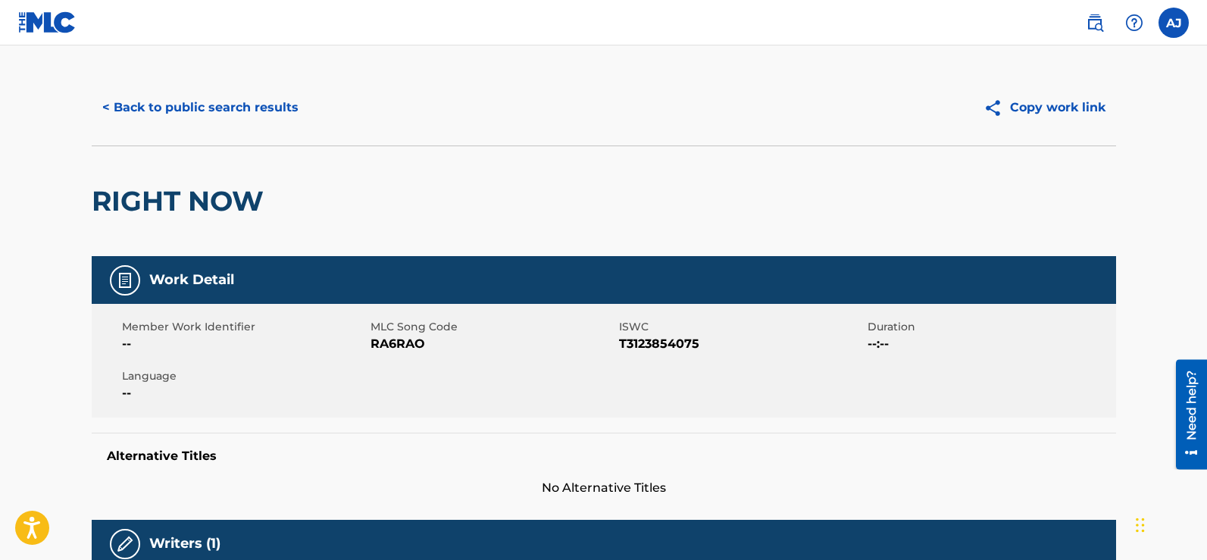
scroll to position [0, 0]
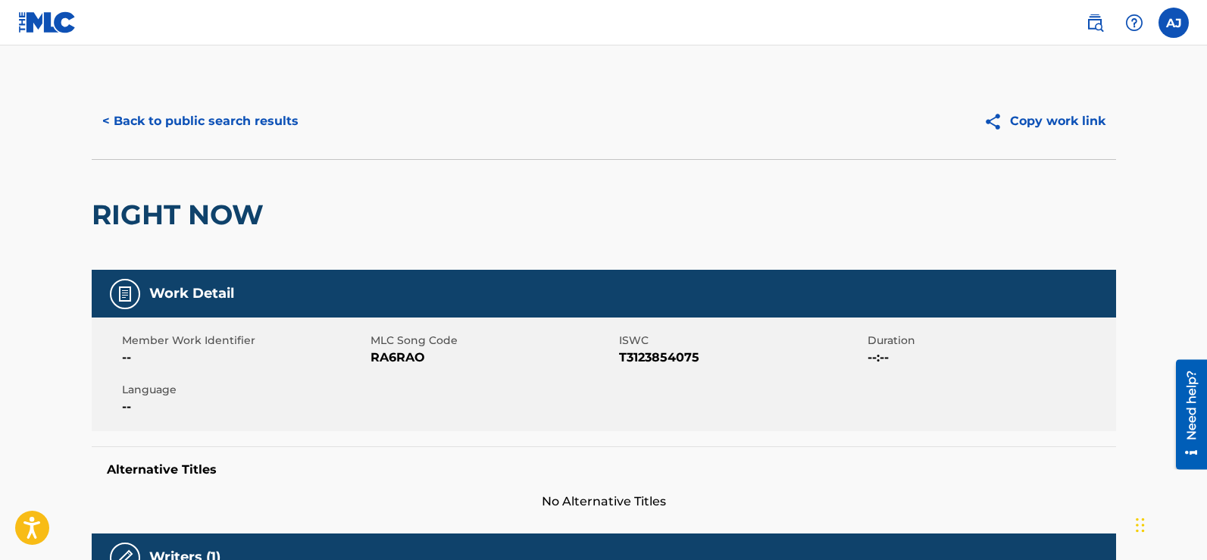
click at [183, 116] on button "< Back to public search results" at bounding box center [200, 121] width 217 height 38
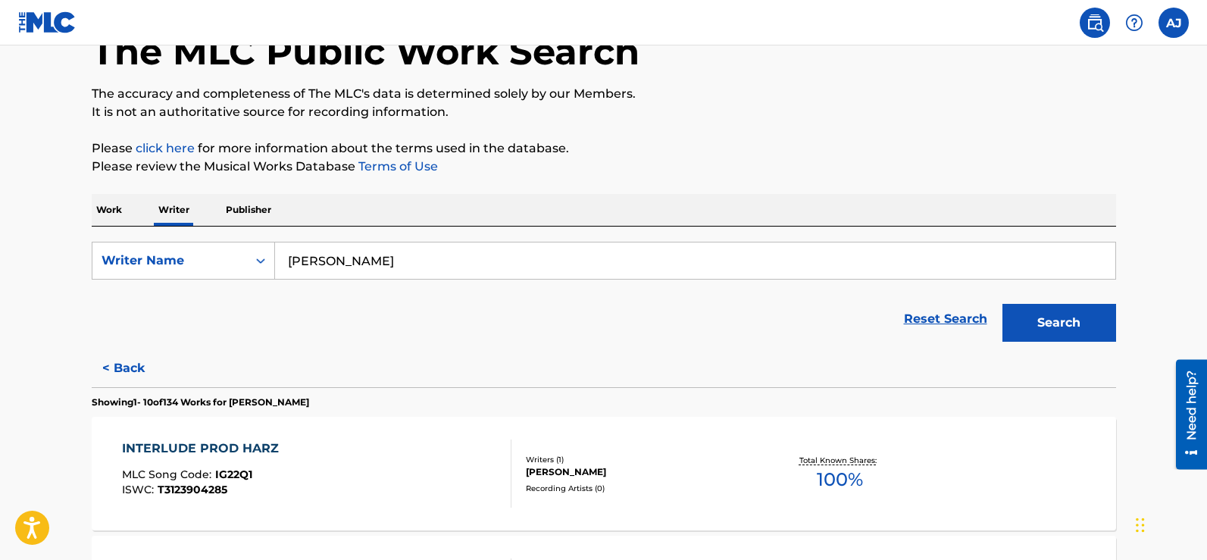
scroll to position [7, 0]
